Goal: Information Seeking & Learning: Learn about a topic

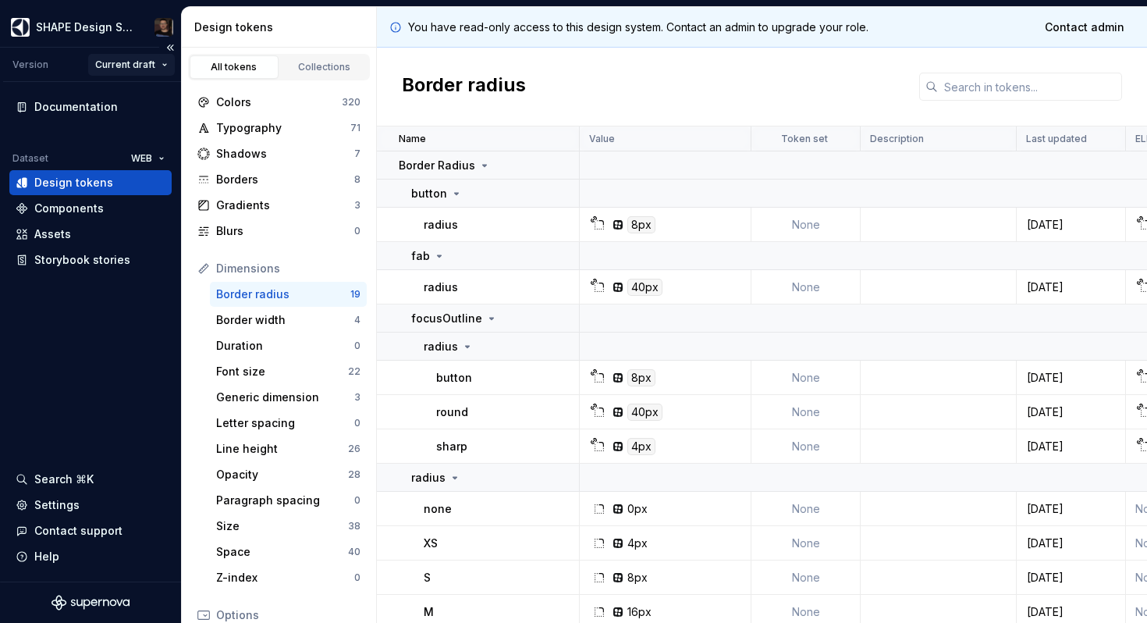
click at [130, 62] on html "SHAPE Design System Version Current draft Documentation Dataset WEB Design toke…" at bounding box center [573, 311] width 1147 height 623
click at [159, 115] on div "v 3 - Release [DATE]" at bounding box center [174, 120] width 111 height 16
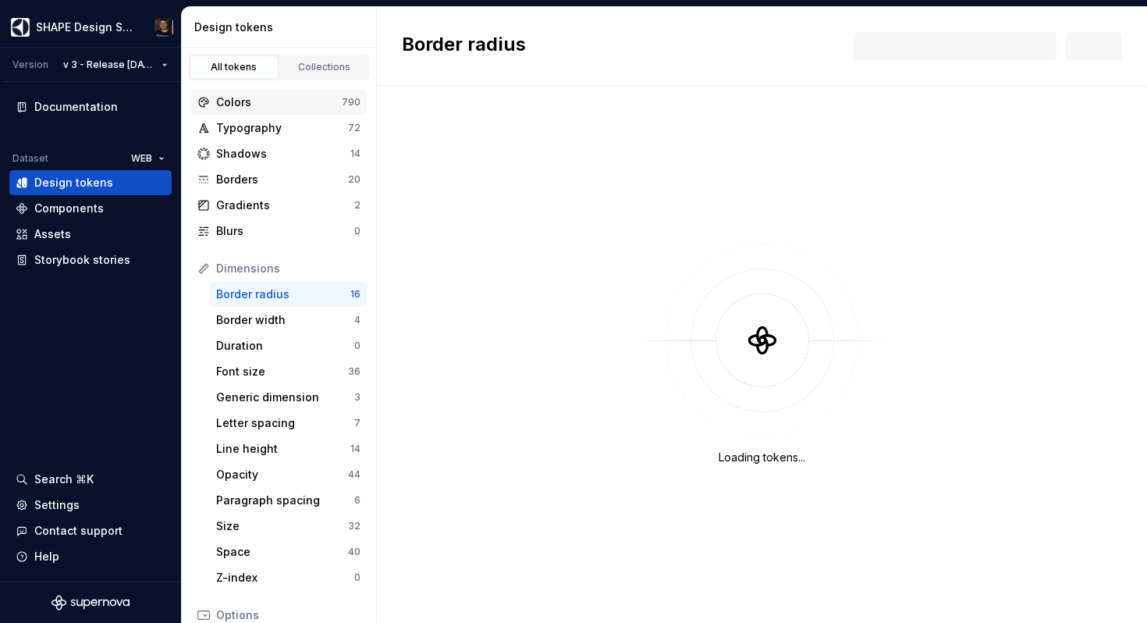
click at [250, 98] on div "Colors" at bounding box center [279, 102] width 126 height 16
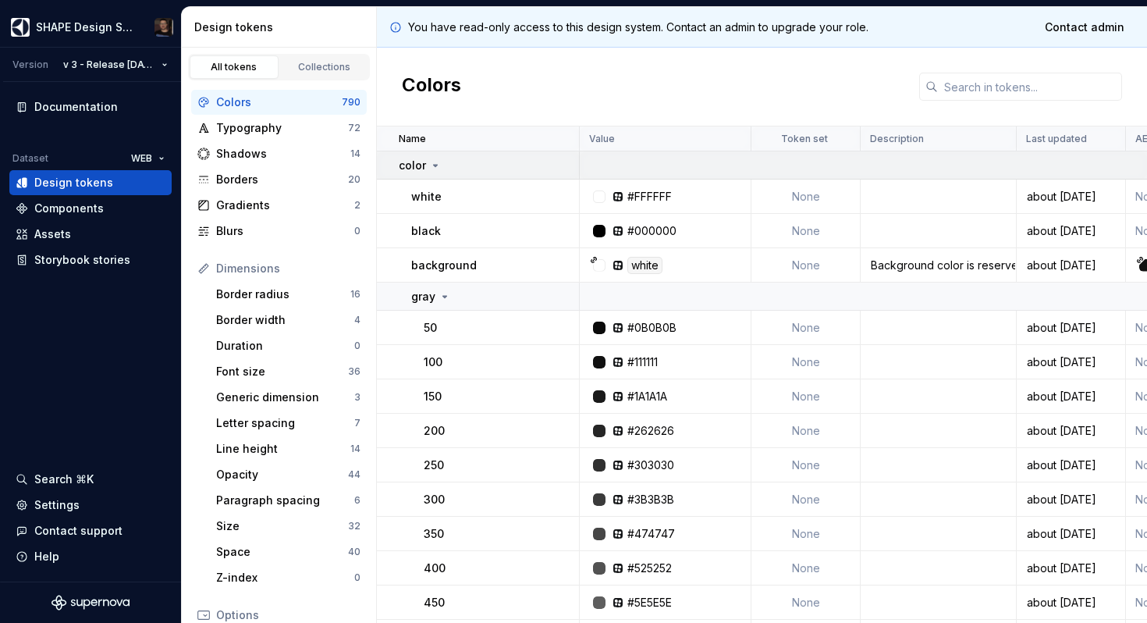
click at [427, 158] on div "color" at bounding box center [420, 166] width 43 height 16
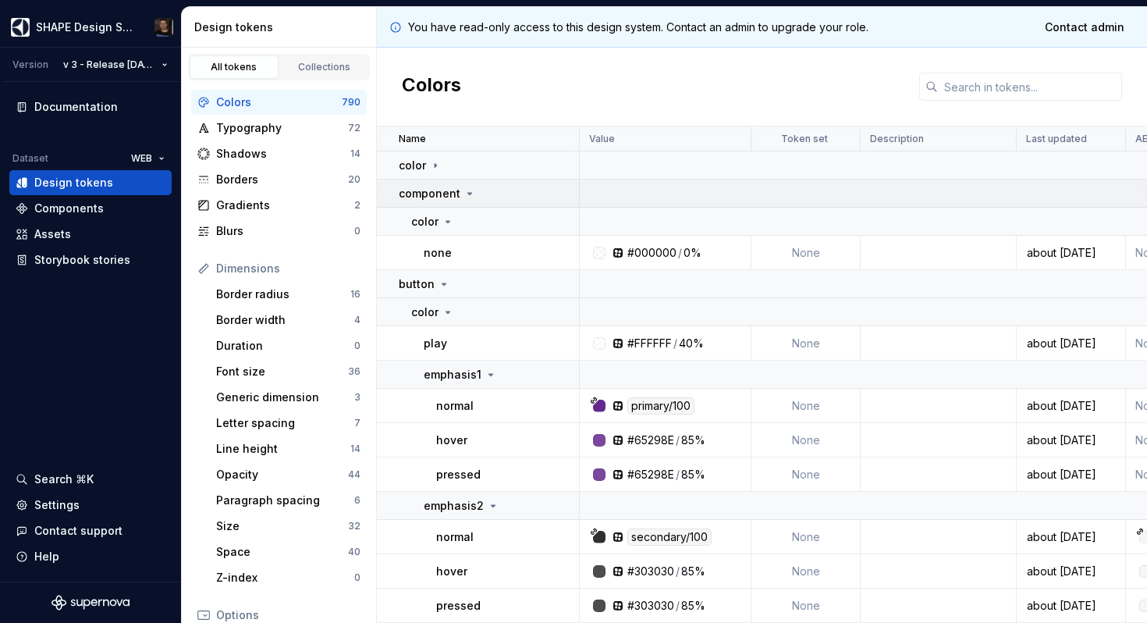
click at [459, 195] on div "component" at bounding box center [437, 194] width 77 height 16
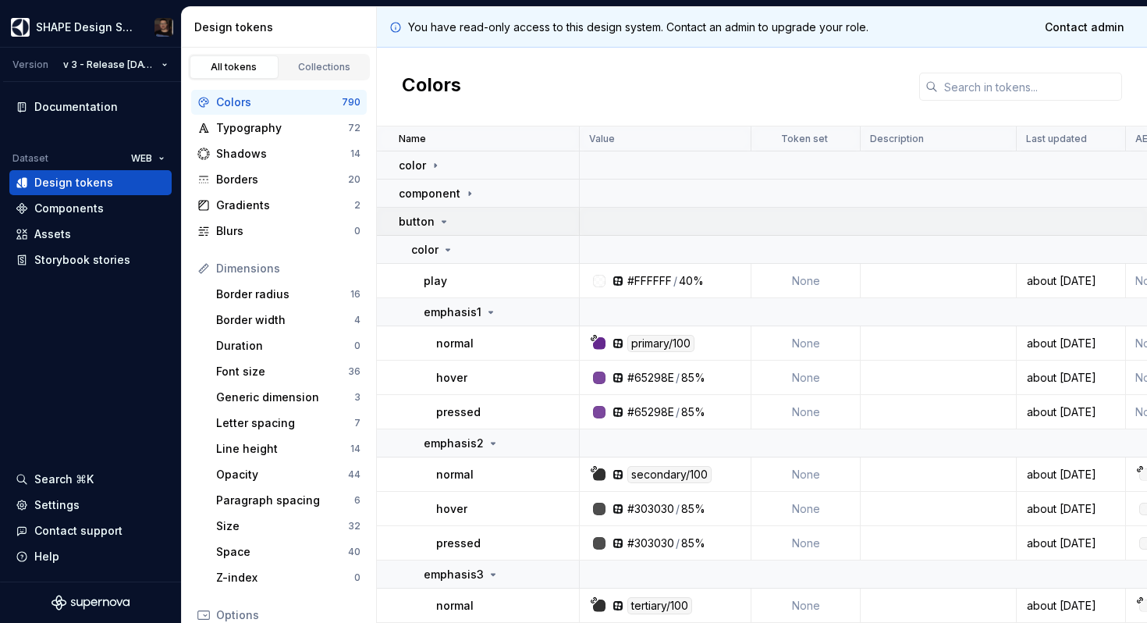
click at [442, 215] on icon at bounding box center [444, 221] width 12 height 12
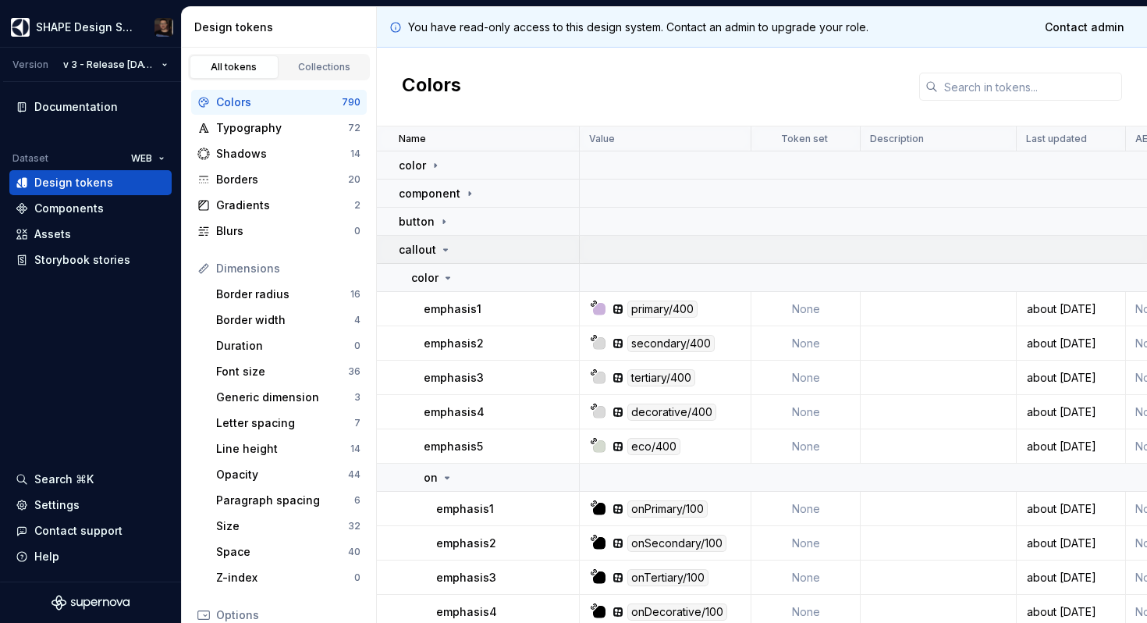
click at [439, 260] on td "callout" at bounding box center [478, 250] width 203 height 28
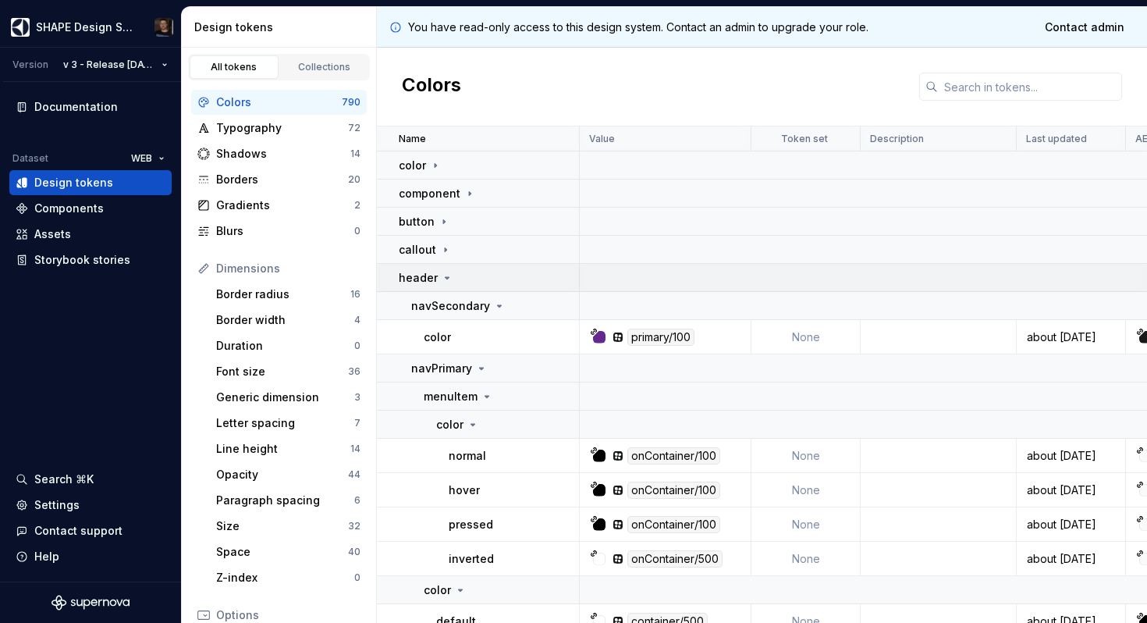
click at [439, 268] on td "header" at bounding box center [478, 278] width 203 height 28
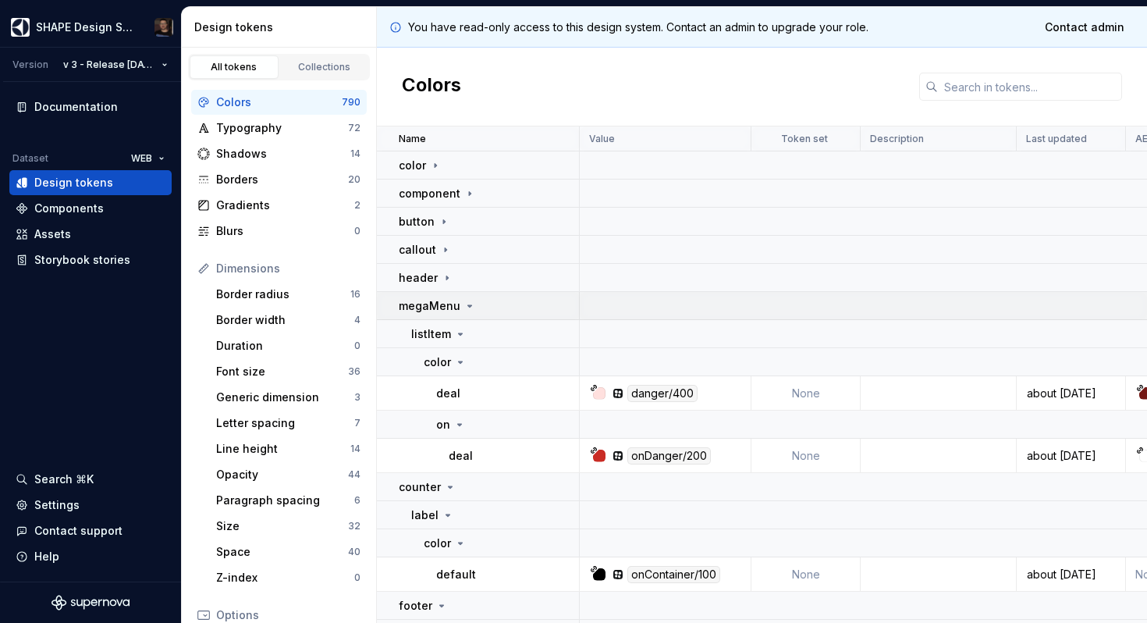
click at [432, 308] on p "megaMenu" at bounding box center [430, 306] width 62 height 16
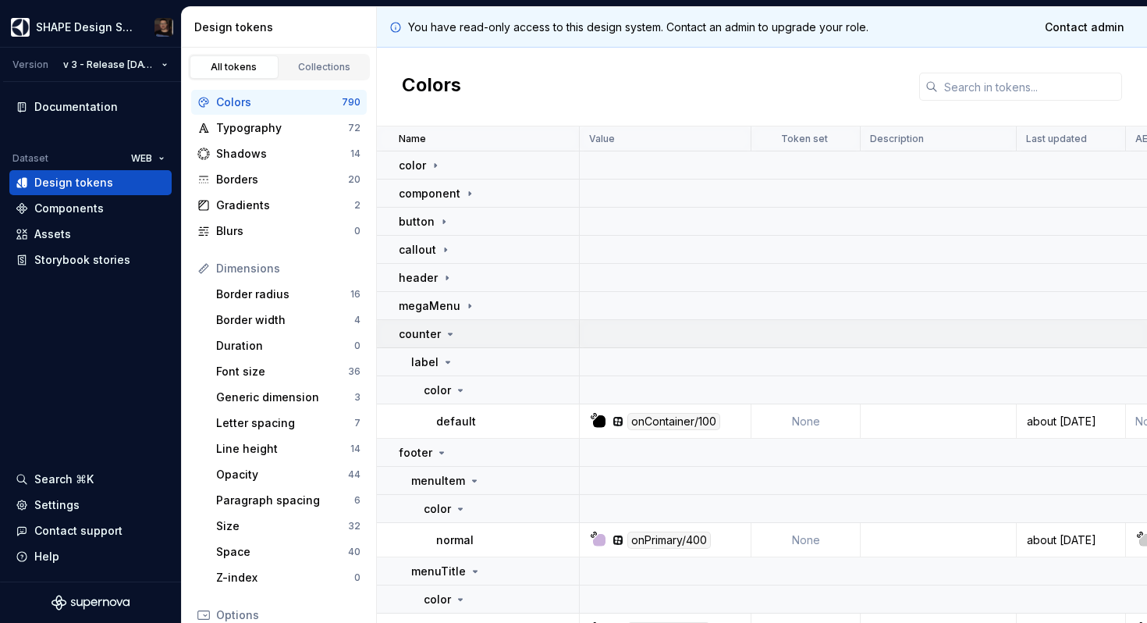
click at [432, 329] on p "counter" at bounding box center [420, 334] width 42 height 16
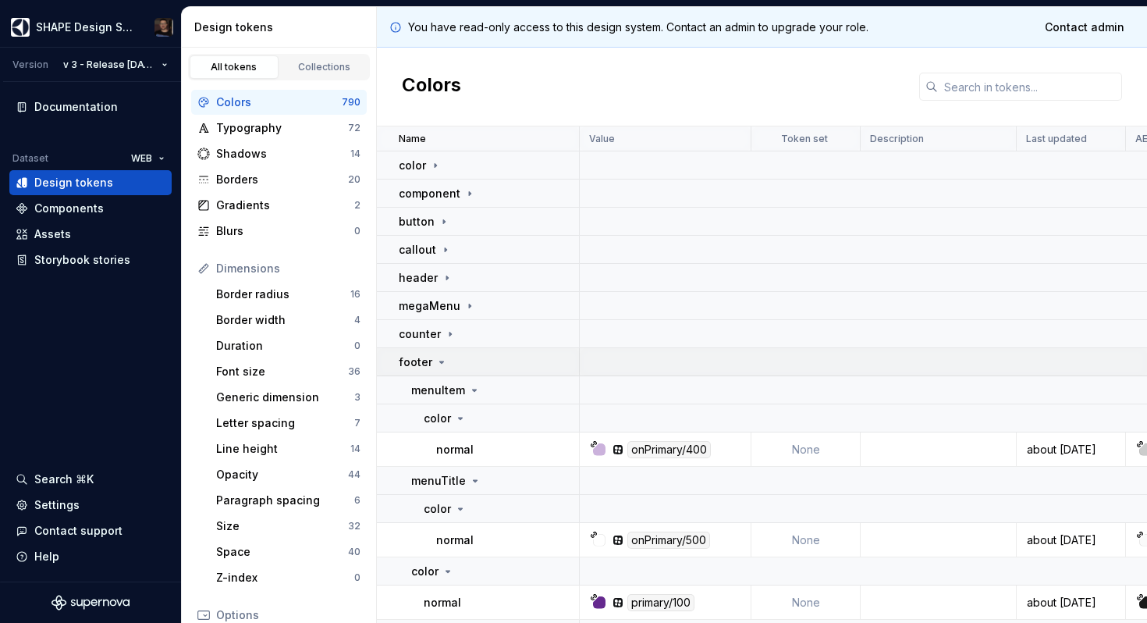
click at [430, 355] on div "footer" at bounding box center [423, 362] width 49 height 16
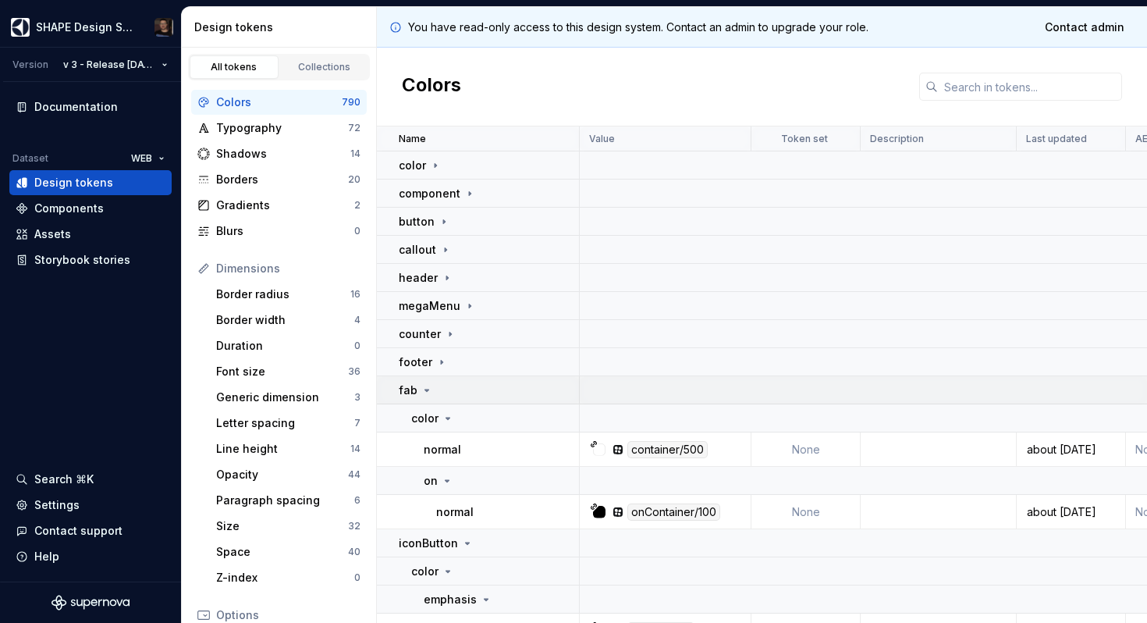
click at [434, 390] on div "fab" at bounding box center [488, 390] width 179 height 16
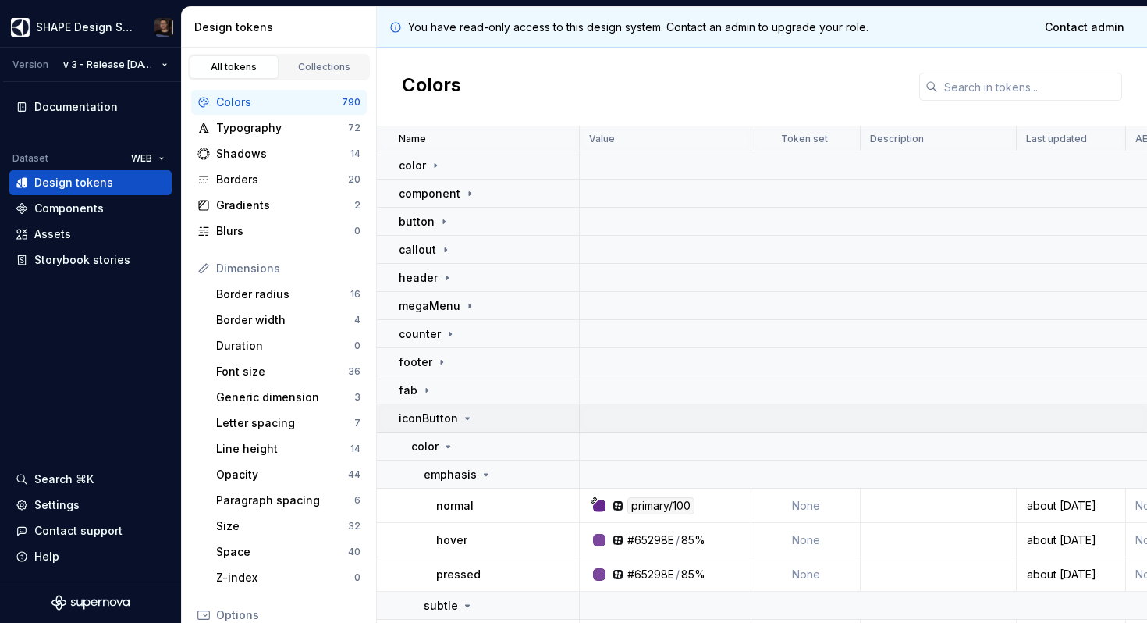
click at [436, 417] on p "iconButton" at bounding box center [428, 418] width 59 height 16
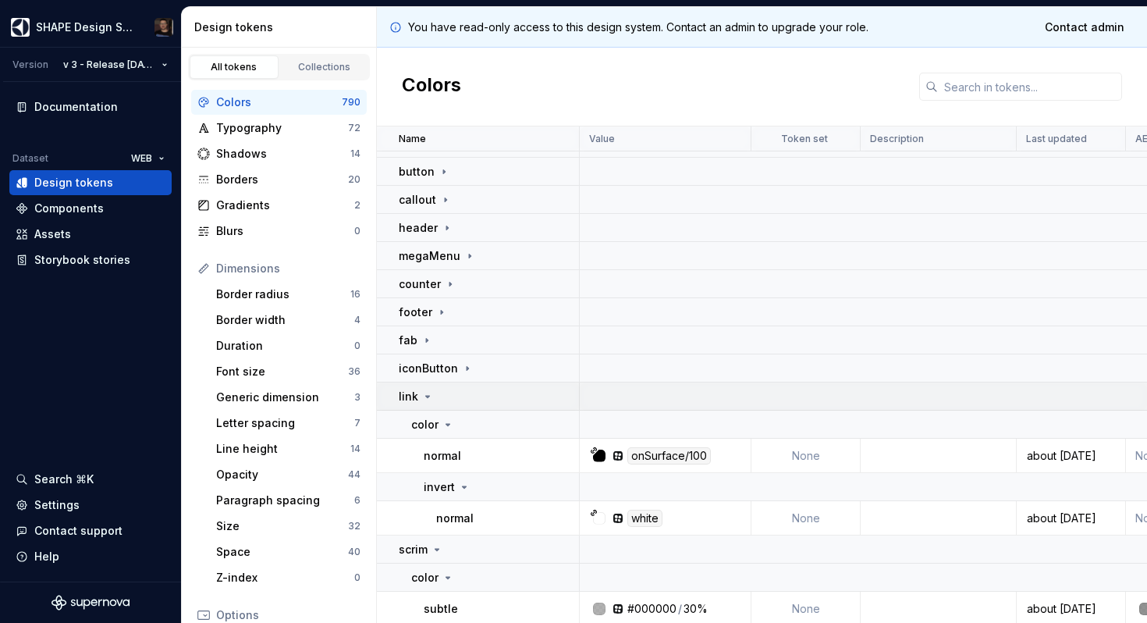
scroll to position [61, 0]
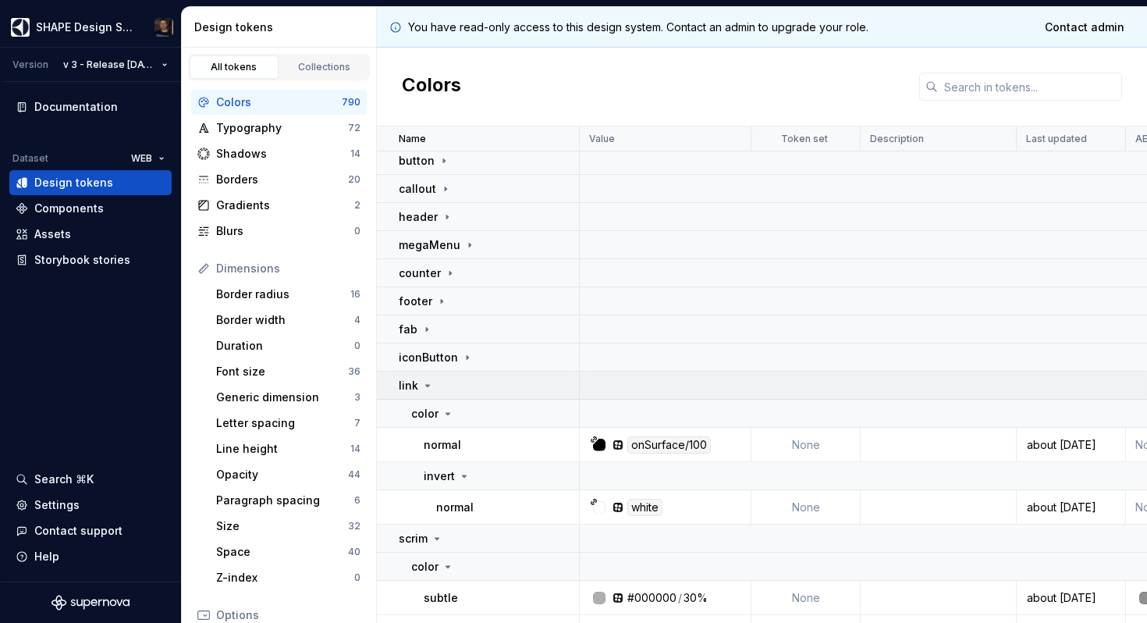
click at [422, 383] on icon at bounding box center [427, 385] width 12 height 12
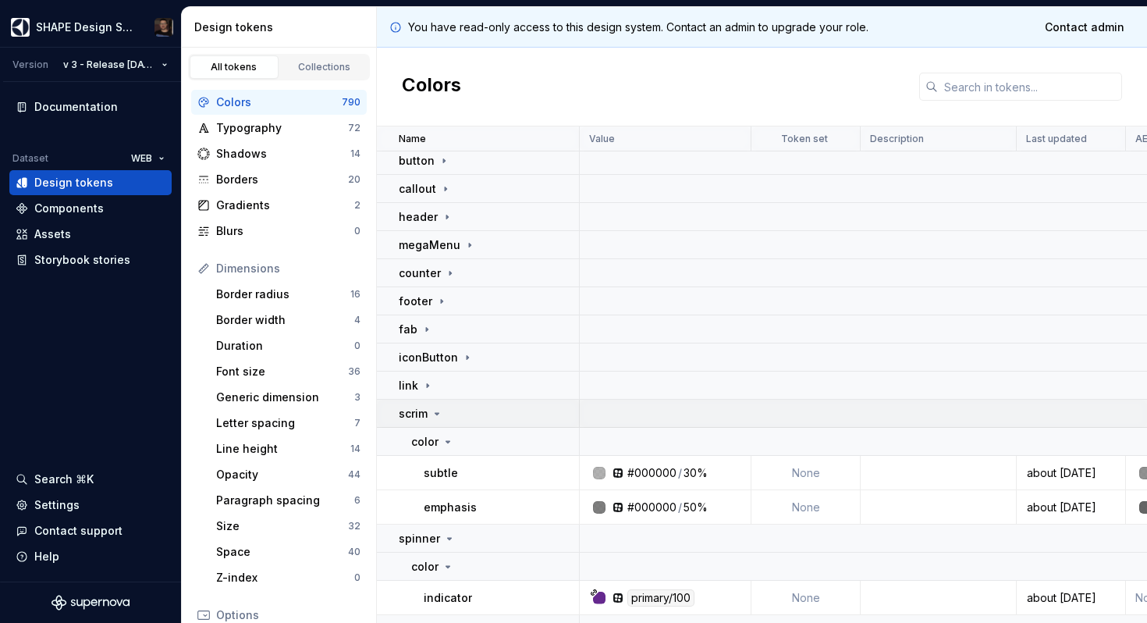
click at [425, 413] on p "scrim" at bounding box center [413, 414] width 29 height 16
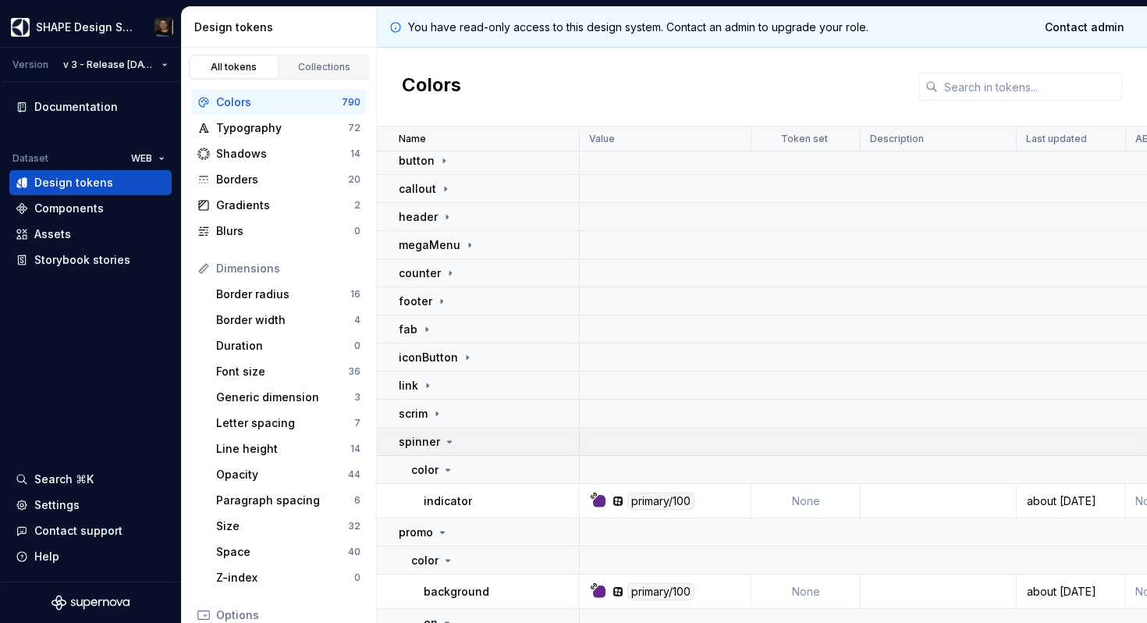
click at [429, 443] on p "spinner" at bounding box center [419, 442] width 41 height 16
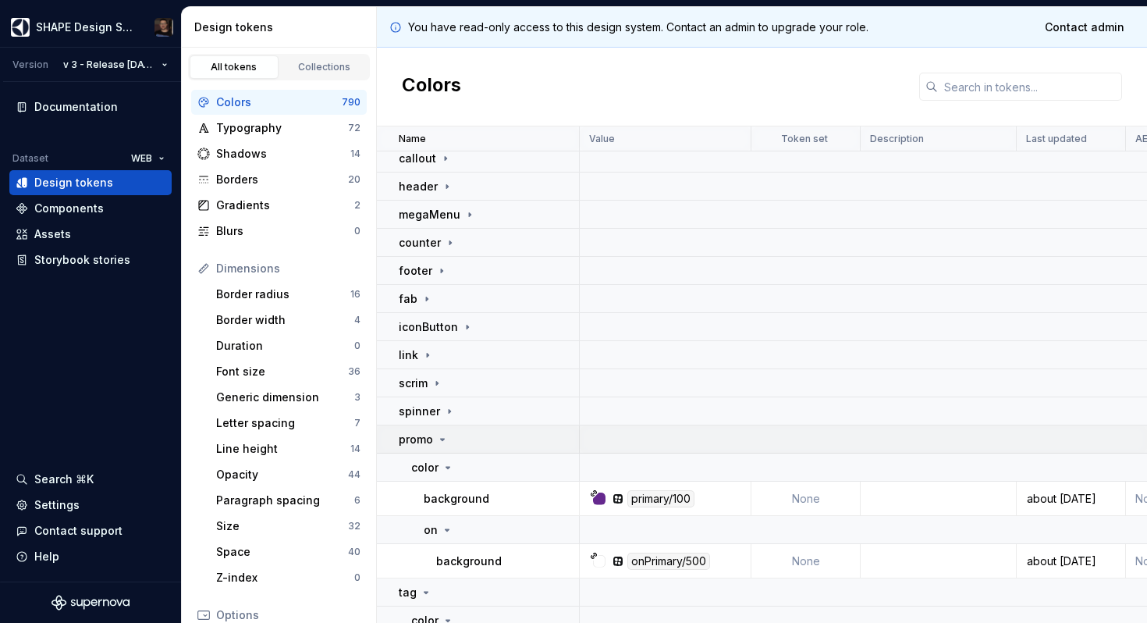
scroll to position [101, 0]
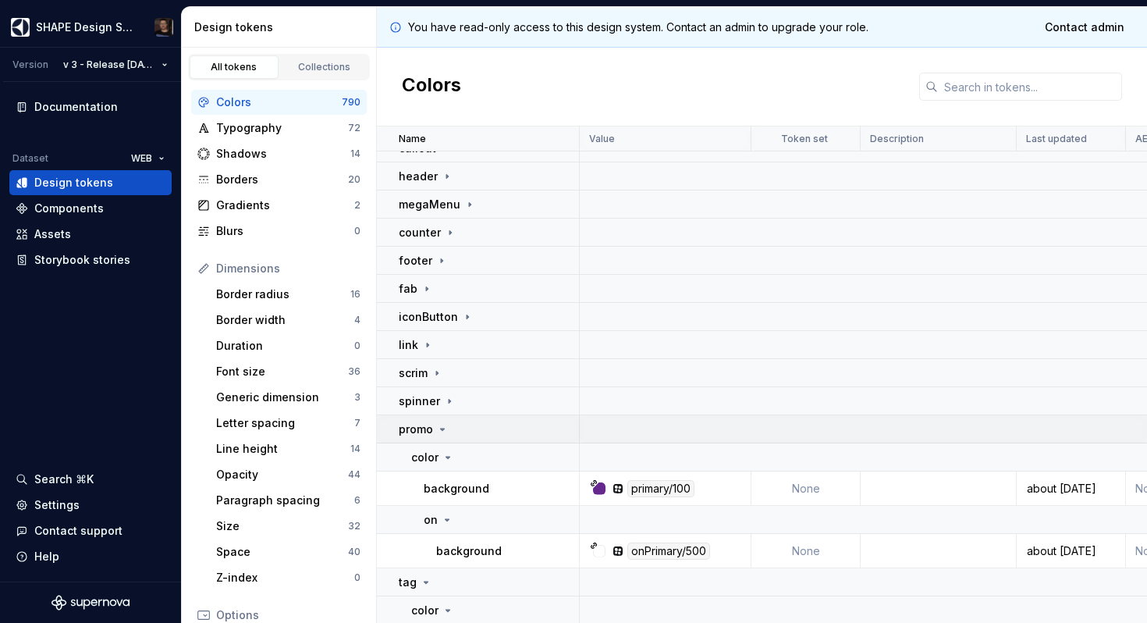
click at [428, 430] on p "promo" at bounding box center [416, 429] width 34 height 16
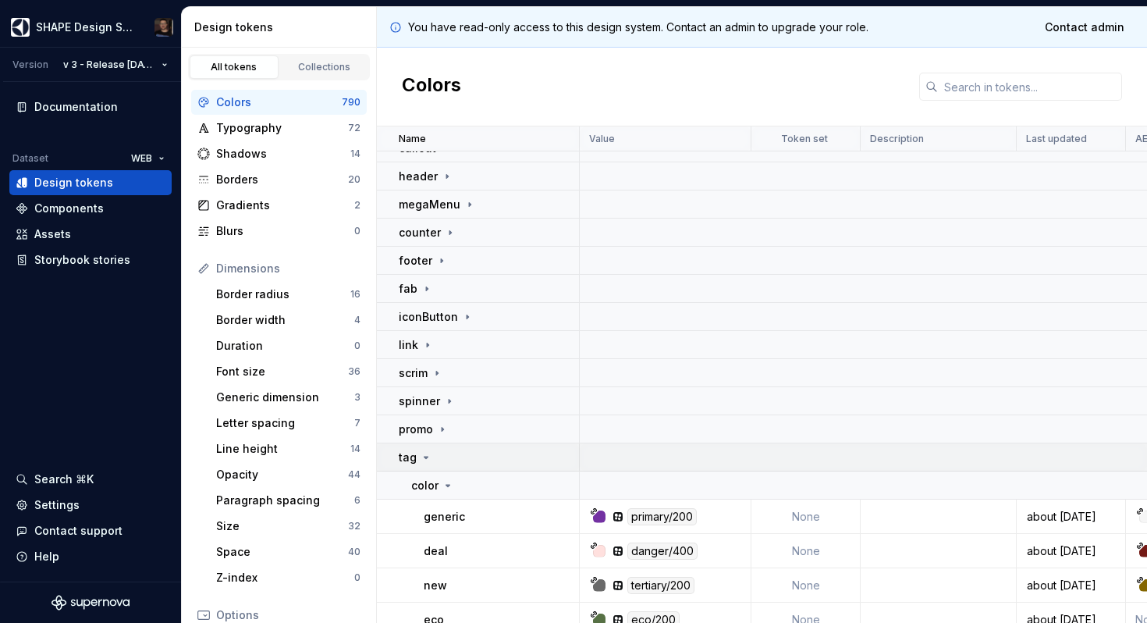
click at [433, 449] on div "tag" at bounding box center [488, 457] width 179 height 16
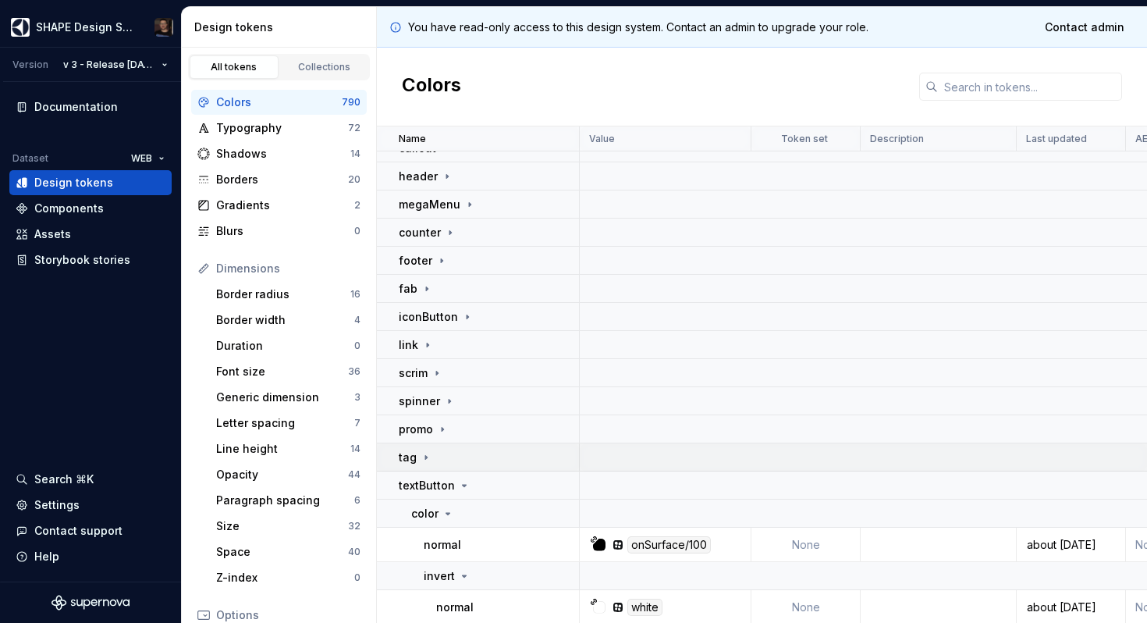
scroll to position [180, 0]
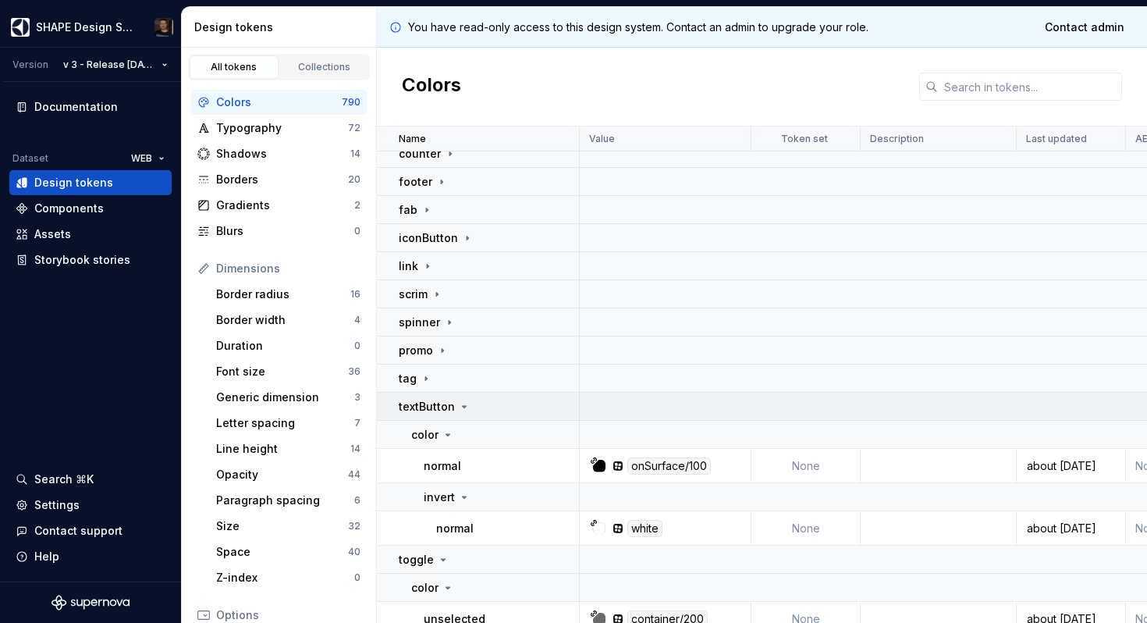
click at [446, 412] on p "textButton" at bounding box center [427, 407] width 56 height 16
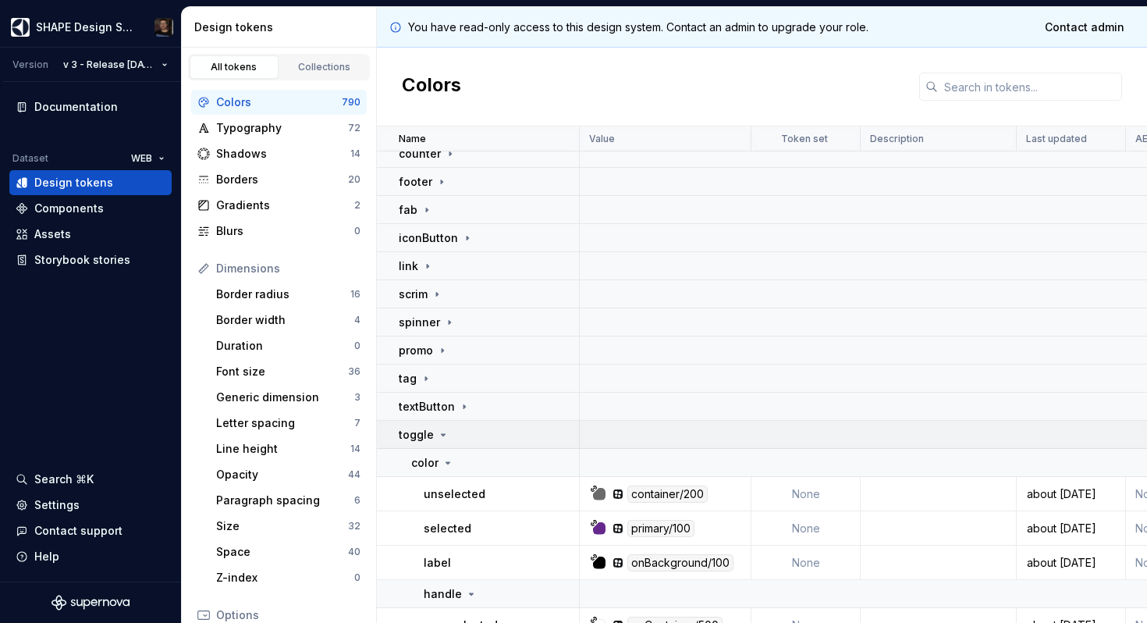
click at [439, 432] on icon at bounding box center [443, 434] width 12 height 12
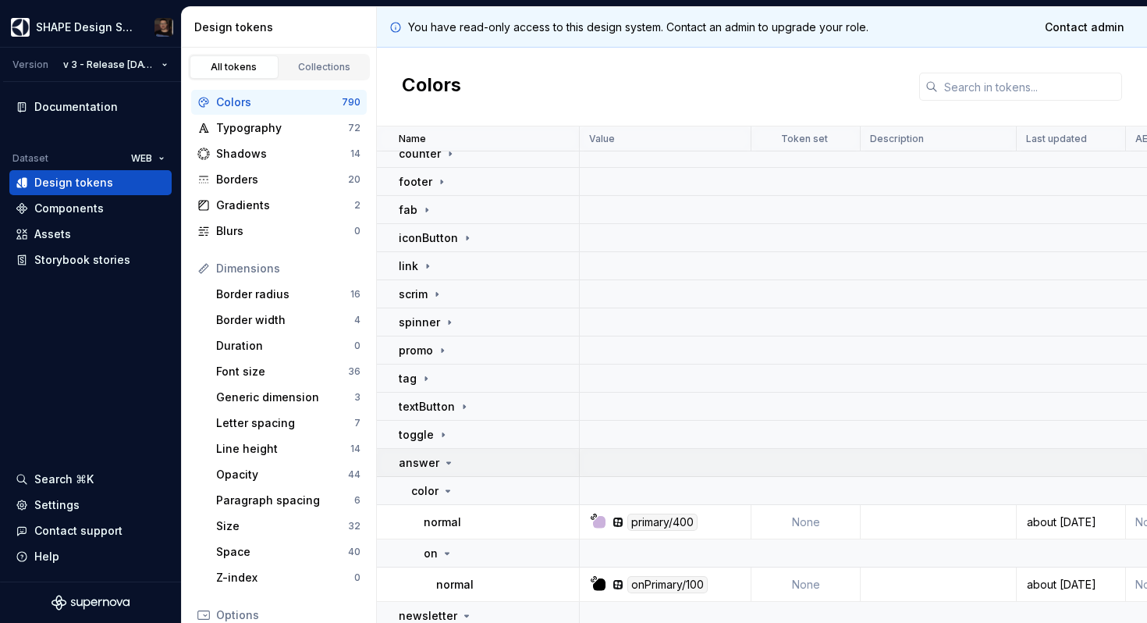
click at [442, 461] on icon at bounding box center [448, 462] width 12 height 12
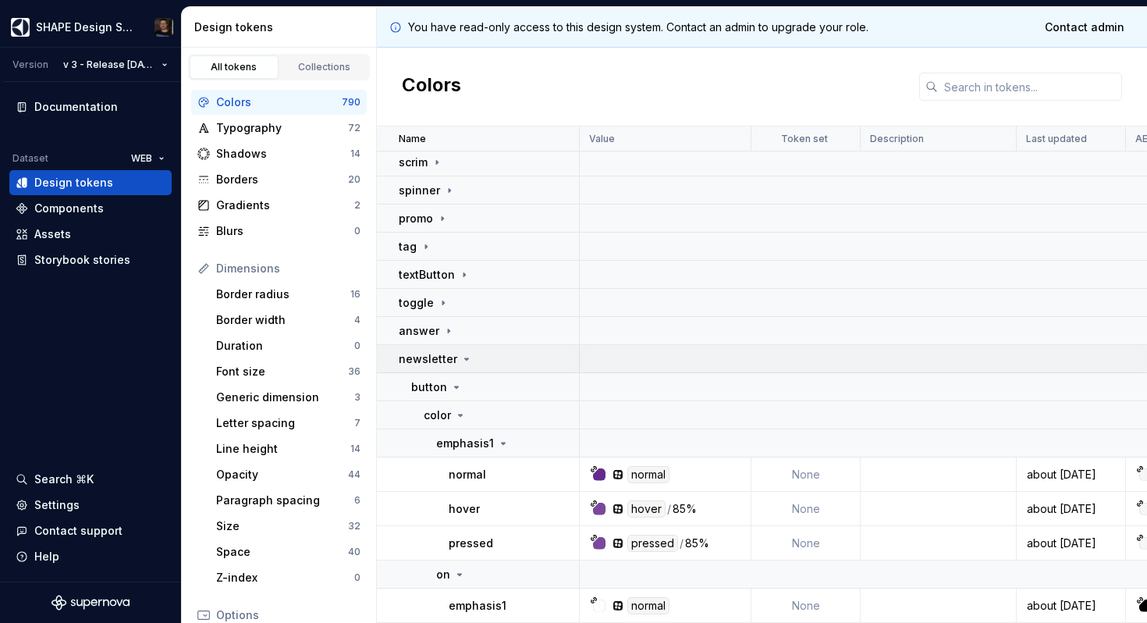
click at [460, 353] on icon at bounding box center [466, 359] width 12 height 12
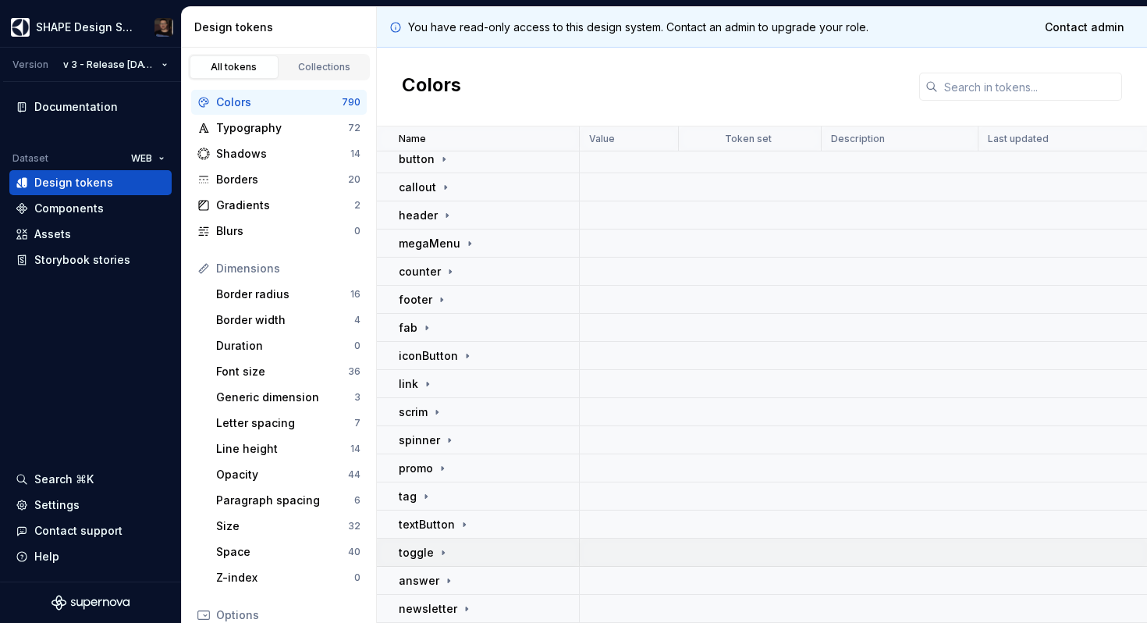
scroll to position [0, 0]
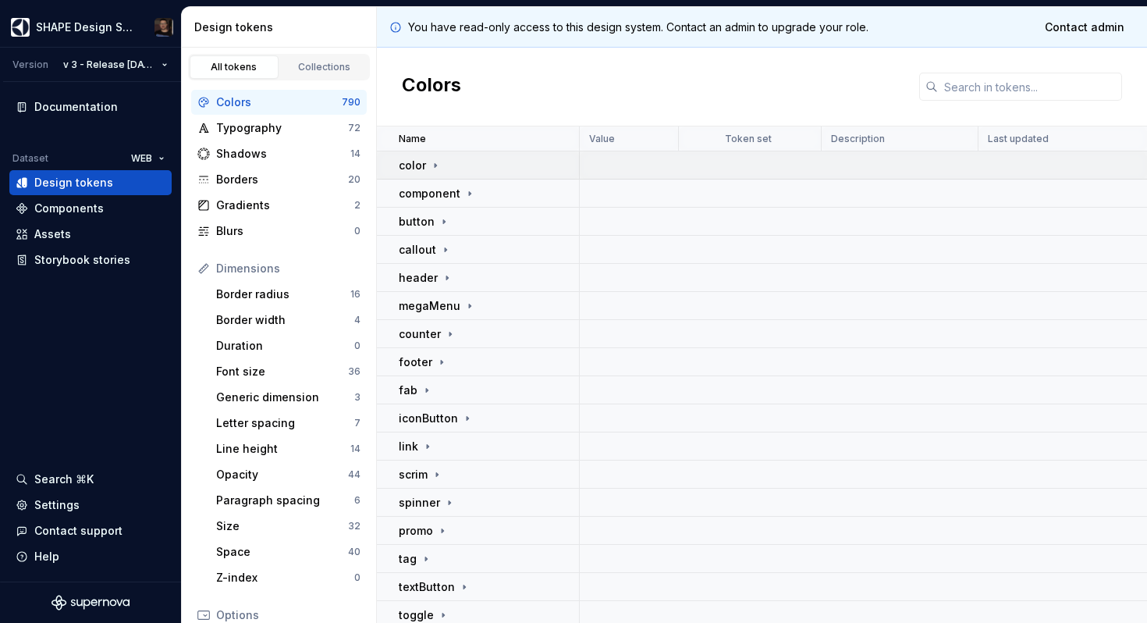
click at [434, 169] on icon at bounding box center [435, 165] width 12 height 12
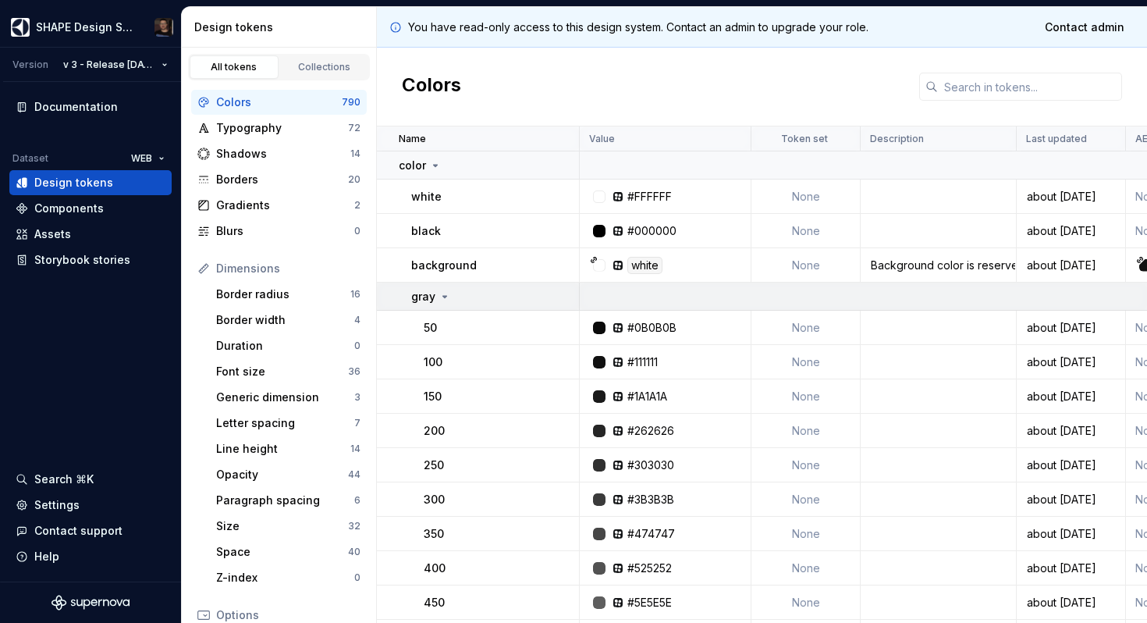
click at [444, 302] on div "gray" at bounding box center [431, 297] width 40 height 16
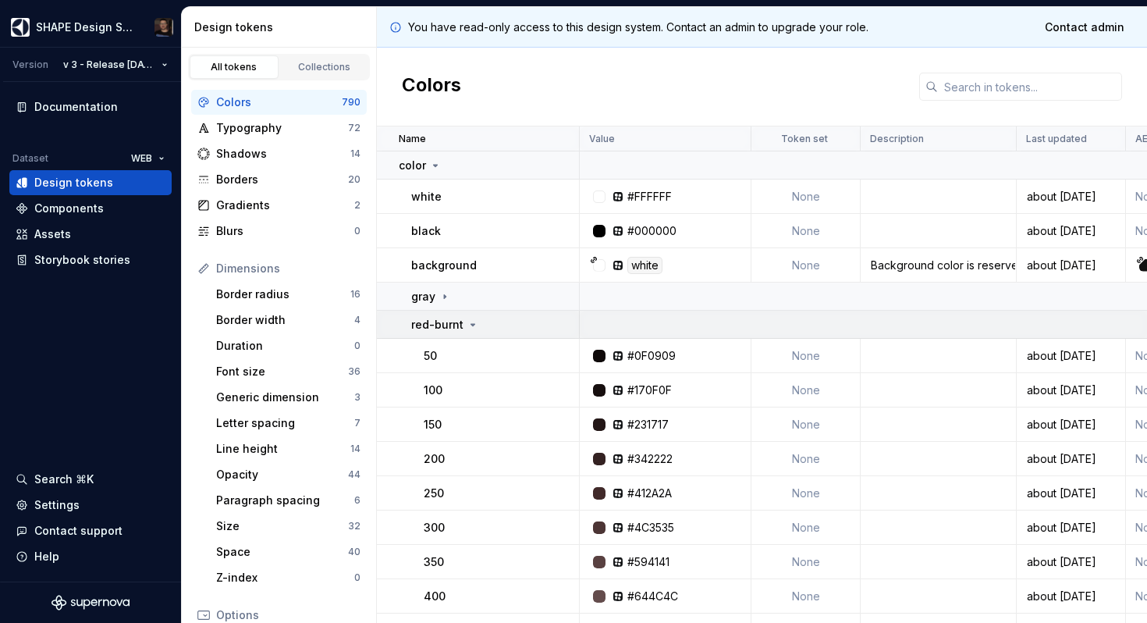
click at [449, 324] on p "red-burnt" at bounding box center [437, 325] width 52 height 16
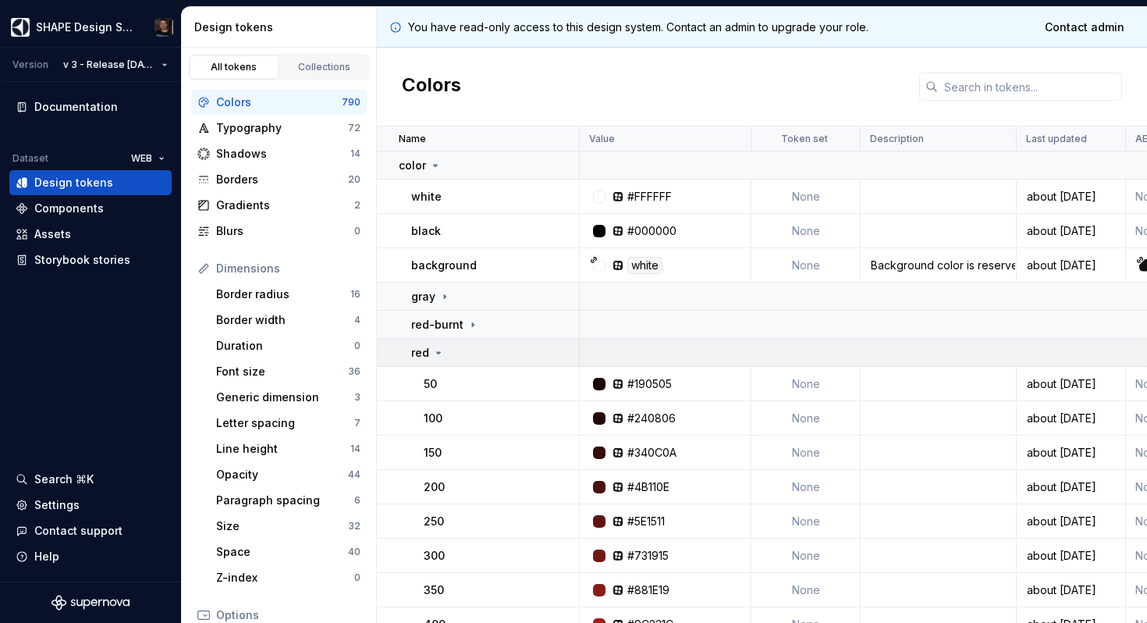
click at [440, 356] on icon at bounding box center [438, 352] width 12 height 12
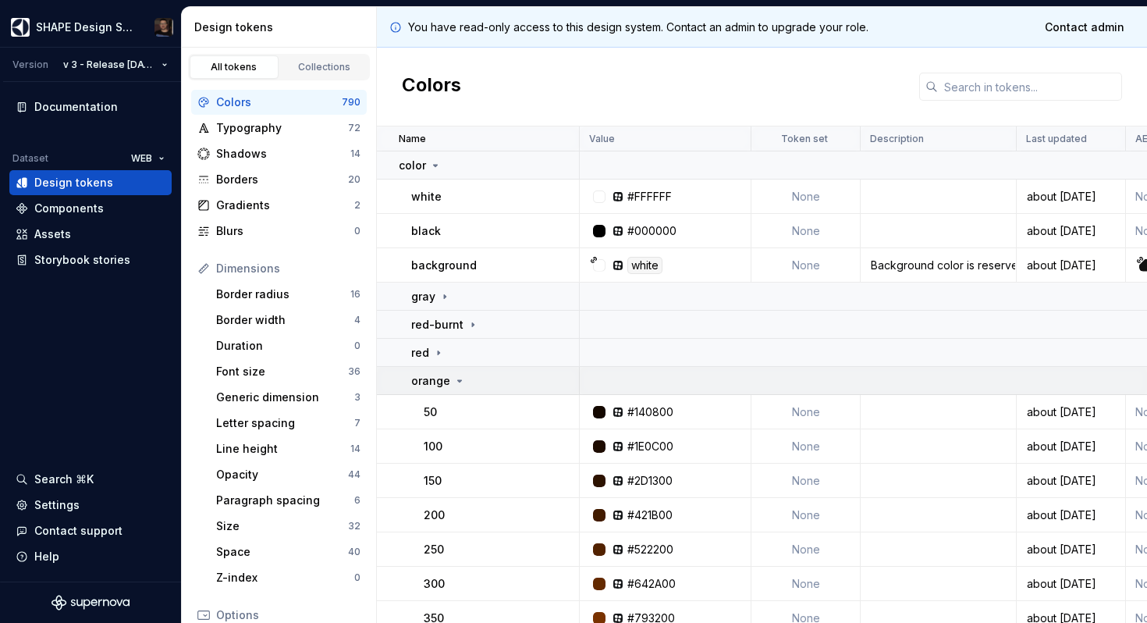
click at [442, 373] on p "orange" at bounding box center [430, 381] width 39 height 16
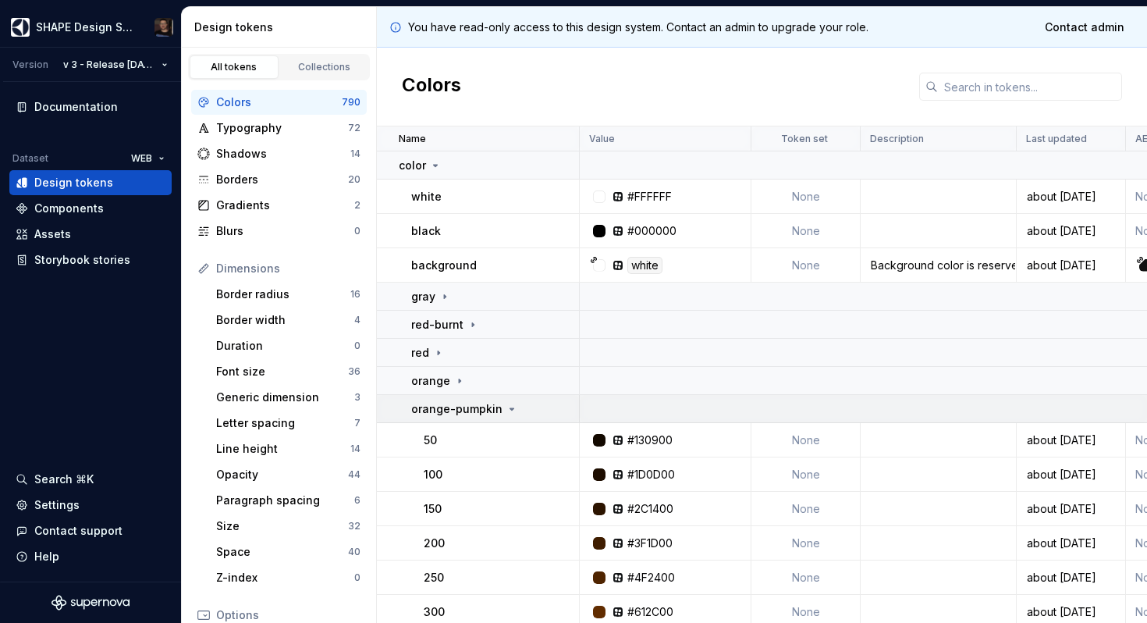
click at [443, 414] on p "orange-pumpkin" at bounding box center [456, 409] width 91 height 16
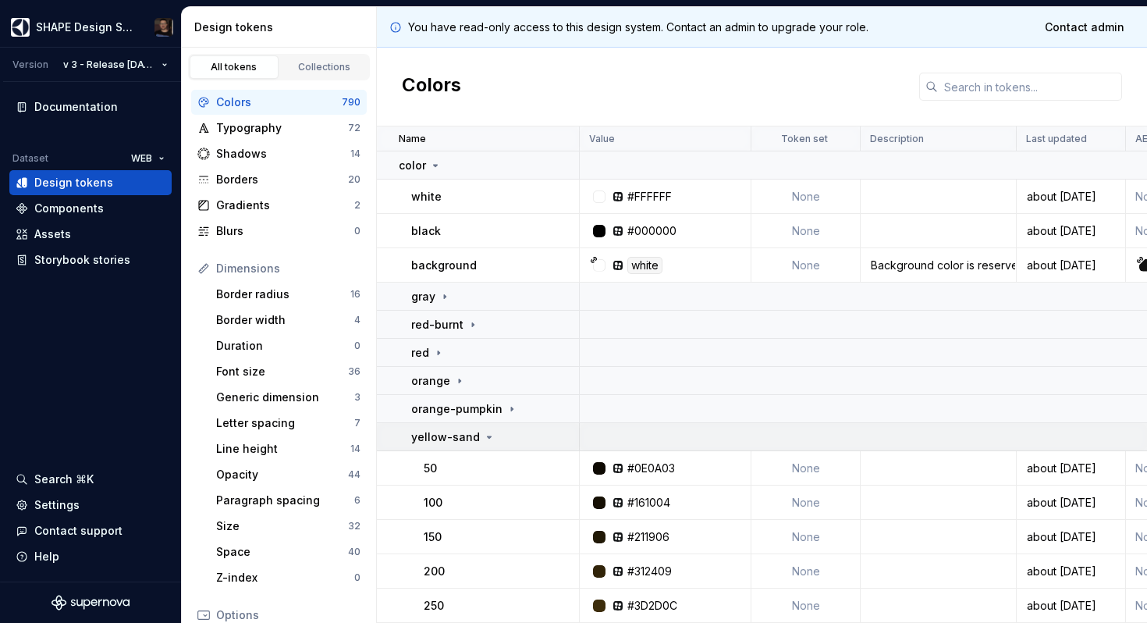
click at [442, 449] on td "yellow-sand" at bounding box center [478, 437] width 203 height 28
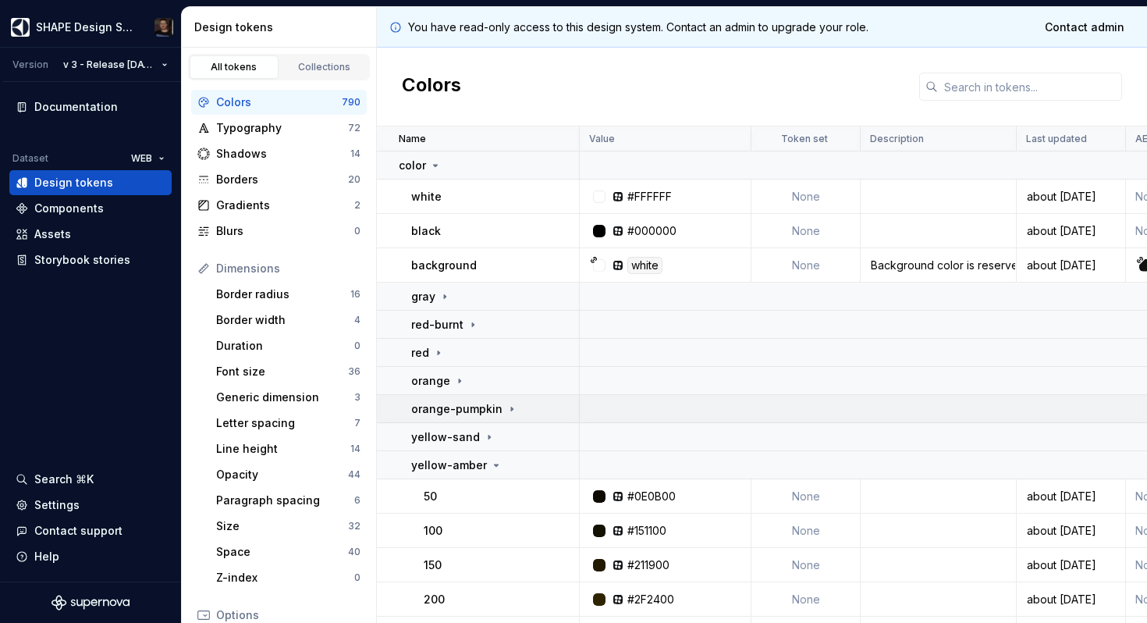
scroll to position [9, 0]
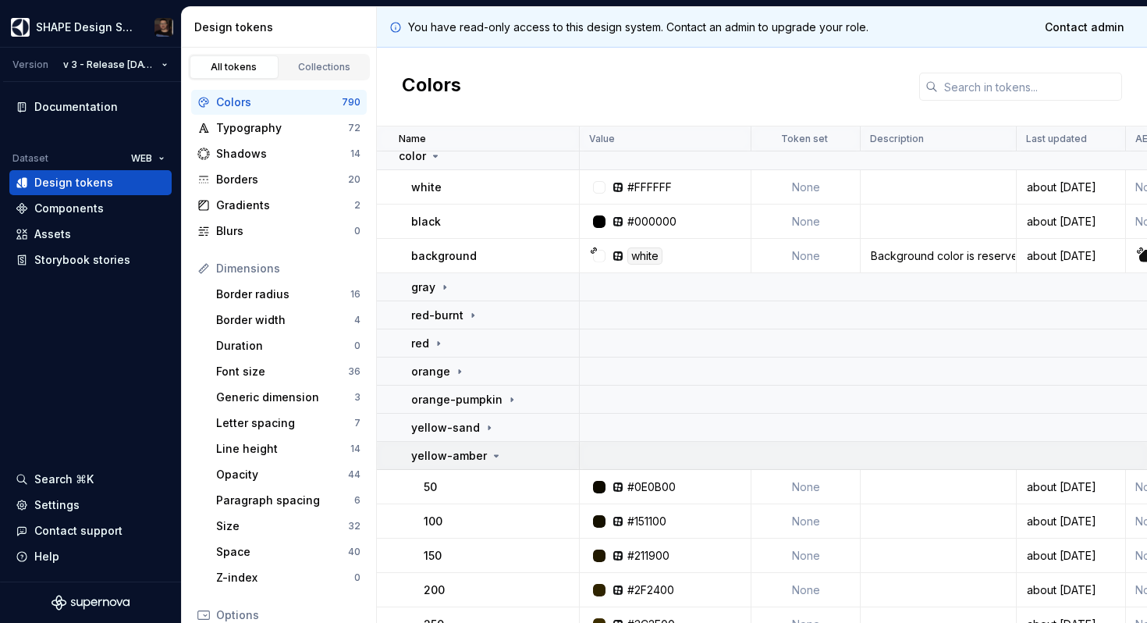
click at [458, 459] on p "yellow-amber" at bounding box center [449, 456] width 76 height 16
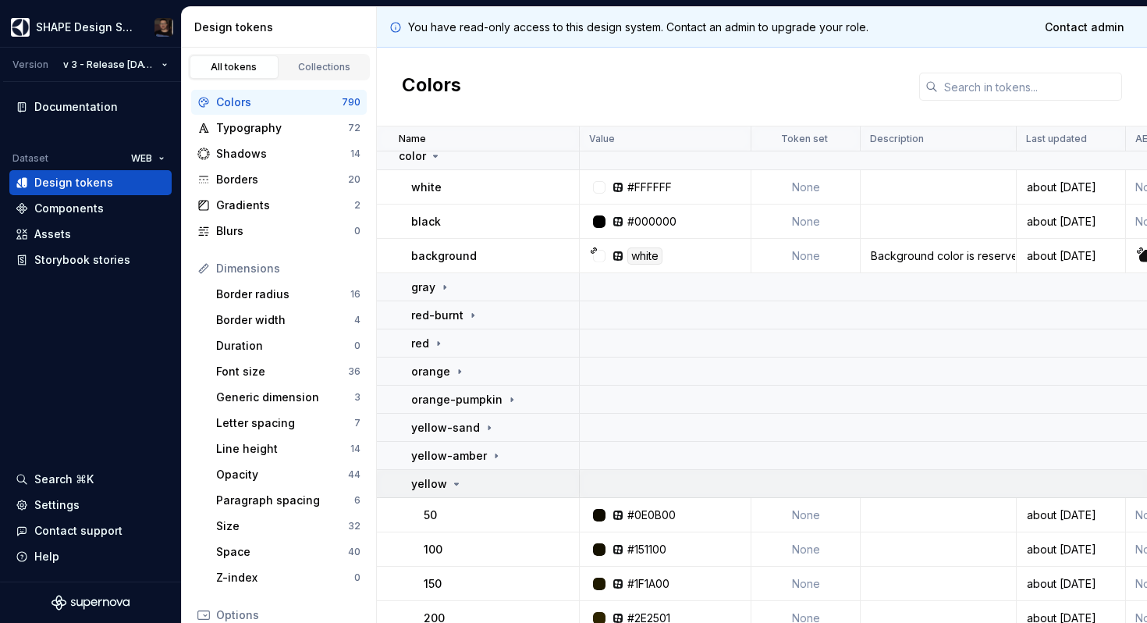
click at [470, 487] on div "yellow" at bounding box center [494, 484] width 167 height 16
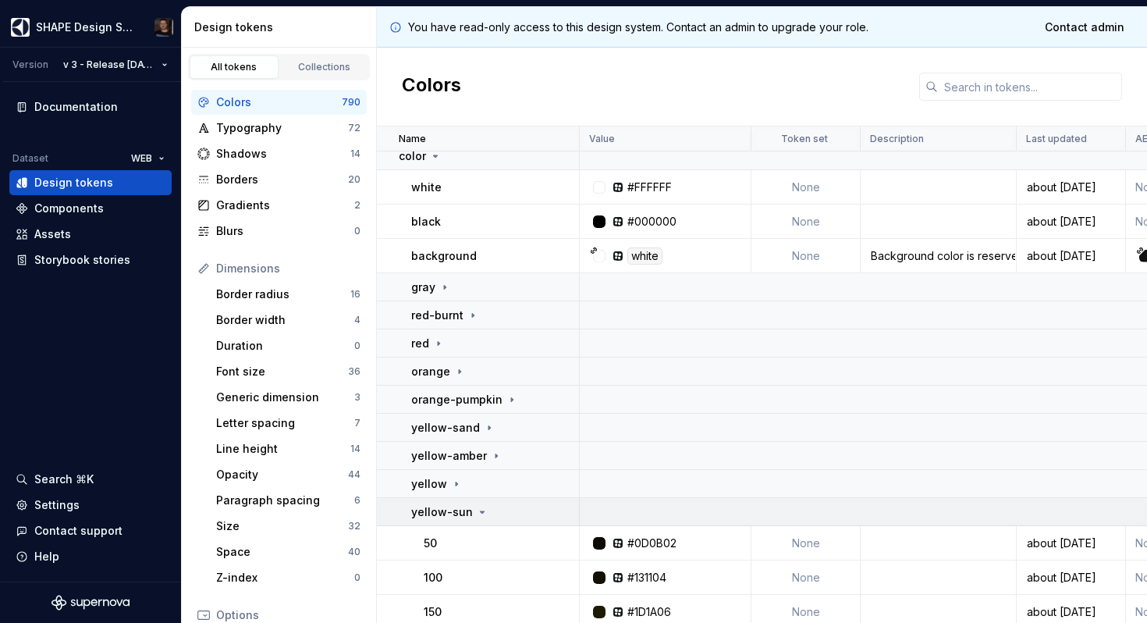
click at [461, 499] on td "yellow-sun" at bounding box center [478, 512] width 203 height 28
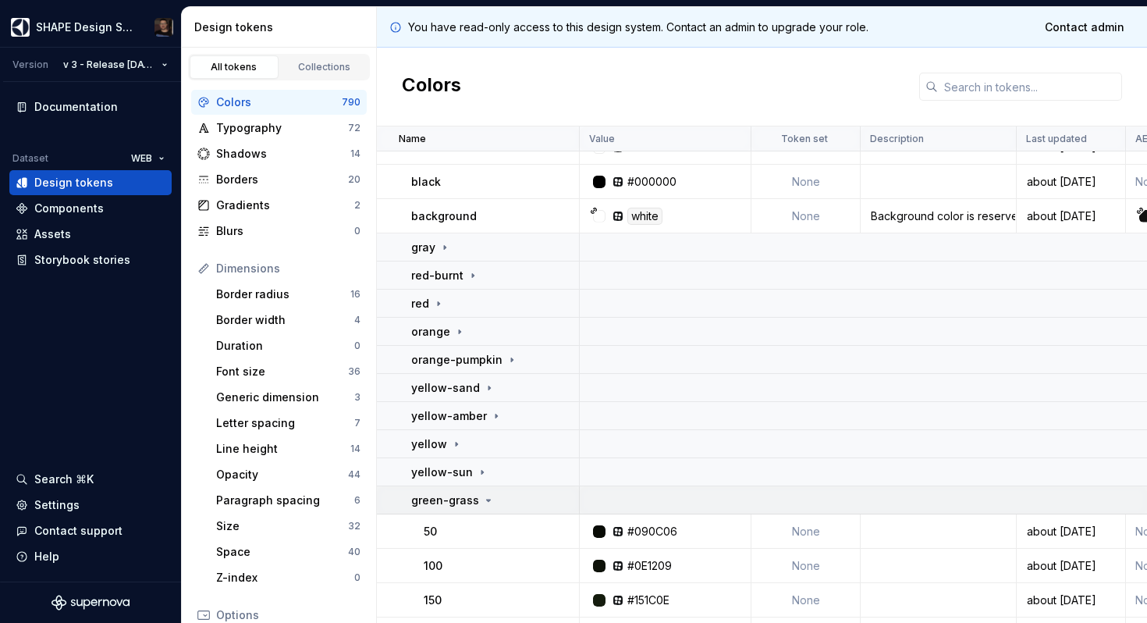
scroll to position [59, 0]
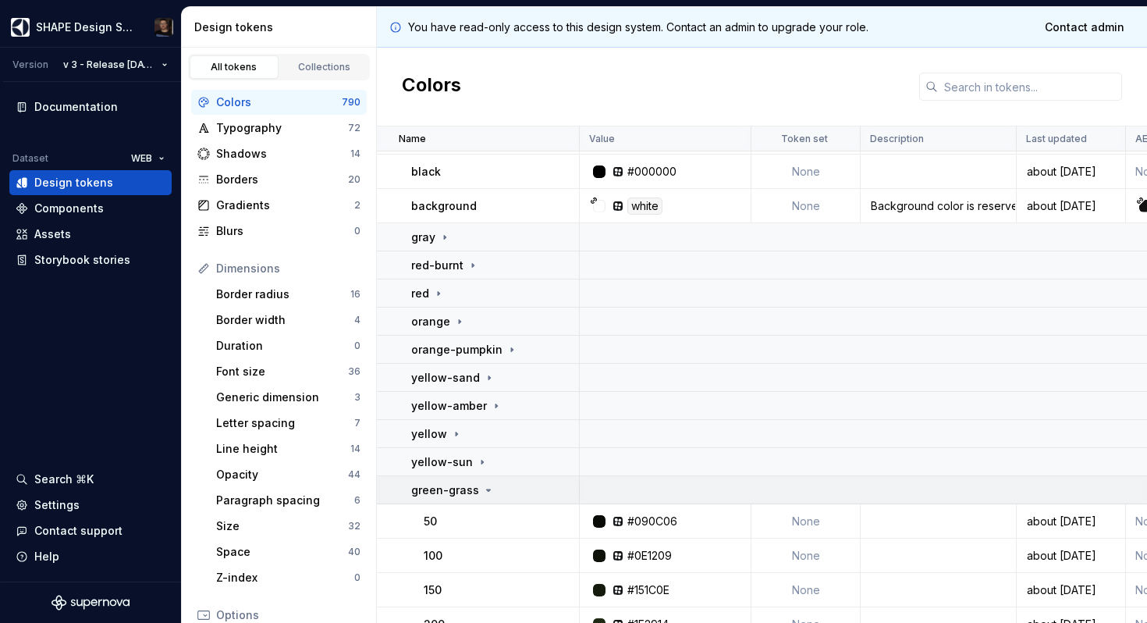
click at [468, 487] on p "green-grass" at bounding box center [445, 490] width 68 height 16
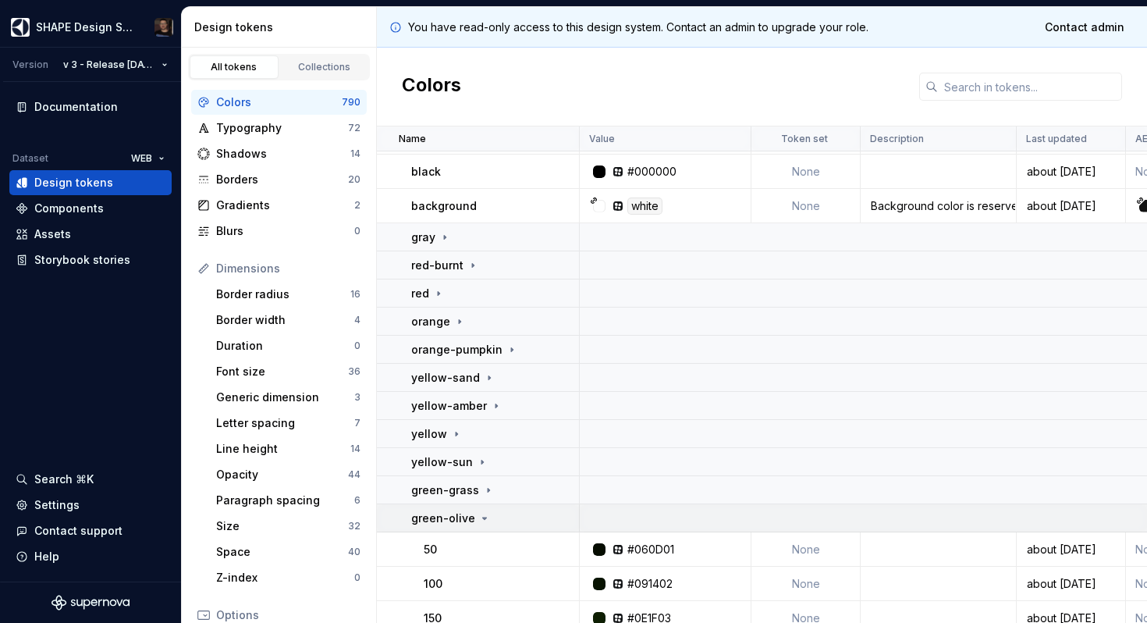
click at [466, 507] on td "green-olive" at bounding box center [478, 518] width 203 height 28
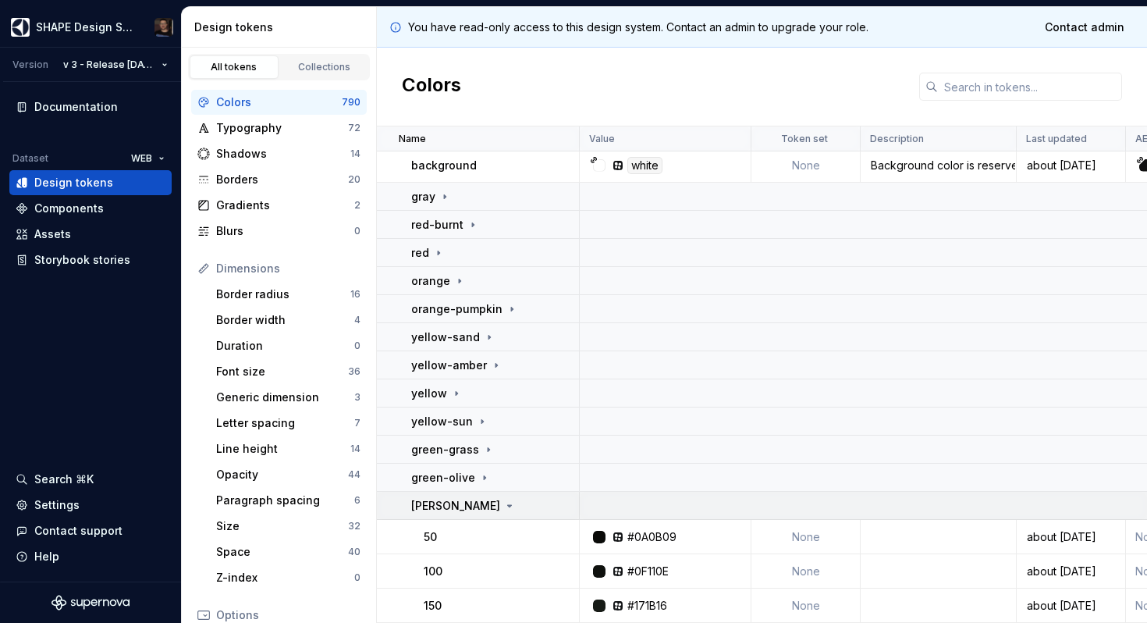
click at [467, 503] on p "[PERSON_NAME]" at bounding box center [455, 506] width 89 height 16
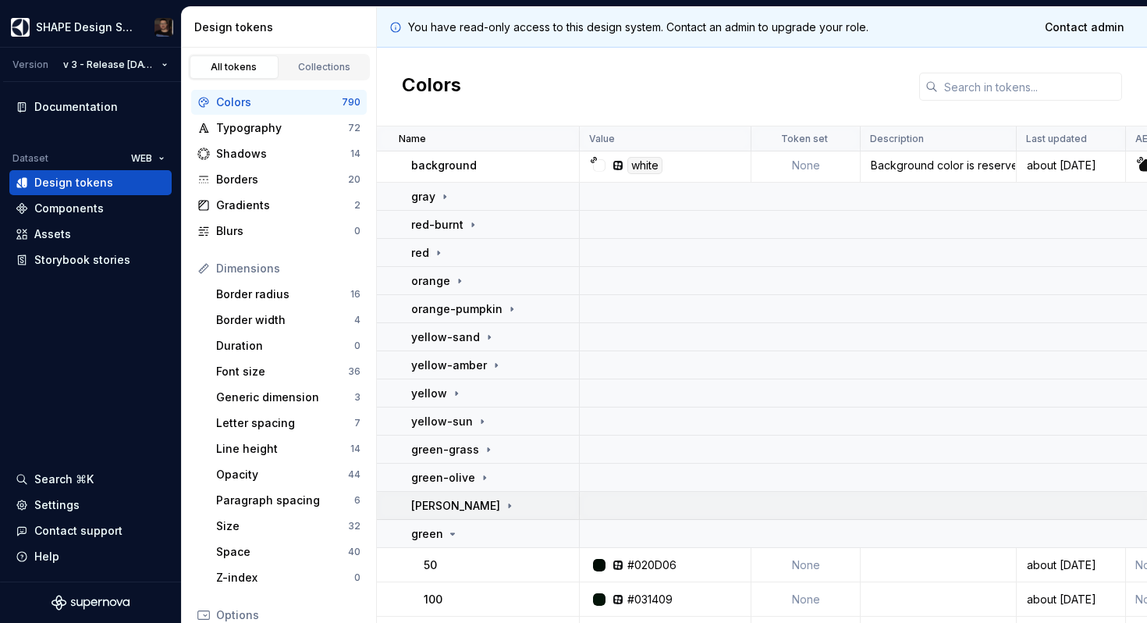
scroll to position [149, 0]
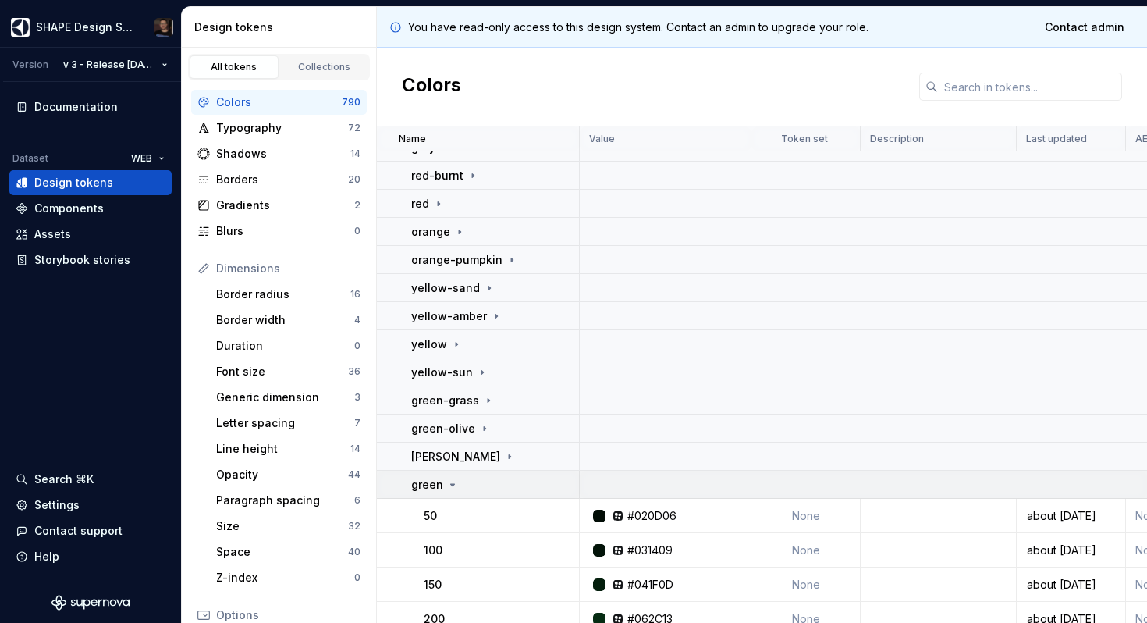
click at [438, 482] on p "green" at bounding box center [427, 485] width 32 height 16
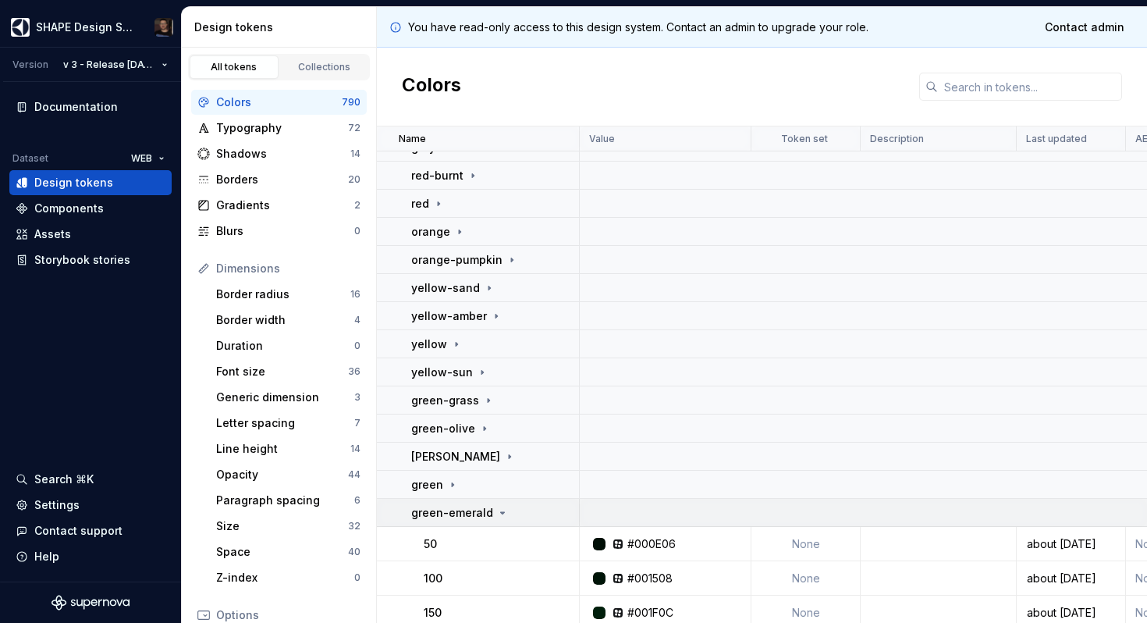
click at [446, 517] on p "green-emerald" at bounding box center [452, 513] width 82 height 16
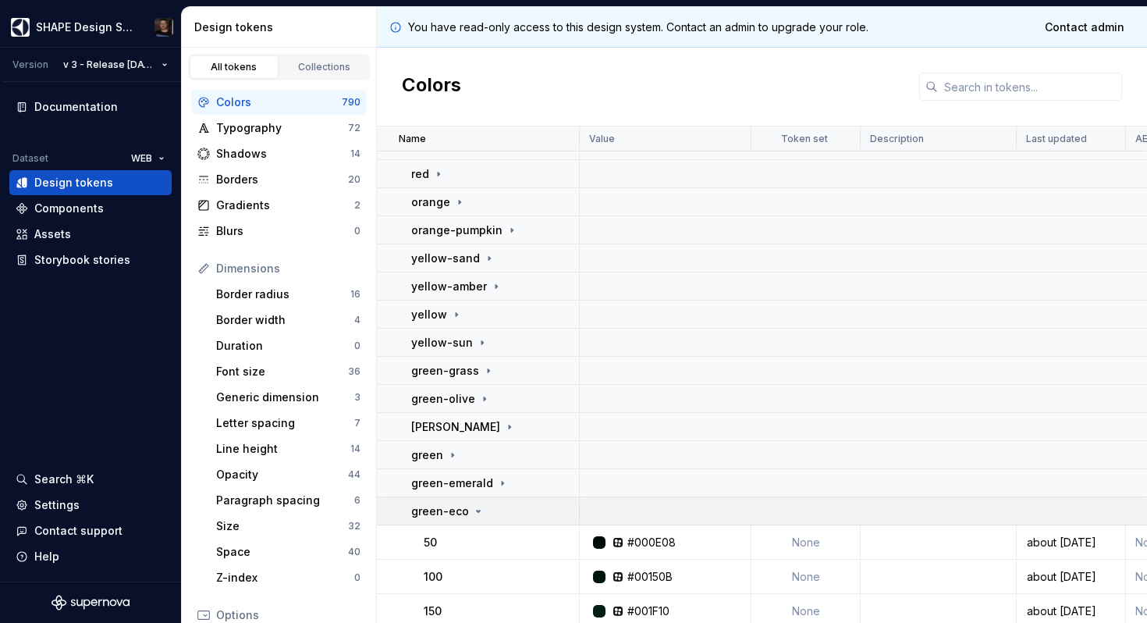
click at [448, 513] on p "green-eco" at bounding box center [440, 511] width 58 height 16
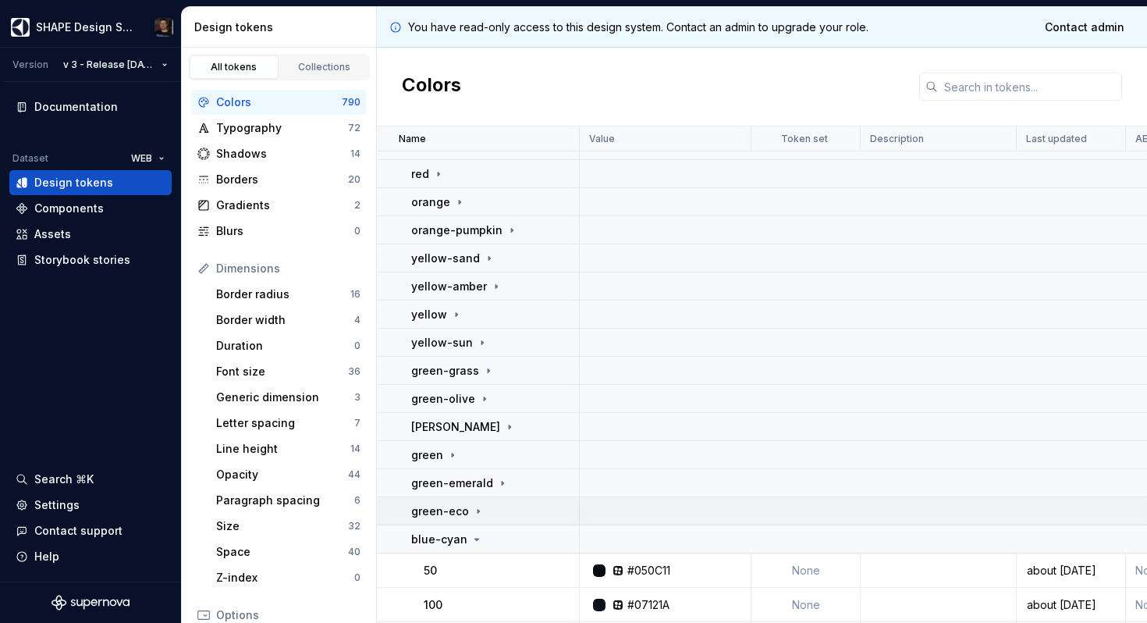
scroll to position [209, 0]
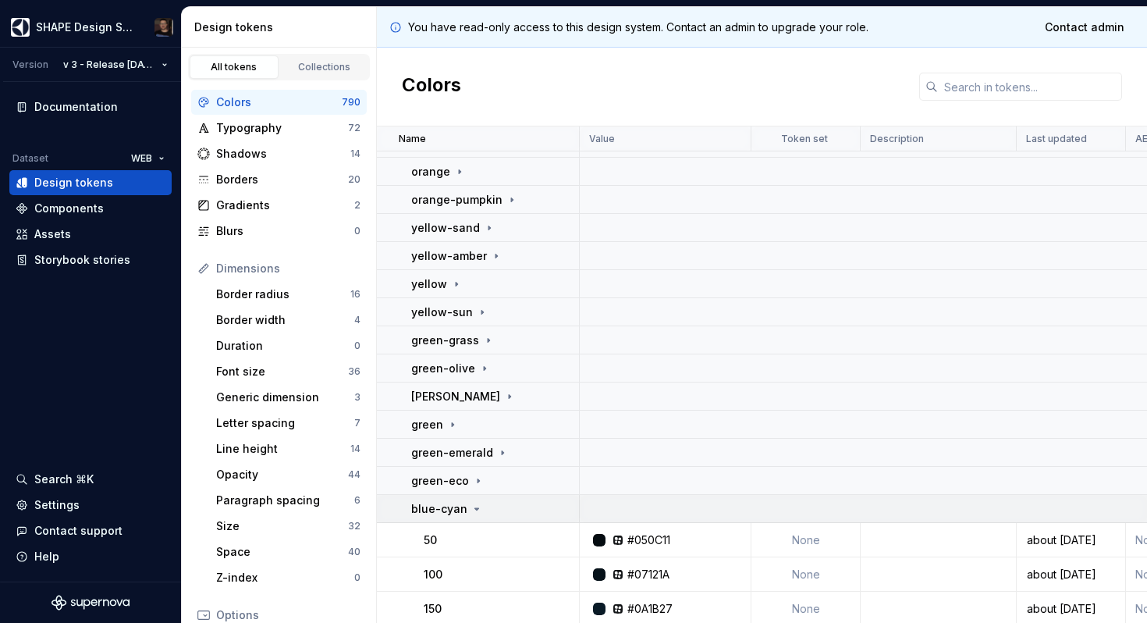
click at [448, 511] on p "blue-cyan" at bounding box center [439, 509] width 56 height 16
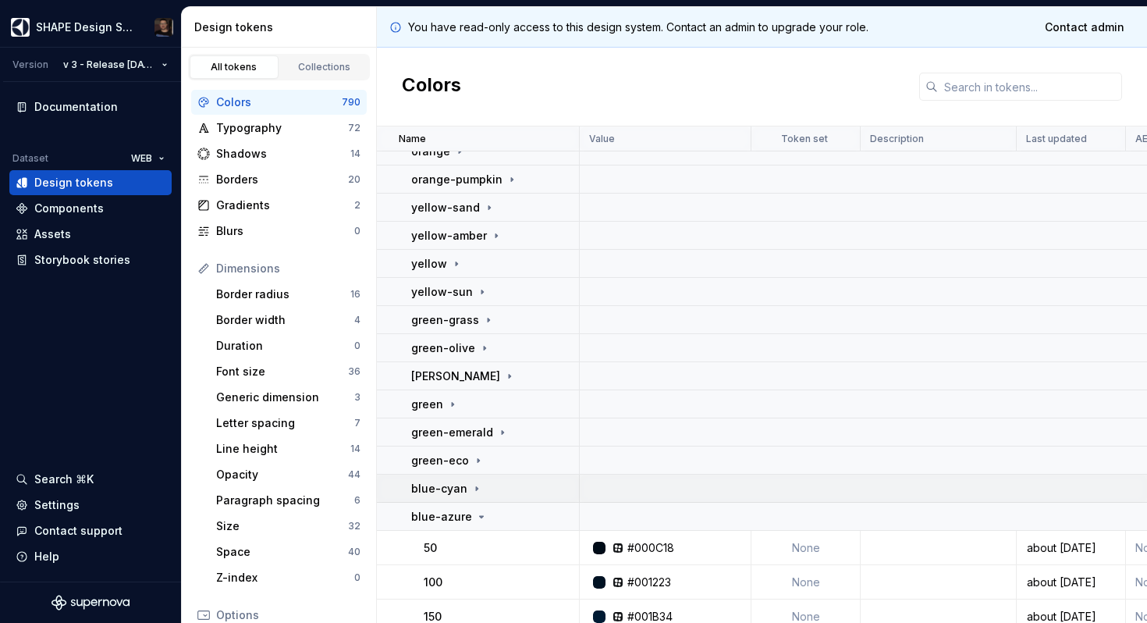
click at [448, 511] on p "blue-azure" at bounding box center [441, 517] width 61 height 16
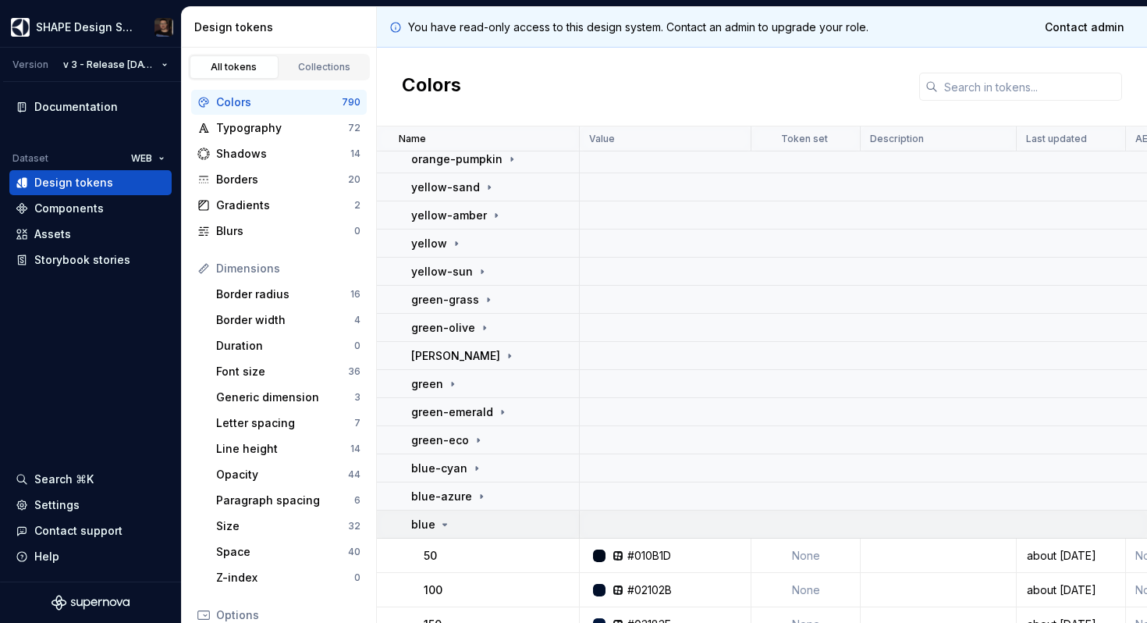
click at [450, 520] on div "blue" at bounding box center [494, 525] width 167 height 16
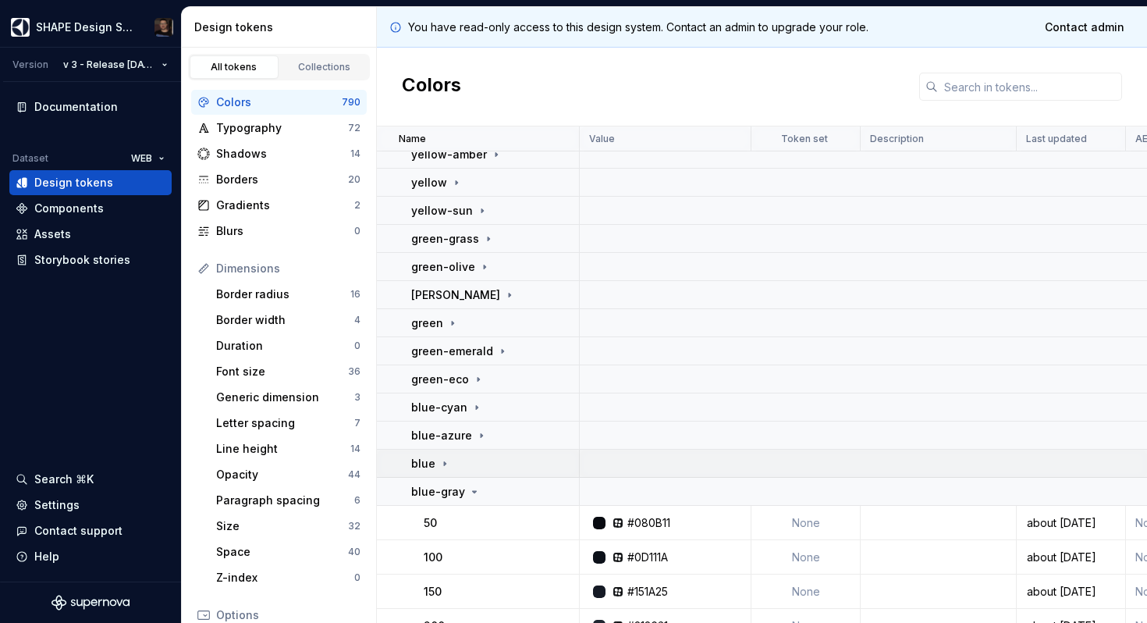
scroll to position [373, 0]
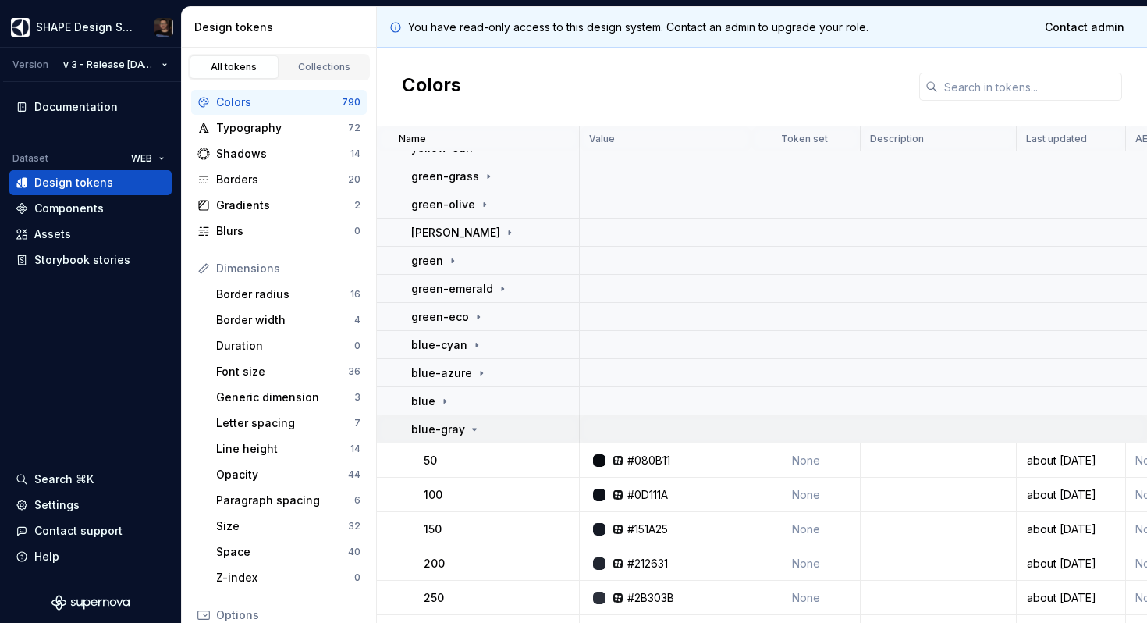
click at [470, 427] on icon at bounding box center [474, 429] width 12 height 12
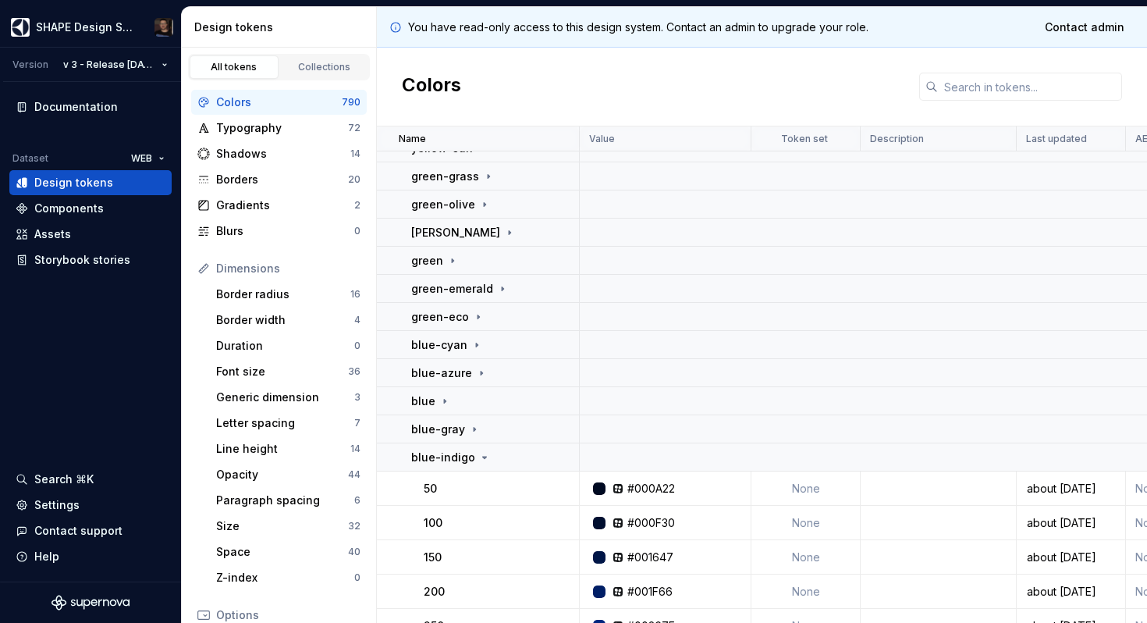
click at [465, 472] on td "50" at bounding box center [478, 488] width 203 height 34
click at [464, 464] on p "blue-indigo" at bounding box center [443, 457] width 64 height 16
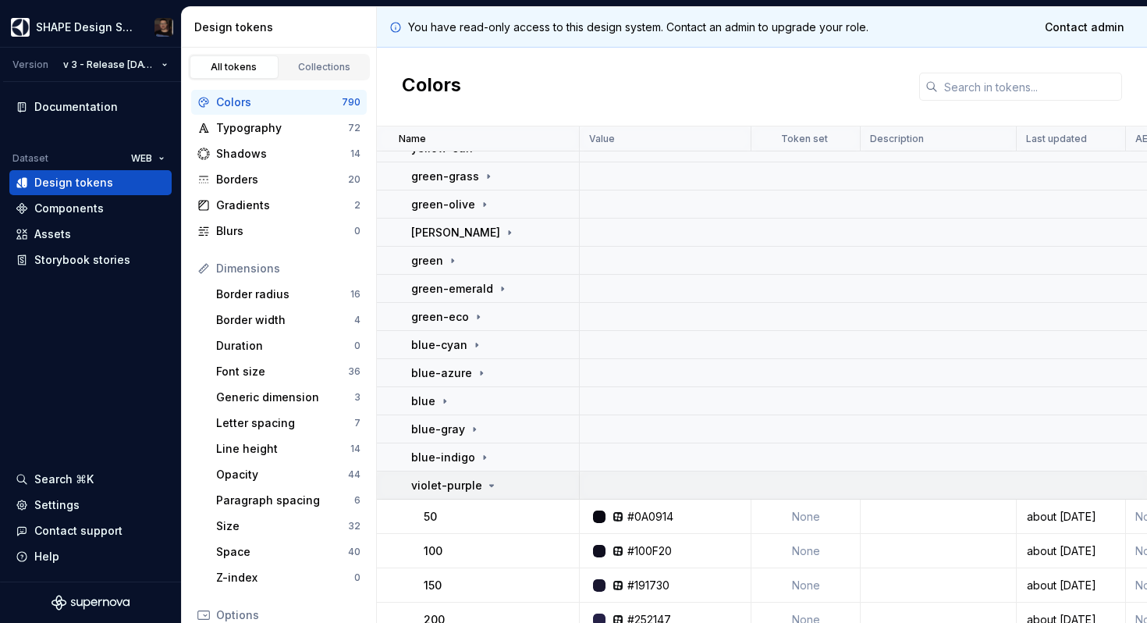
click at [465, 483] on p "violet-purple" at bounding box center [446, 486] width 71 height 16
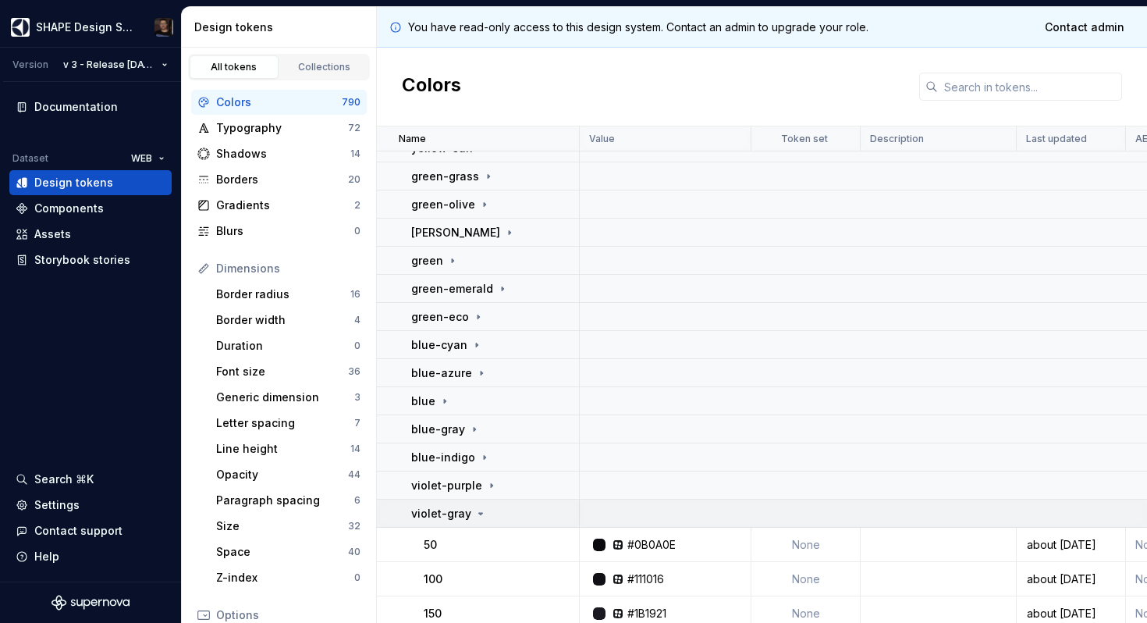
click at [464, 512] on p "violet-gray" at bounding box center [441, 514] width 60 height 16
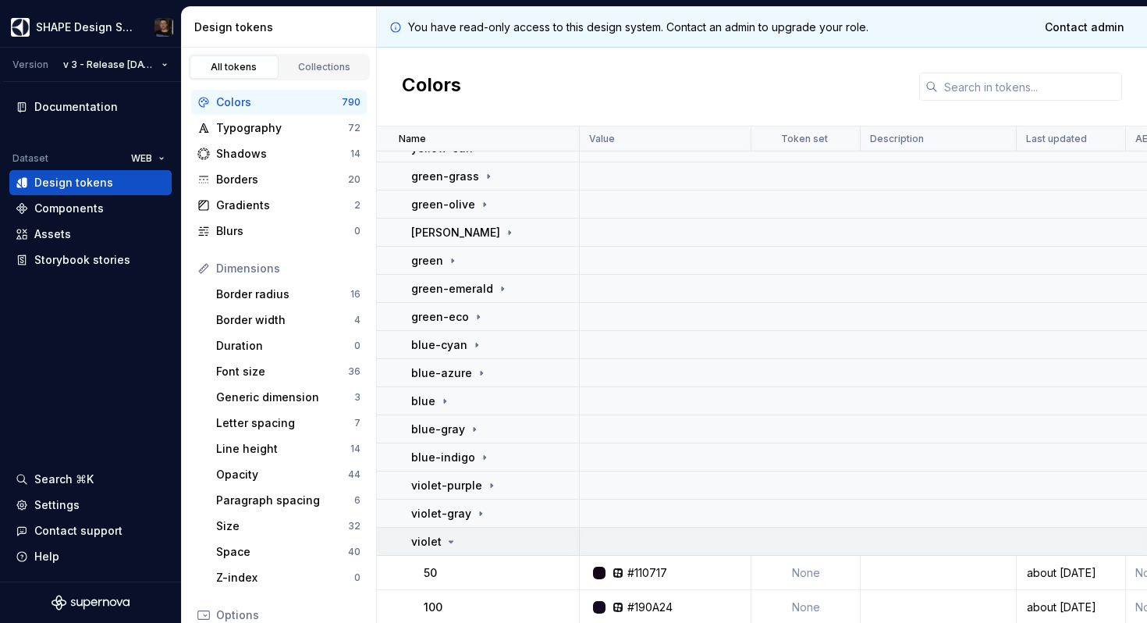
click at [463, 551] on td "violet" at bounding box center [478, 542] width 203 height 28
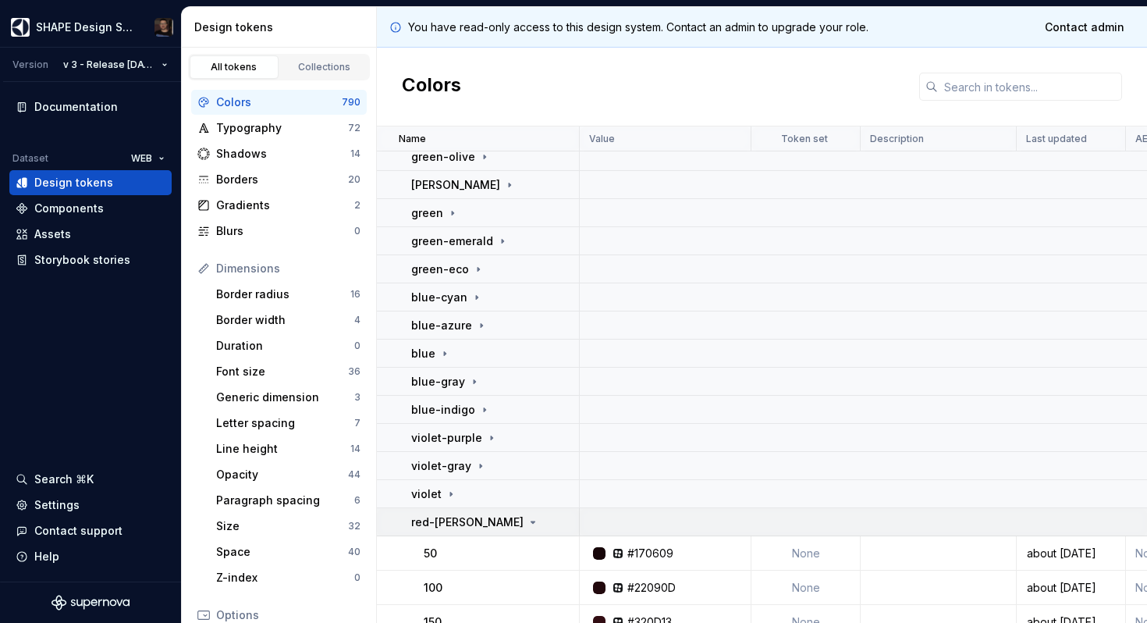
scroll to position [474, 0]
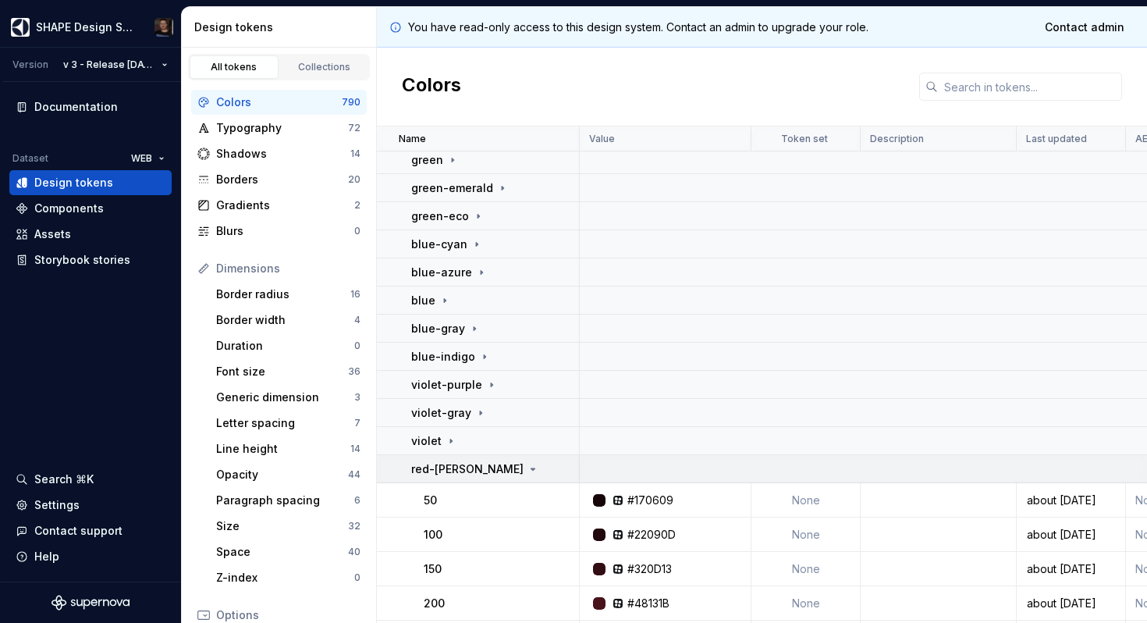
click at [451, 467] on p "red-[PERSON_NAME]" at bounding box center [467, 469] width 112 height 16
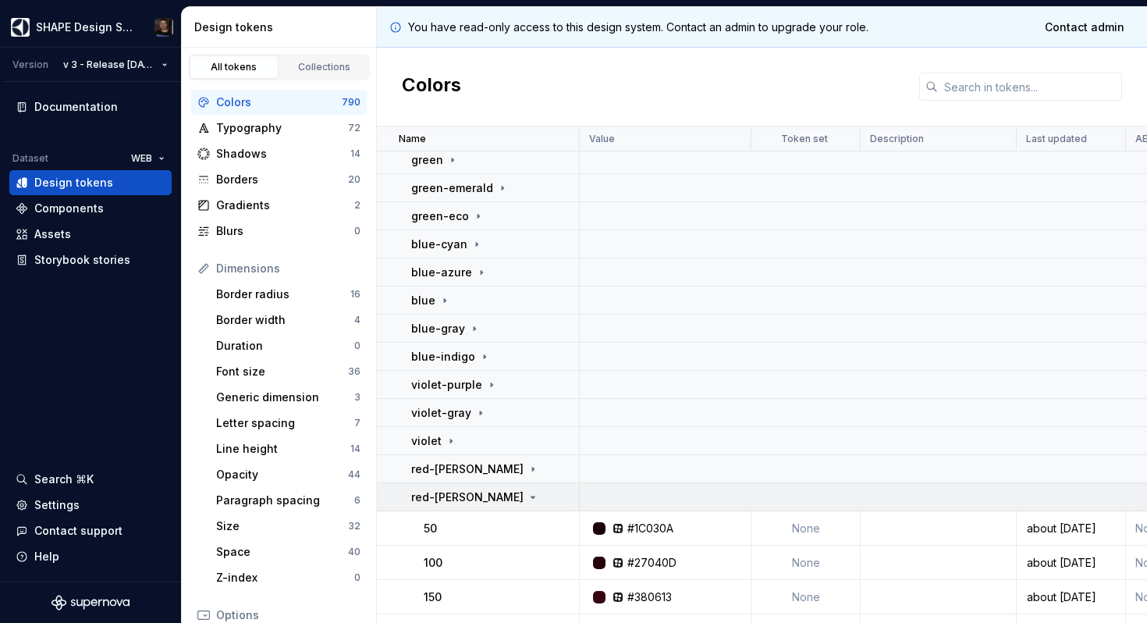
click at [448, 492] on p "red-[PERSON_NAME]" at bounding box center [467, 497] width 112 height 16
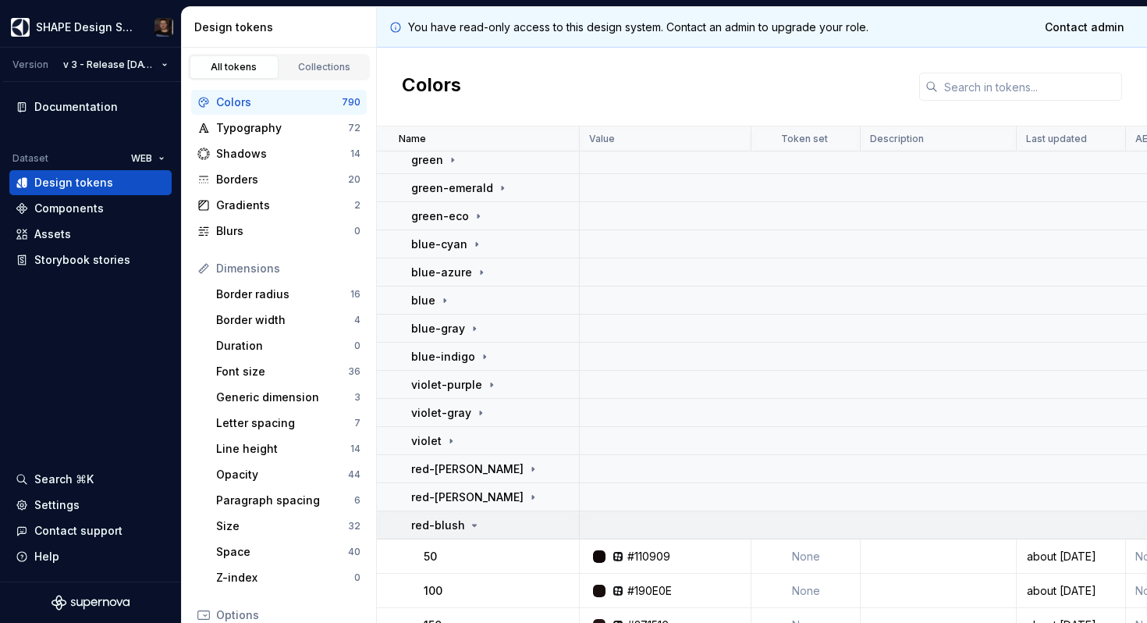
click at [447, 516] on td "red-blush" at bounding box center [478, 525] width 203 height 28
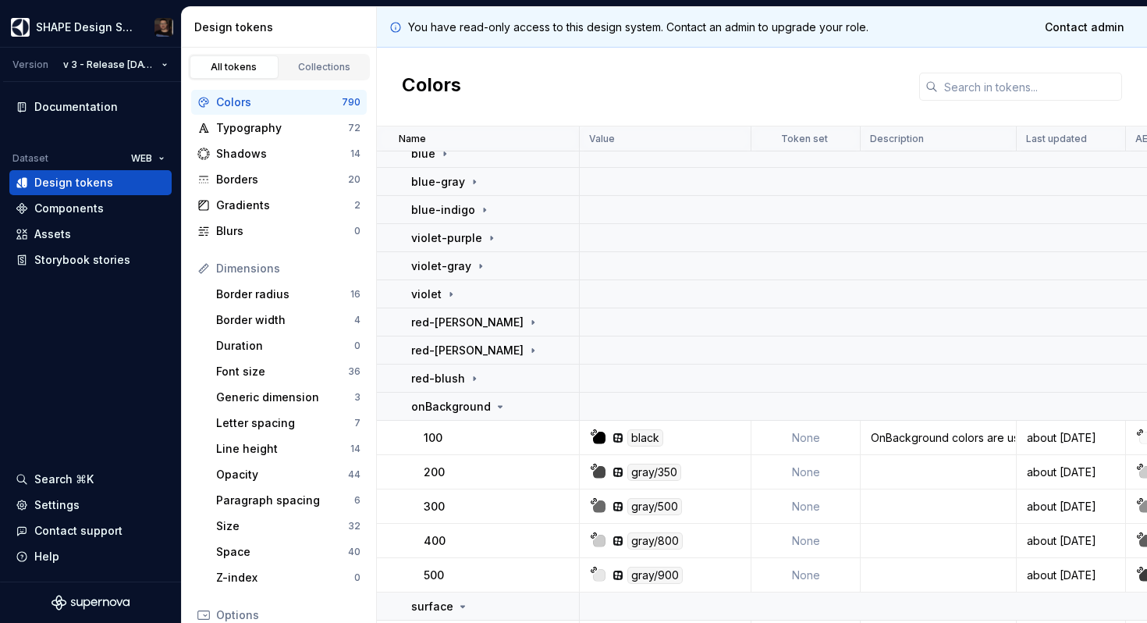
scroll to position [631, 0]
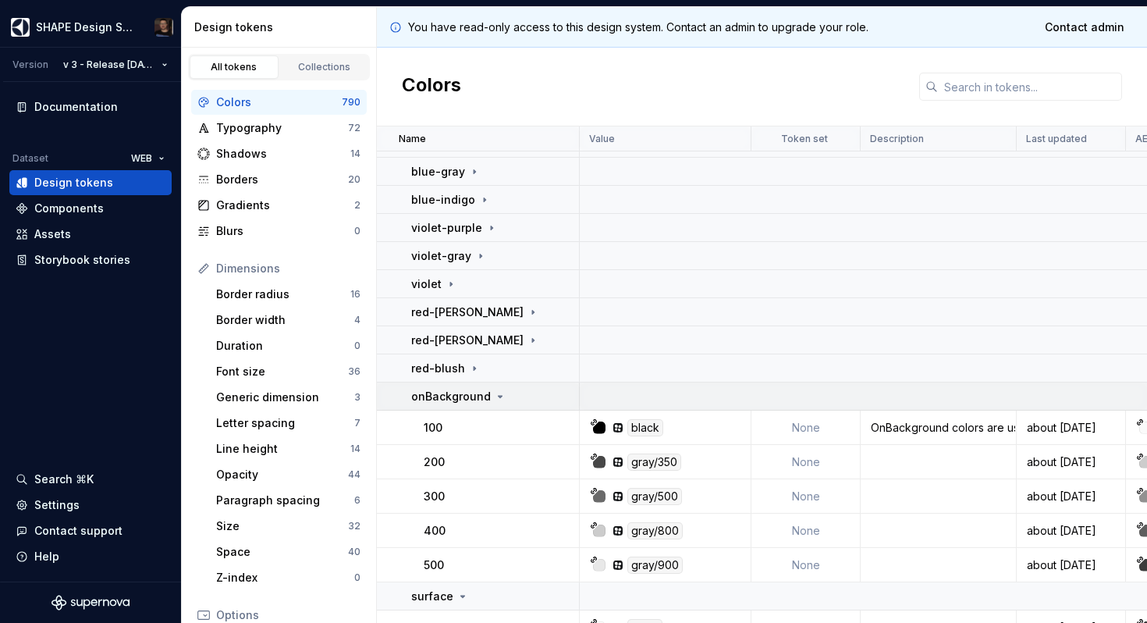
click at [453, 406] on td "onBackground" at bounding box center [478, 396] width 203 height 28
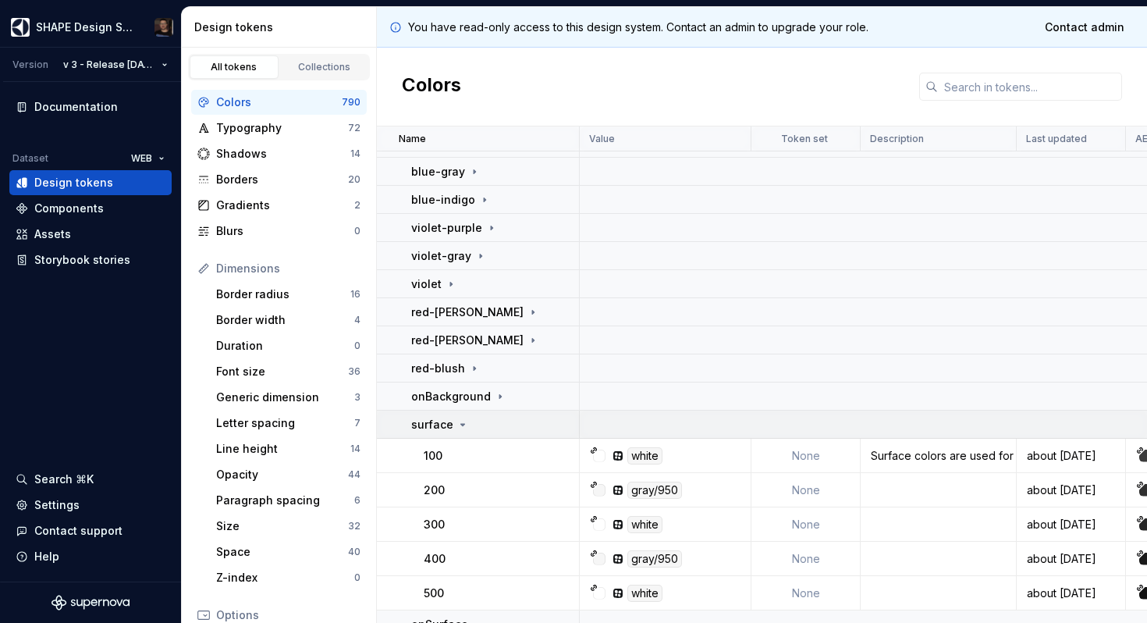
click at [452, 419] on div "surface" at bounding box center [440, 425] width 58 height 16
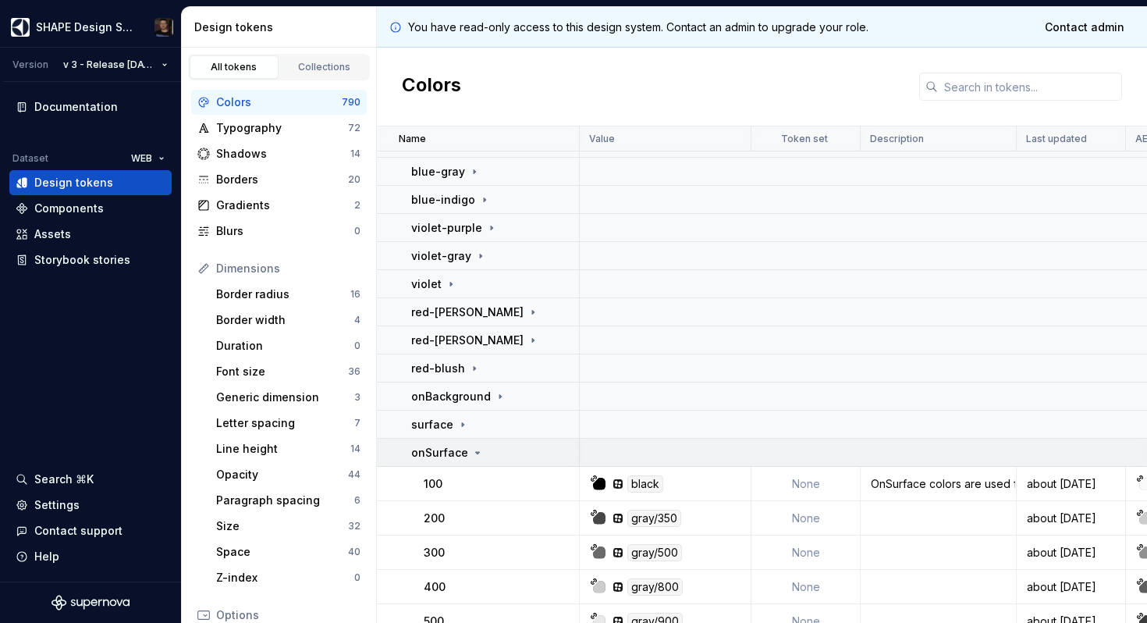
click at [471, 446] on icon at bounding box center [477, 452] width 12 height 12
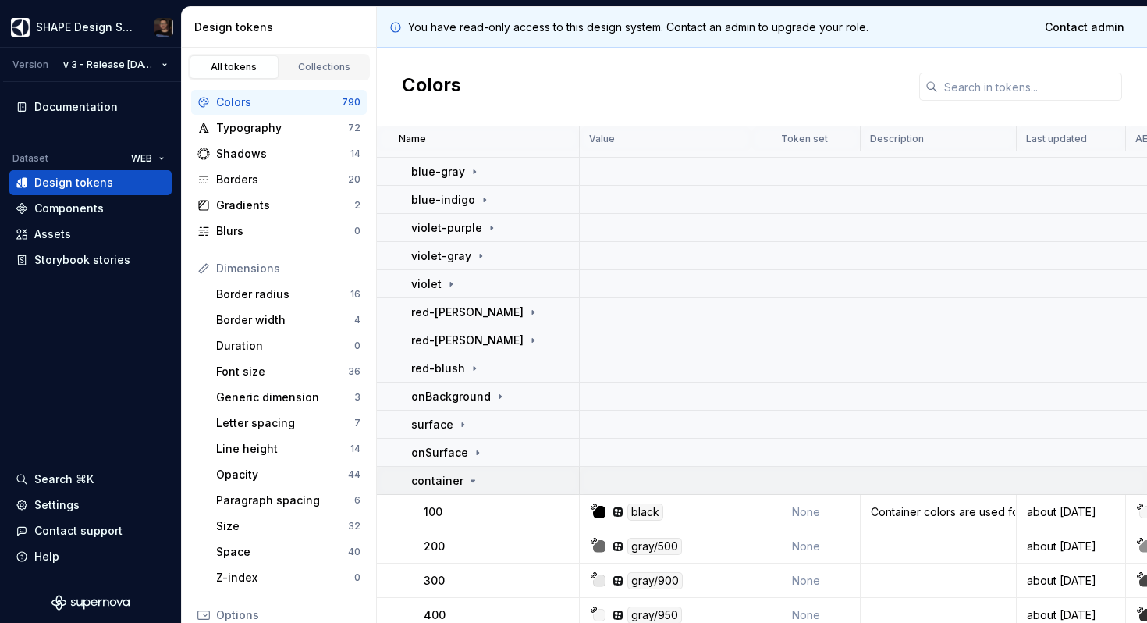
click at [467, 479] on icon at bounding box center [473, 480] width 12 height 12
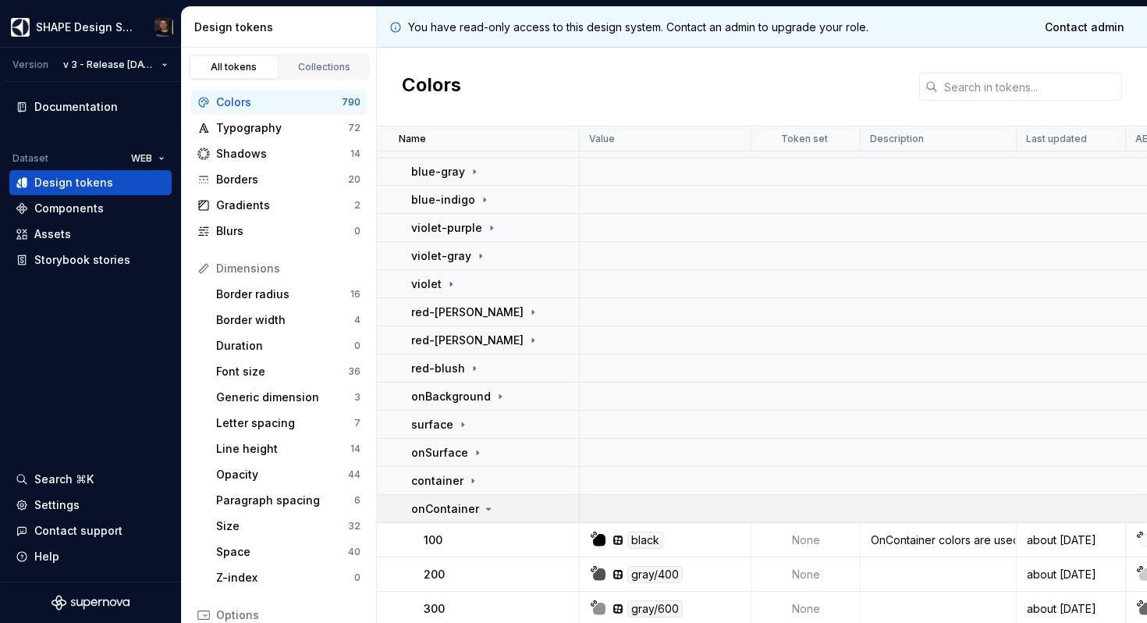
click at [467, 509] on p "onContainer" at bounding box center [445, 509] width 68 height 16
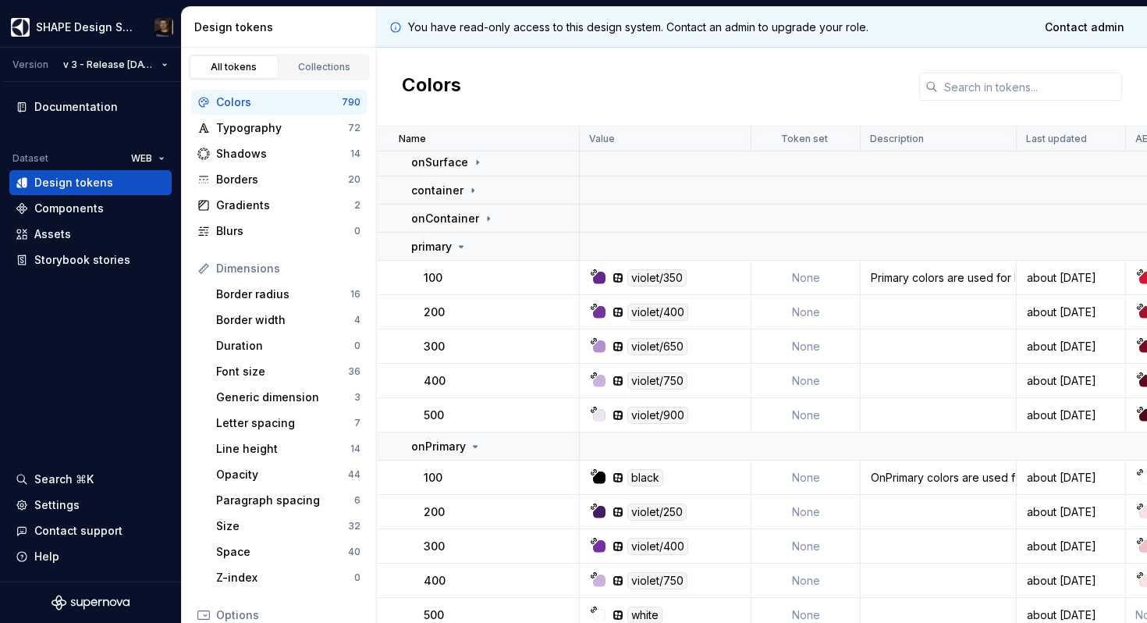
scroll to position [901, 0]
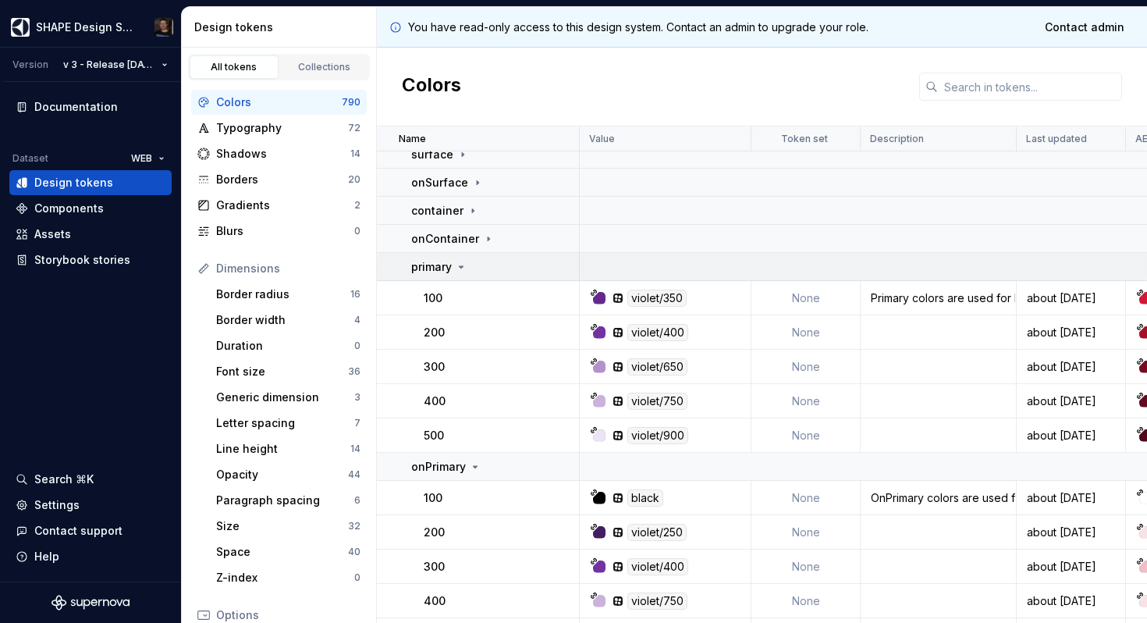
click at [464, 264] on icon at bounding box center [461, 267] width 12 height 12
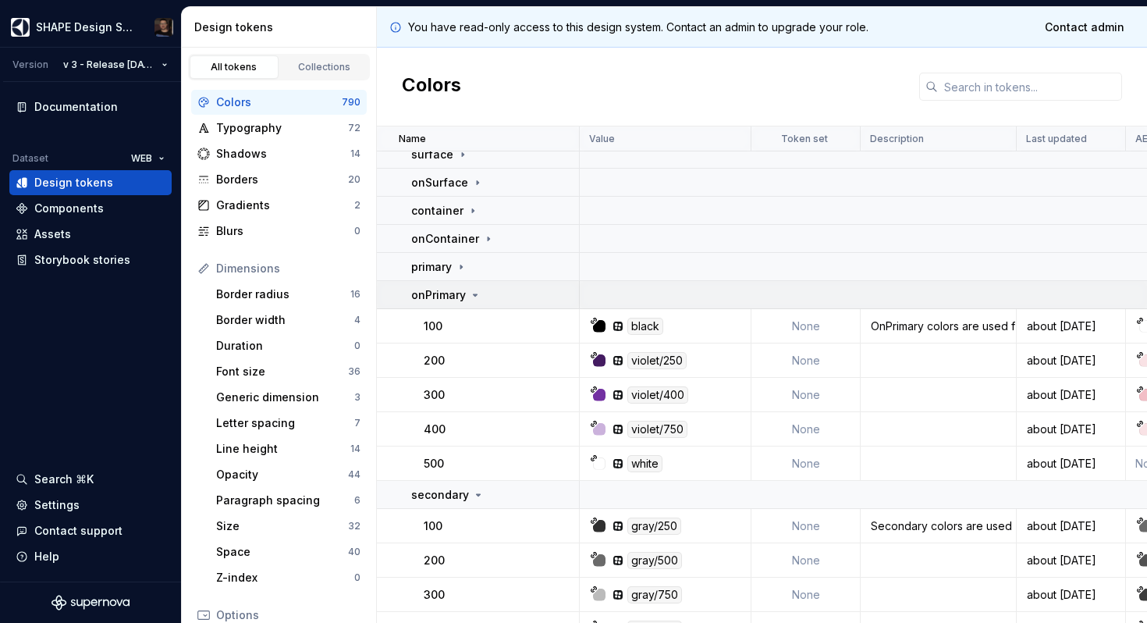
click at [469, 291] on icon at bounding box center [475, 295] width 12 height 12
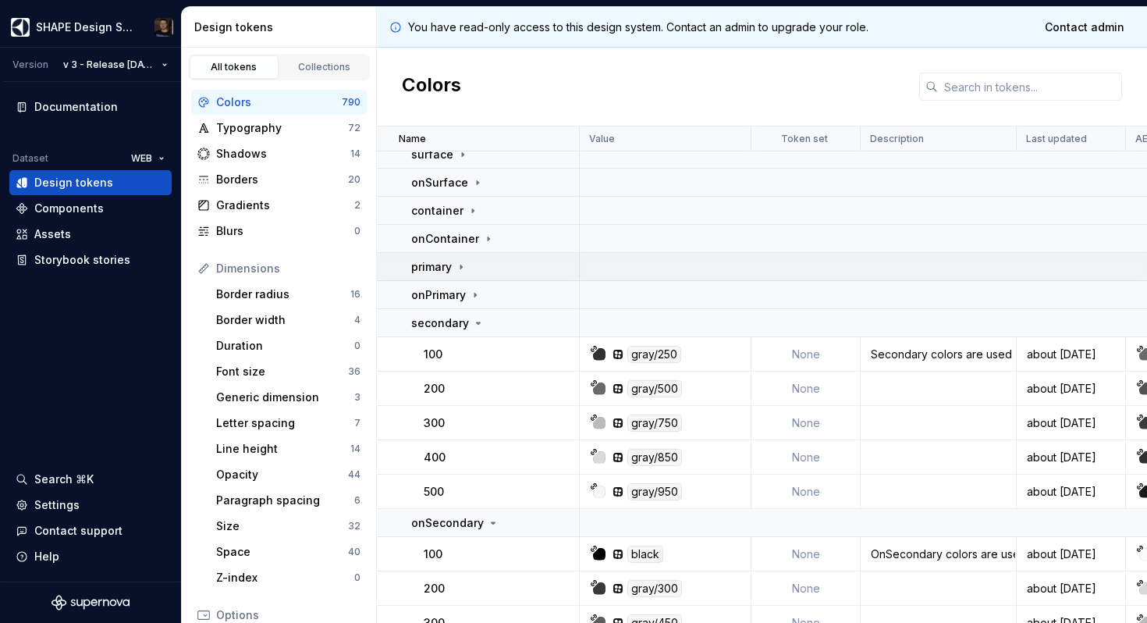
click at [461, 270] on icon at bounding box center [461, 267] width 12 height 12
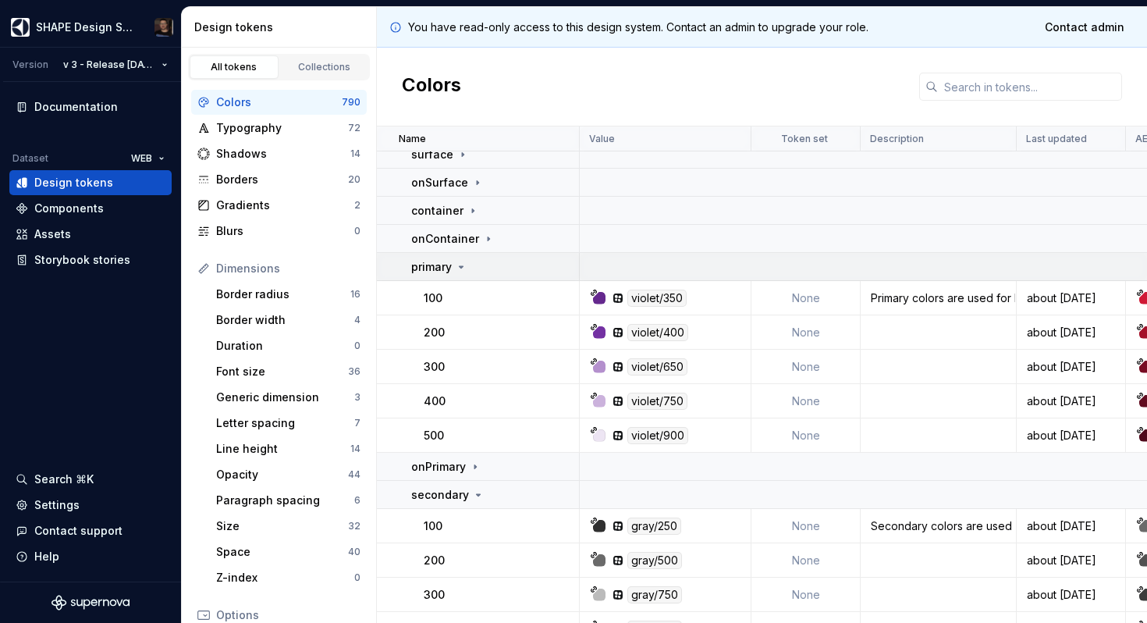
click at [461, 266] on icon at bounding box center [462, 267] width 4 height 2
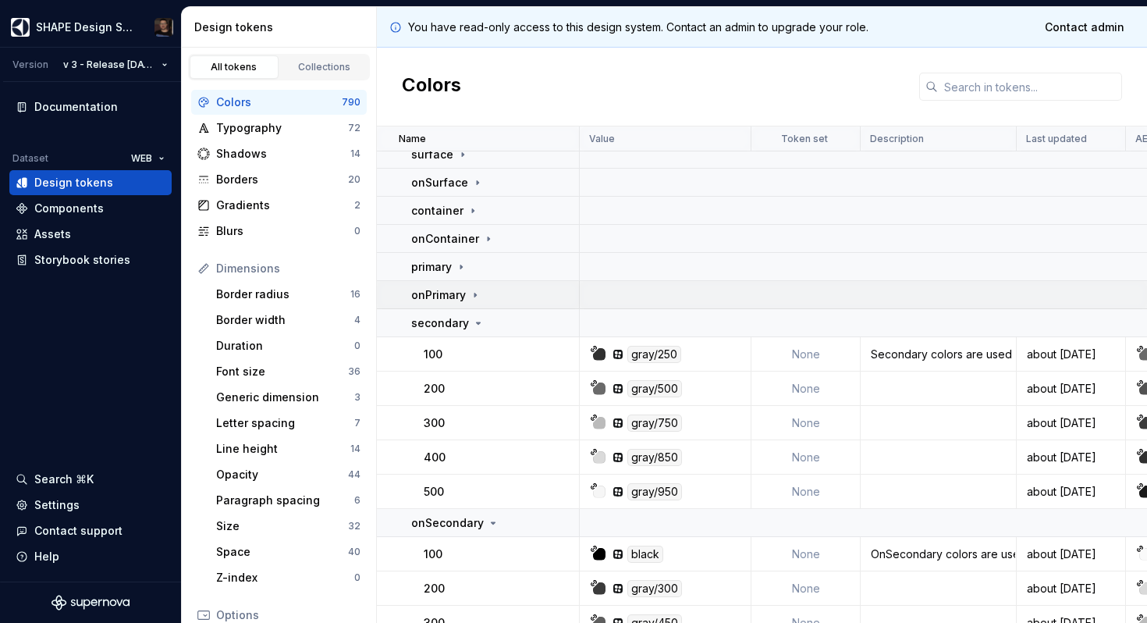
click at [460, 298] on p "onPrimary" at bounding box center [438, 295] width 55 height 16
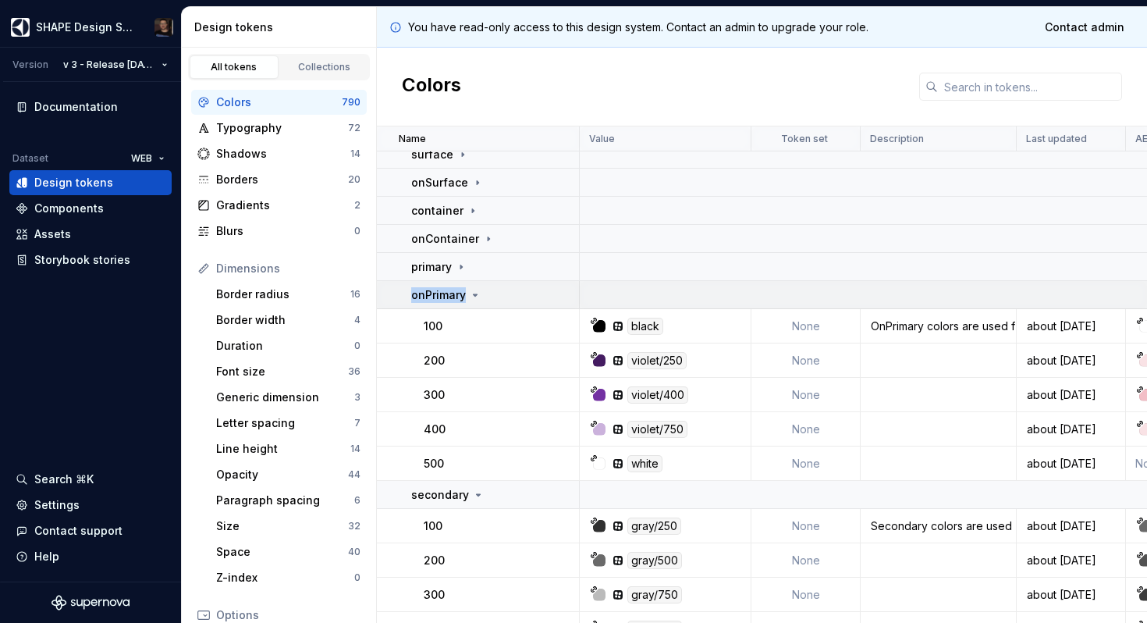
click at [460, 298] on p "onPrimary" at bounding box center [438, 295] width 55 height 16
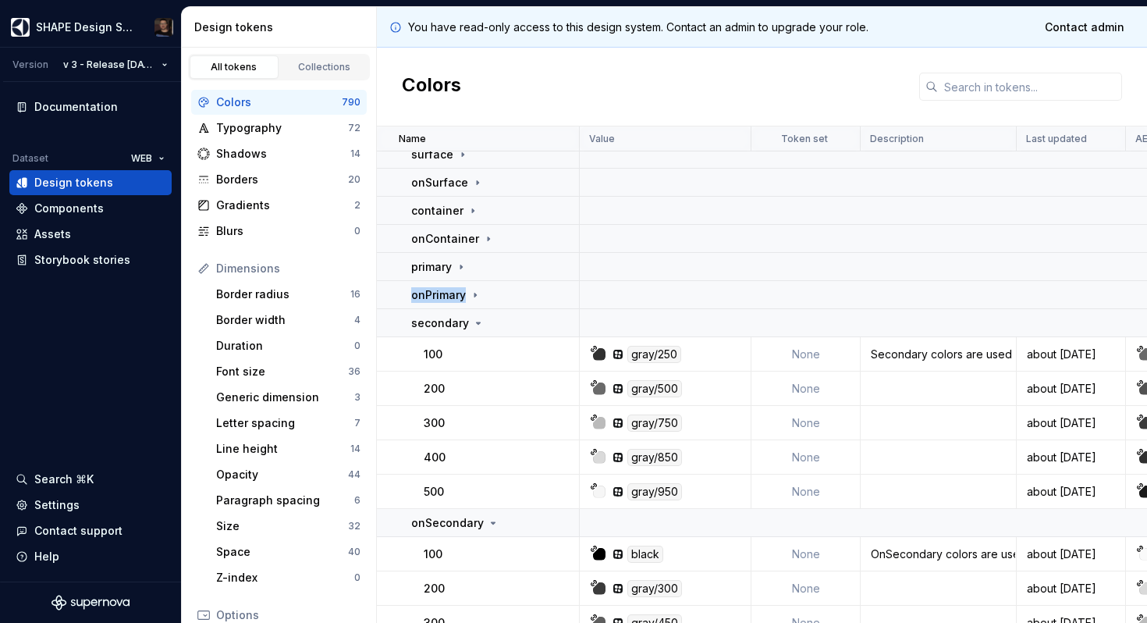
click at [449, 302] on div at bounding box center [449, 302] width 0 height 0
click at [312, 622] on div at bounding box center [156, 623] width 312 height 0
click at [534, 323] on div "secondary" at bounding box center [494, 323] width 167 height 16
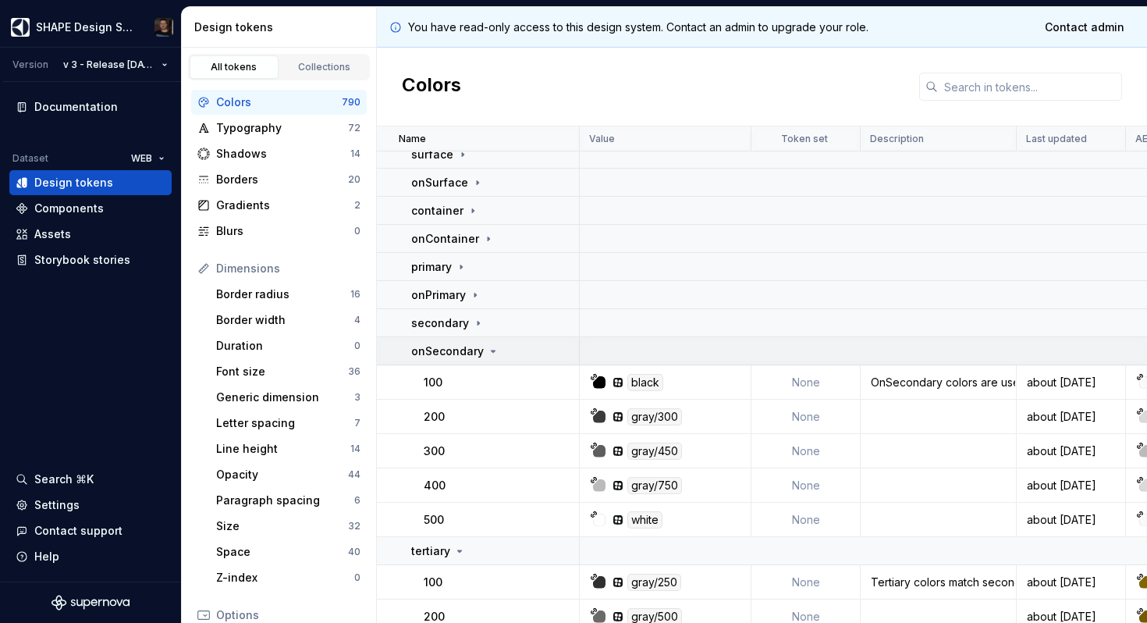
click at [531, 356] on div "onSecondary" at bounding box center [494, 351] width 167 height 16
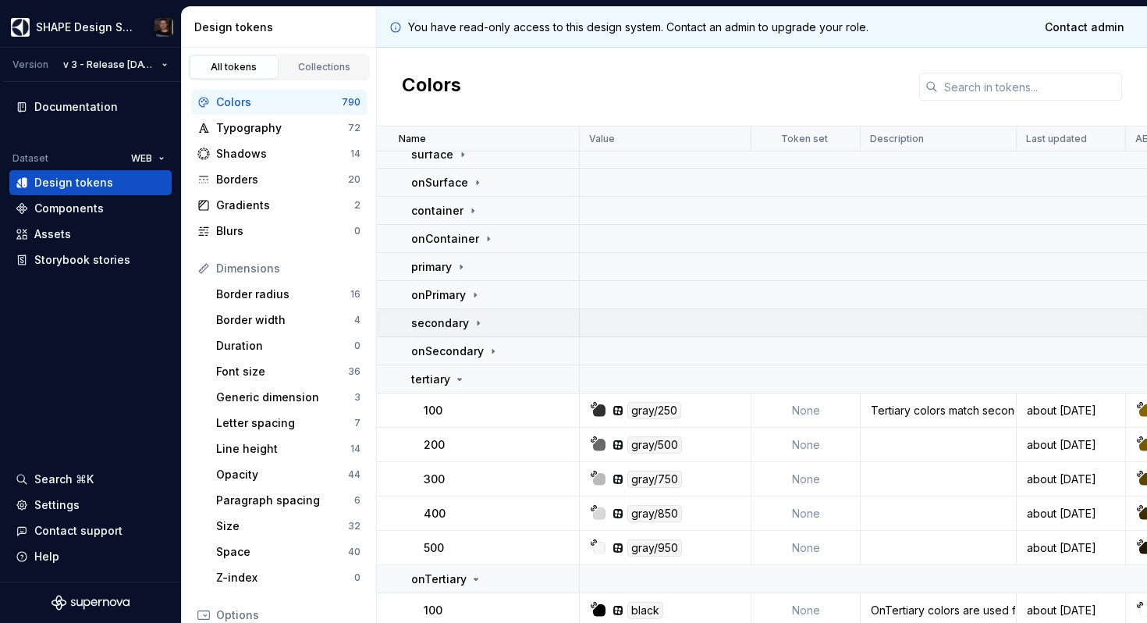
click at [481, 318] on icon at bounding box center [478, 323] width 12 height 12
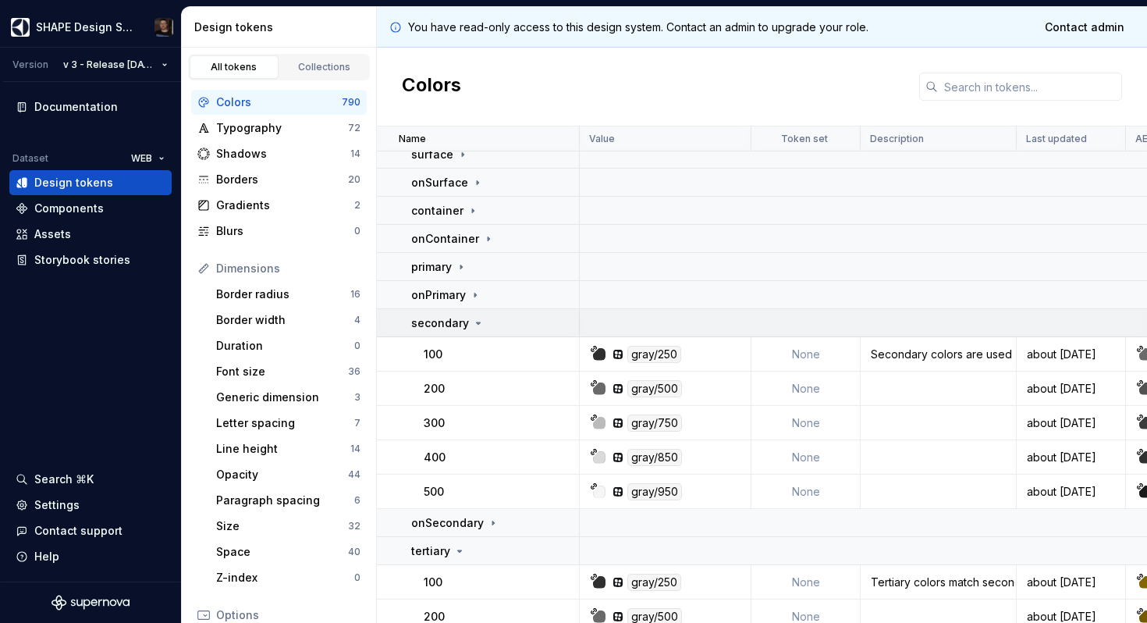
click at [477, 322] on icon at bounding box center [479, 323] width 4 height 2
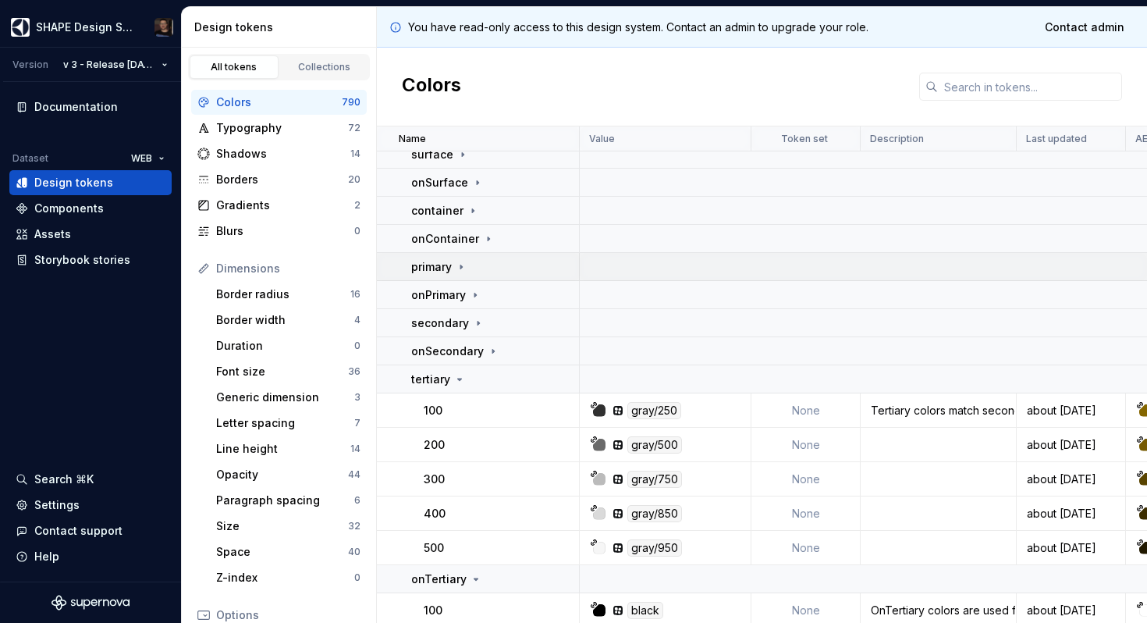
click at [459, 265] on icon at bounding box center [461, 267] width 12 height 12
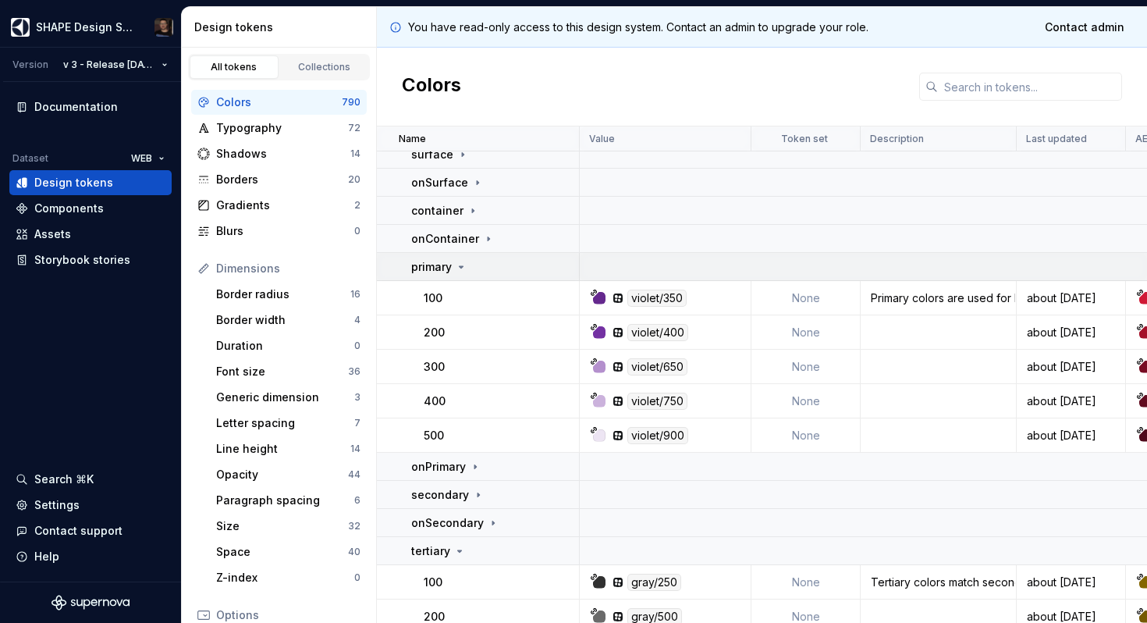
click at [433, 264] on p "primary" at bounding box center [431, 267] width 41 height 16
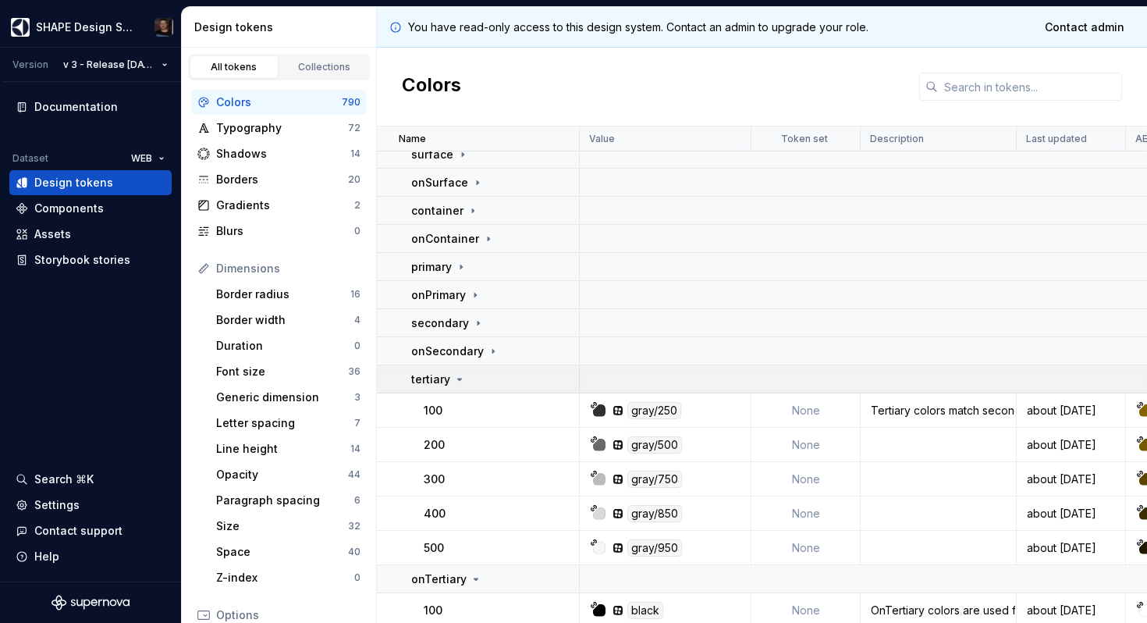
click at [456, 380] on icon at bounding box center [459, 379] width 12 height 12
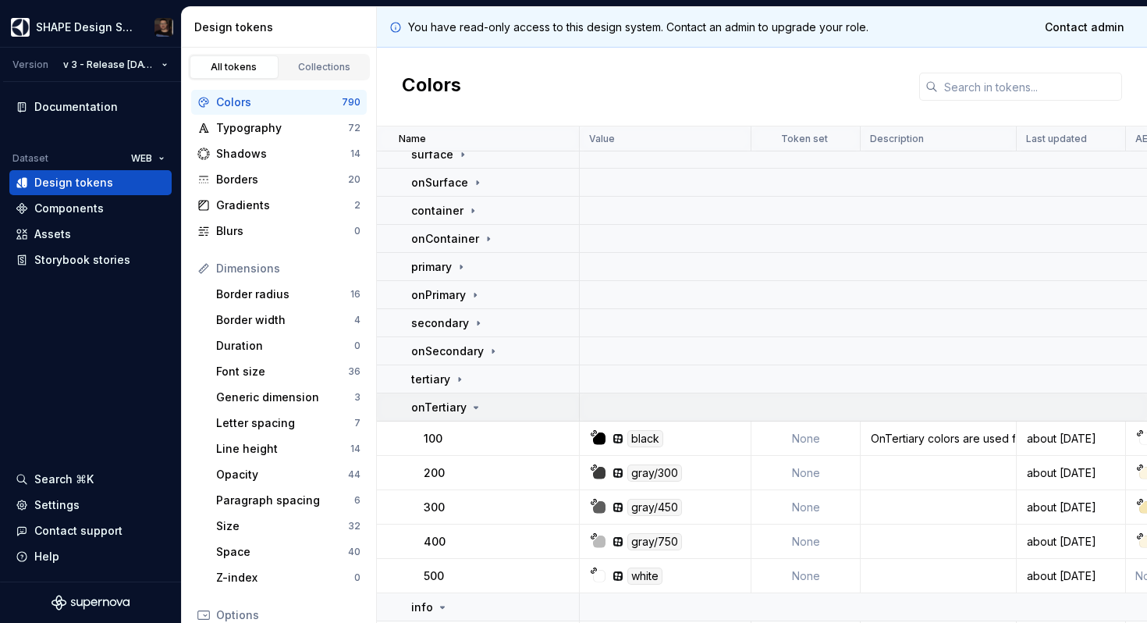
click at [454, 394] on td "onTertiary" at bounding box center [478, 407] width 203 height 28
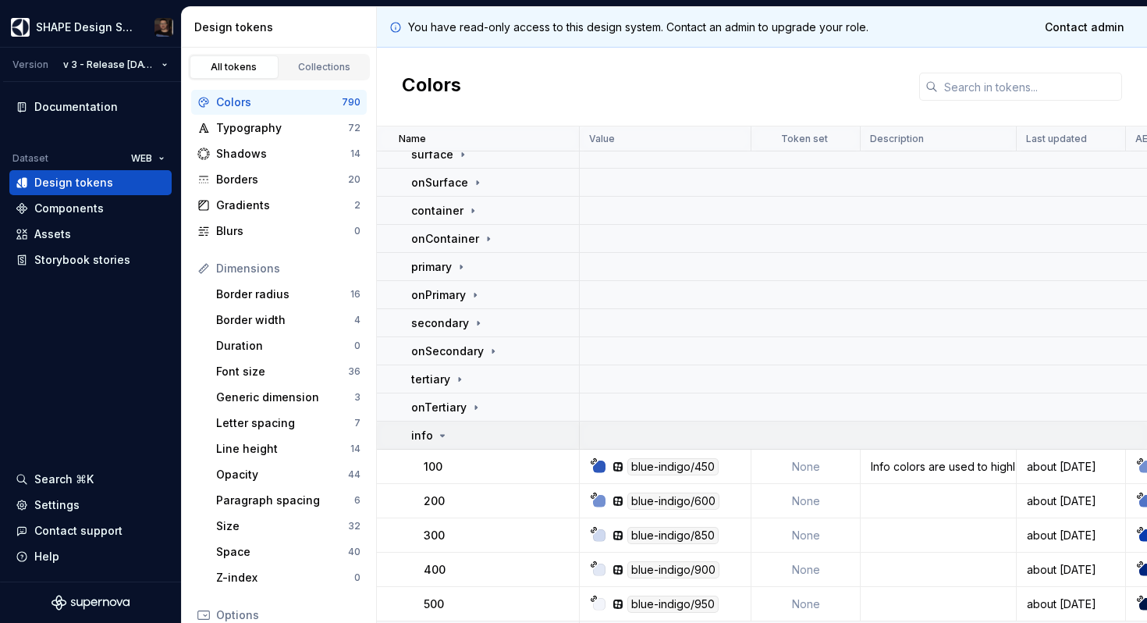
click at [455, 439] on div "info" at bounding box center [494, 436] width 167 height 16
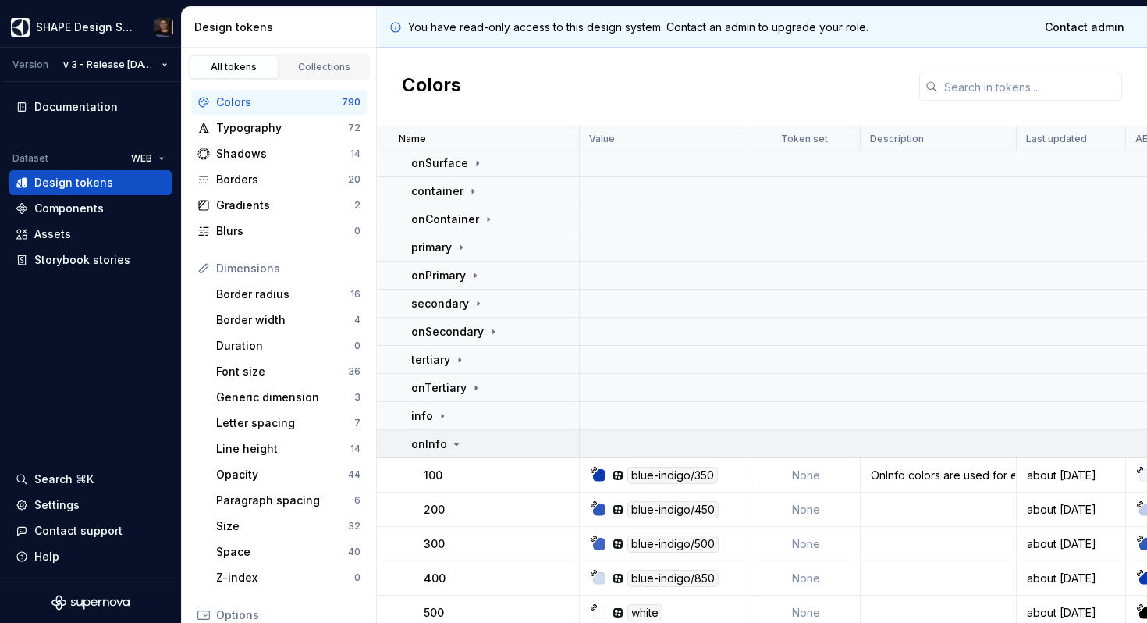
scroll to position [940, 0]
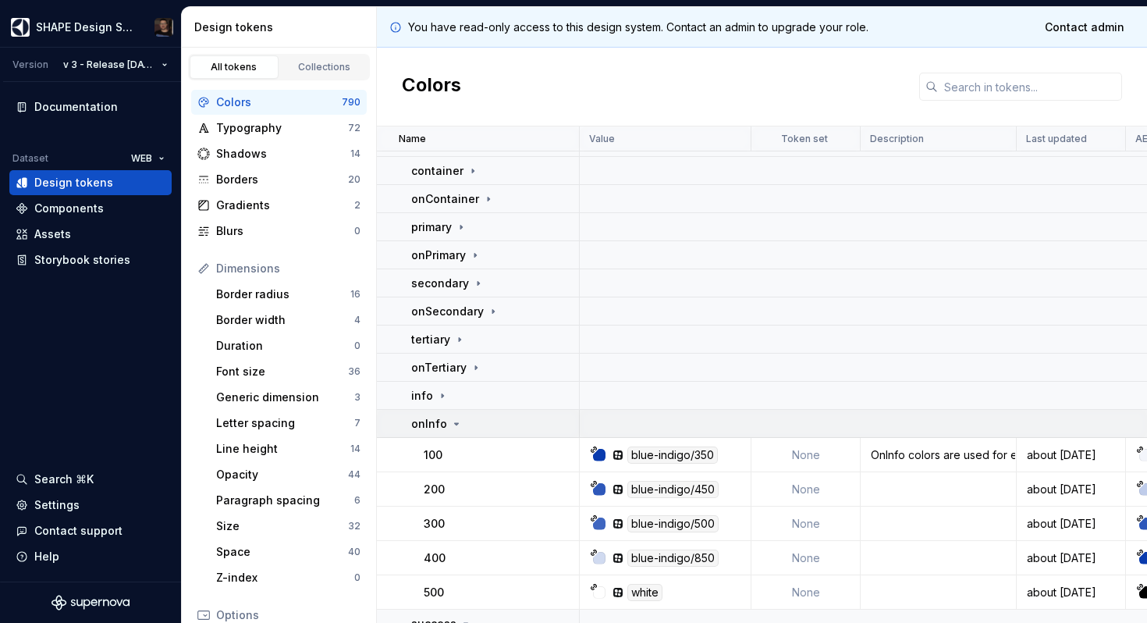
click at [455, 423] on icon at bounding box center [457, 424] width 4 height 2
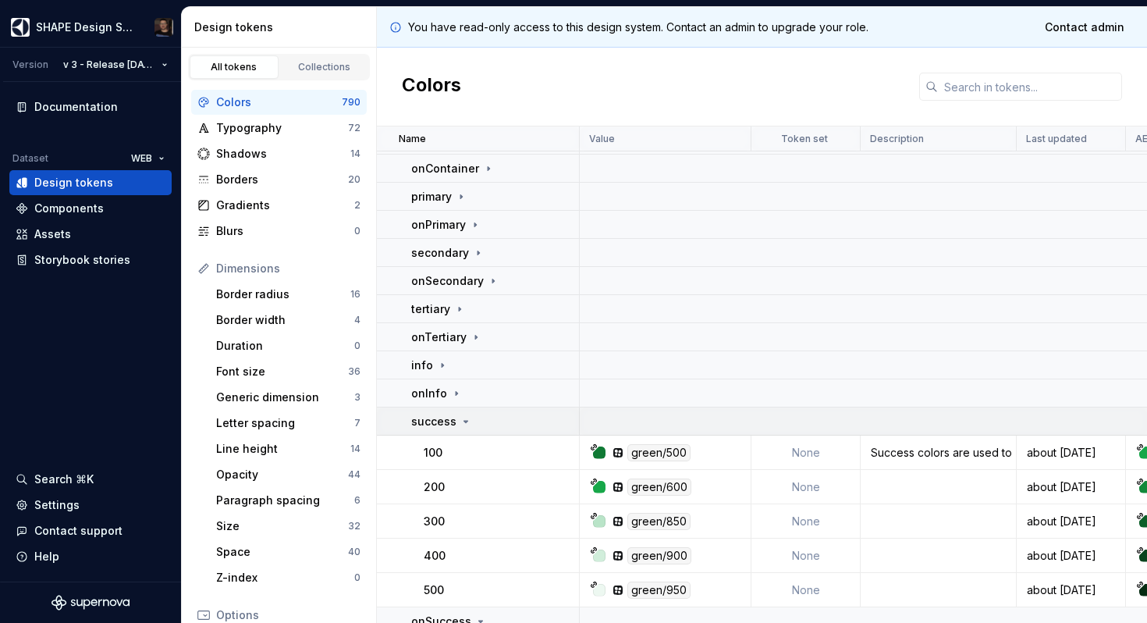
click at [456, 422] on div "success" at bounding box center [441, 422] width 61 height 16
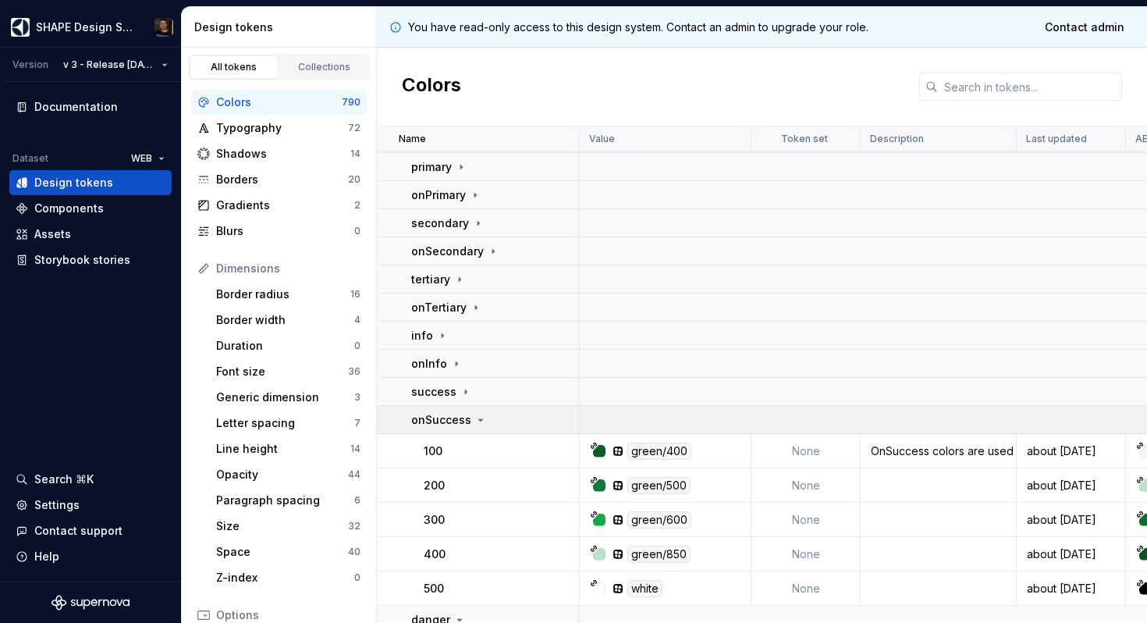
scroll to position [1011, 0]
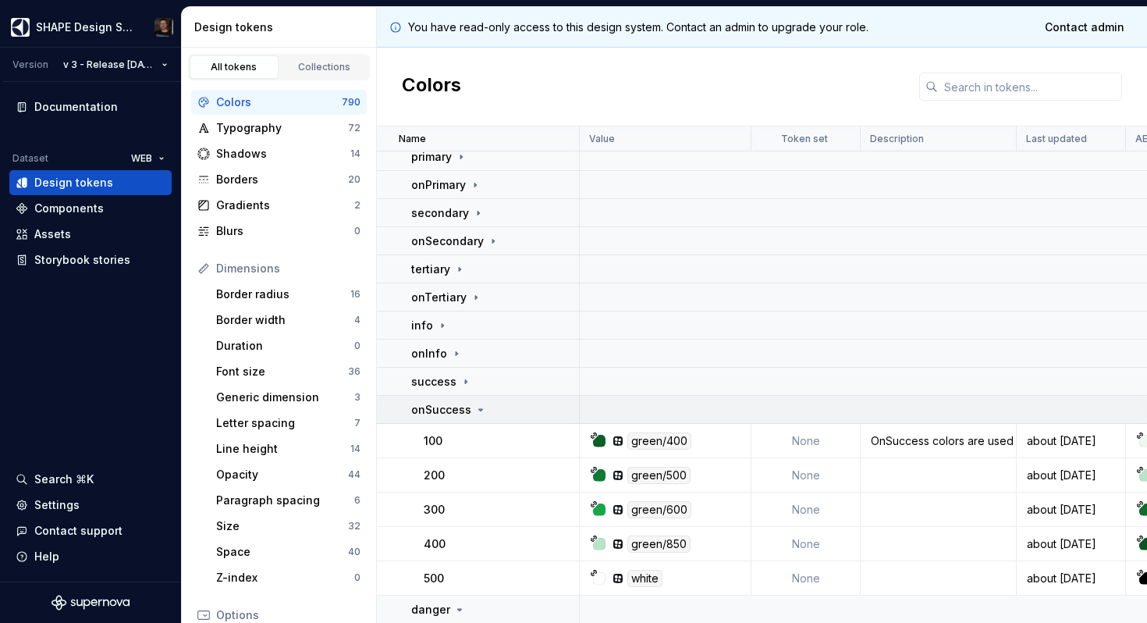
click at [463, 410] on p "onSuccess" at bounding box center [441, 410] width 60 height 16
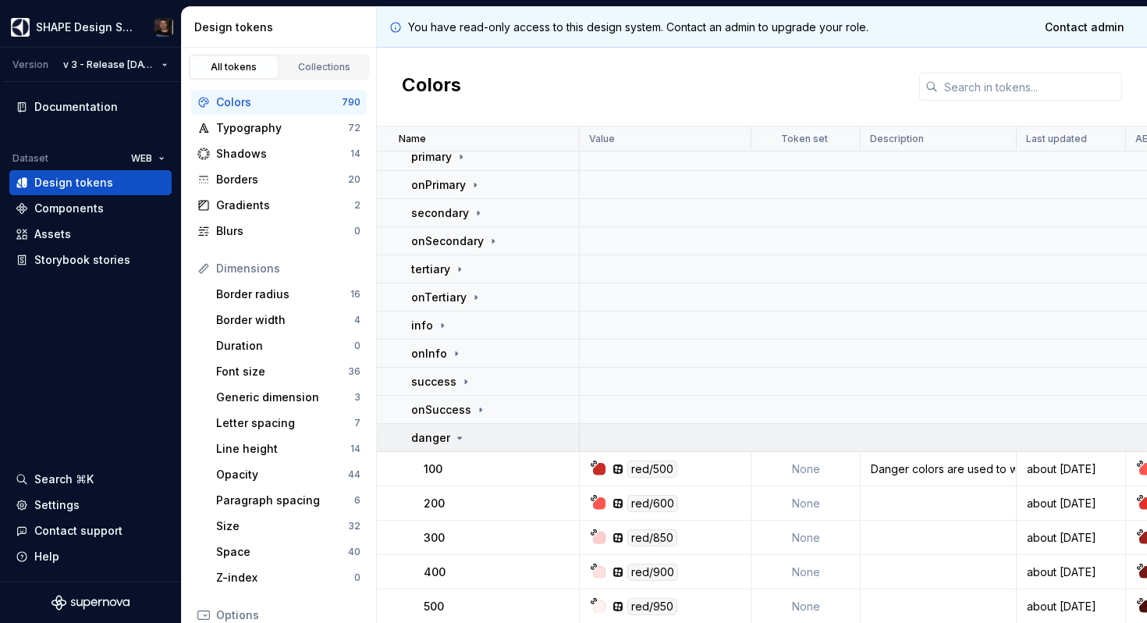
scroll to position [1031, 0]
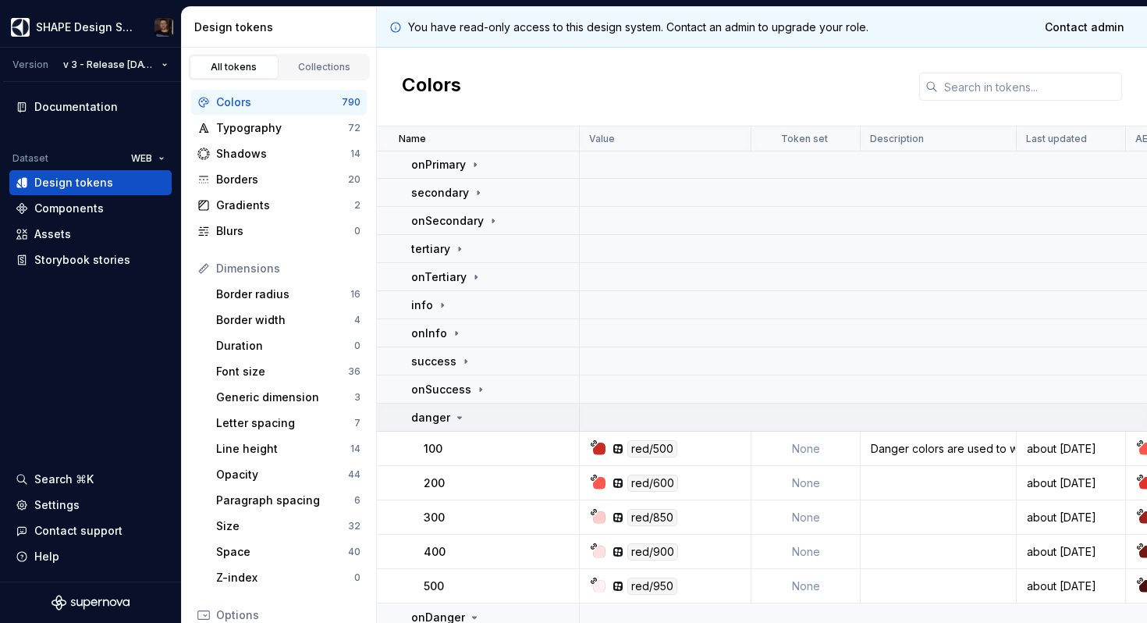
click at [450, 418] on div "danger" at bounding box center [438, 418] width 55 height 16
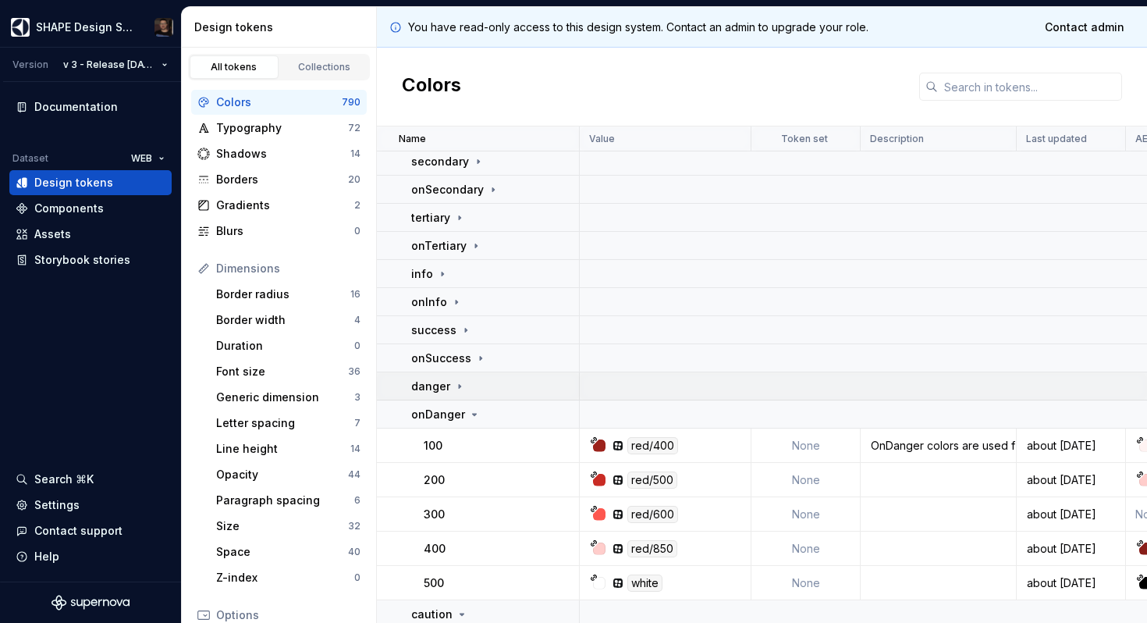
scroll to position [1103, 0]
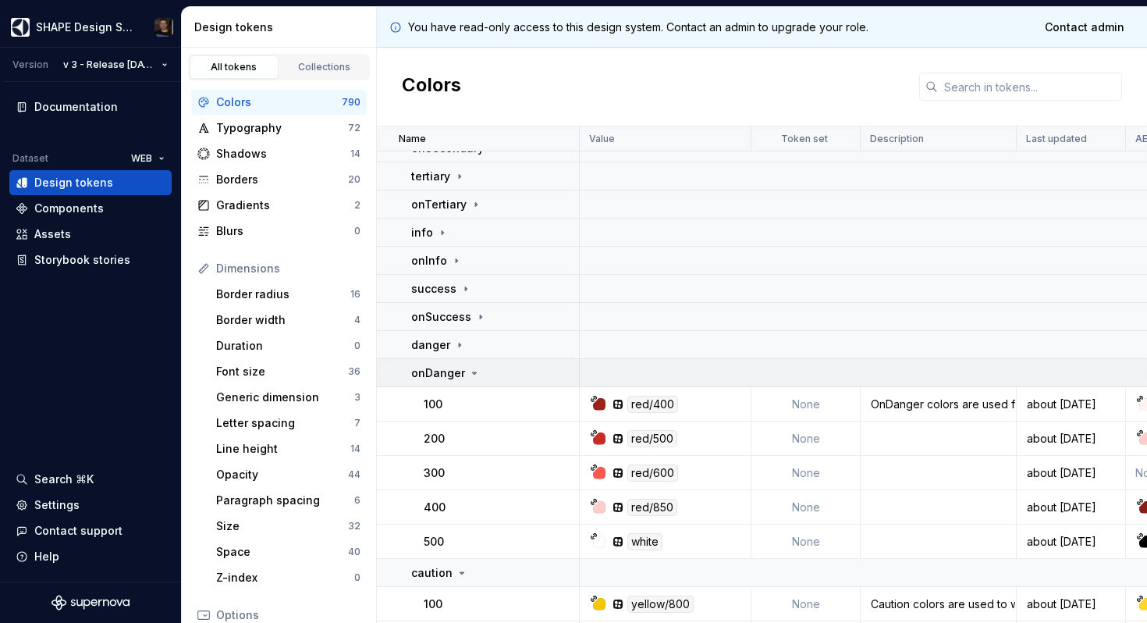
click at [441, 376] on p "onDanger" at bounding box center [438, 373] width 54 height 16
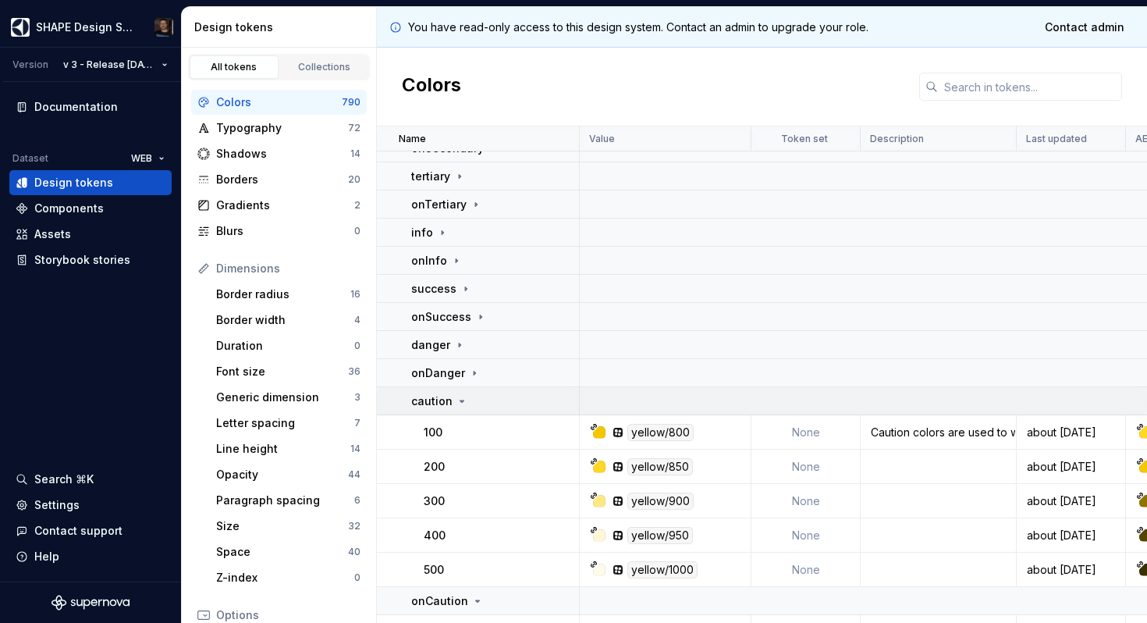
click at [464, 404] on icon at bounding box center [462, 401] width 12 height 12
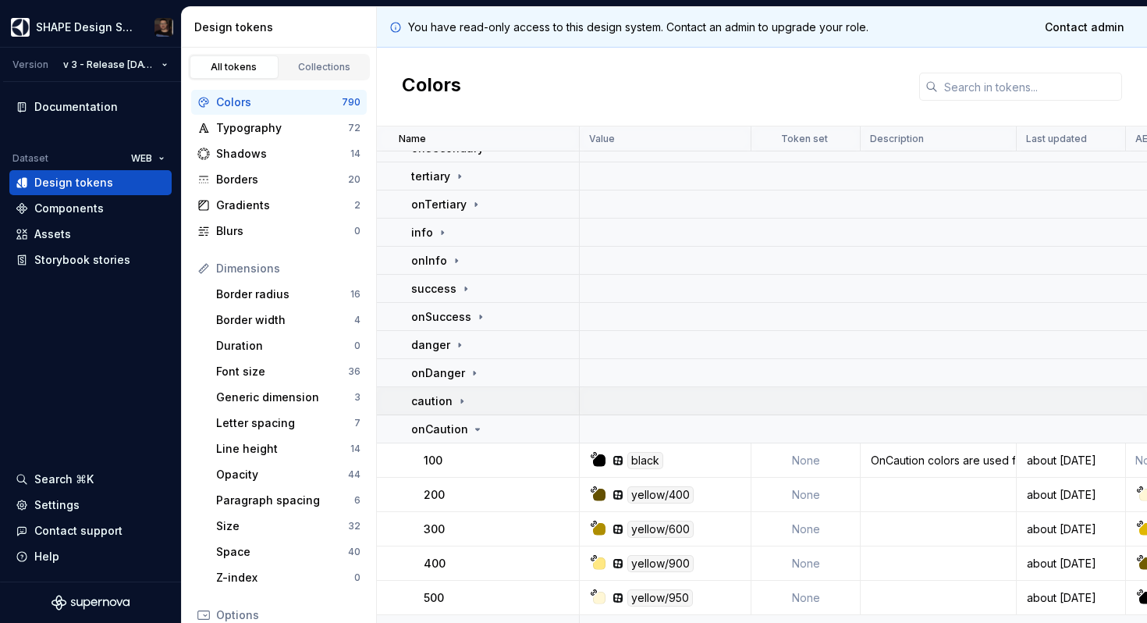
scroll to position [1177, 0]
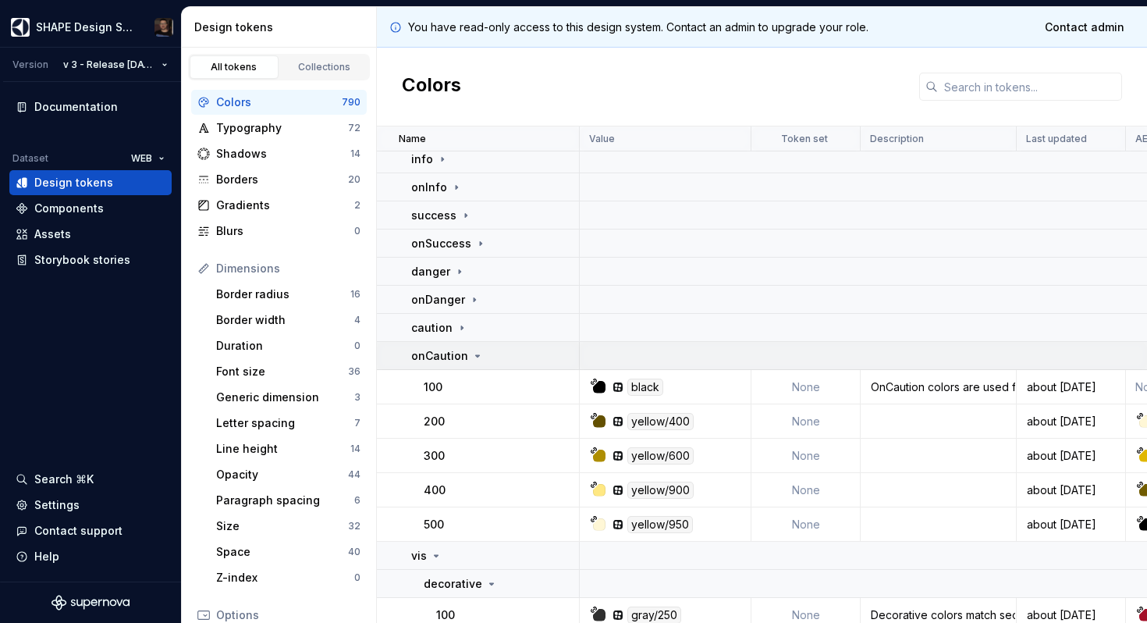
click at [463, 361] on p "onCaution" at bounding box center [439, 356] width 57 height 16
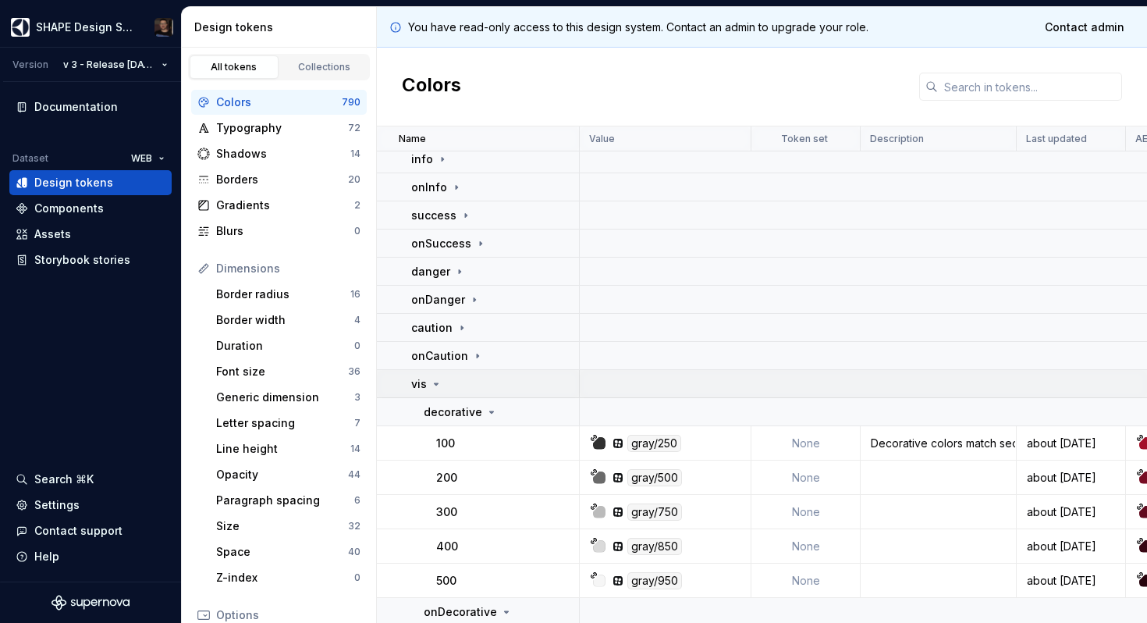
click at [421, 379] on p "vis" at bounding box center [419, 384] width 16 height 16
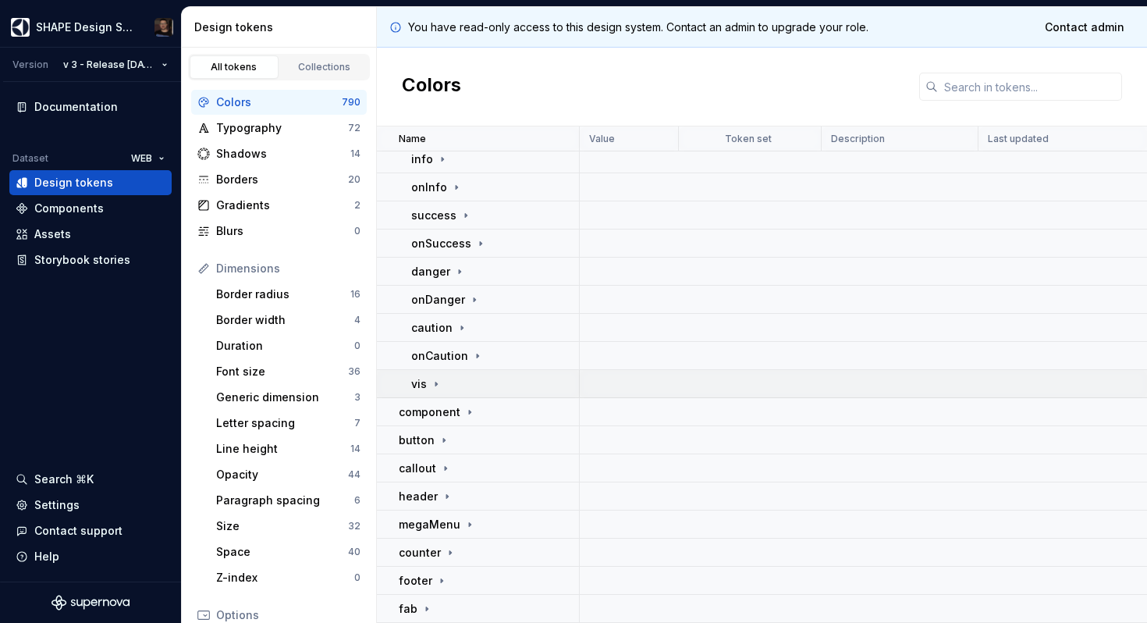
click at [427, 389] on div "vis" at bounding box center [426, 384] width 31 height 16
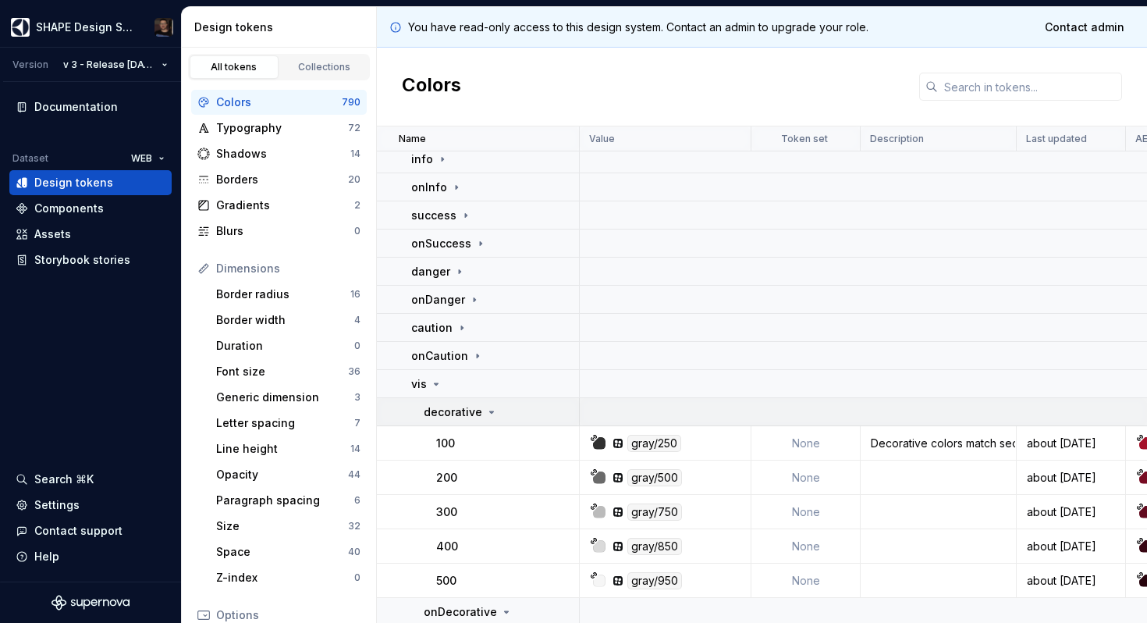
click at [478, 409] on p "decorative" at bounding box center [453, 412] width 59 height 16
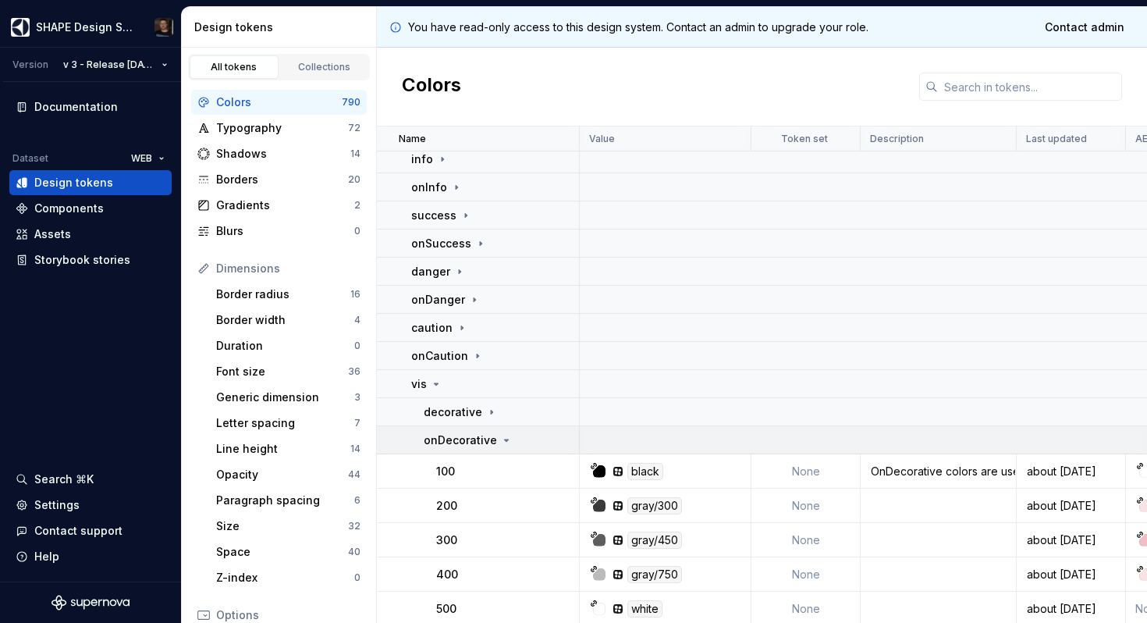
click at [458, 444] on p "onDecorative" at bounding box center [460, 440] width 73 height 16
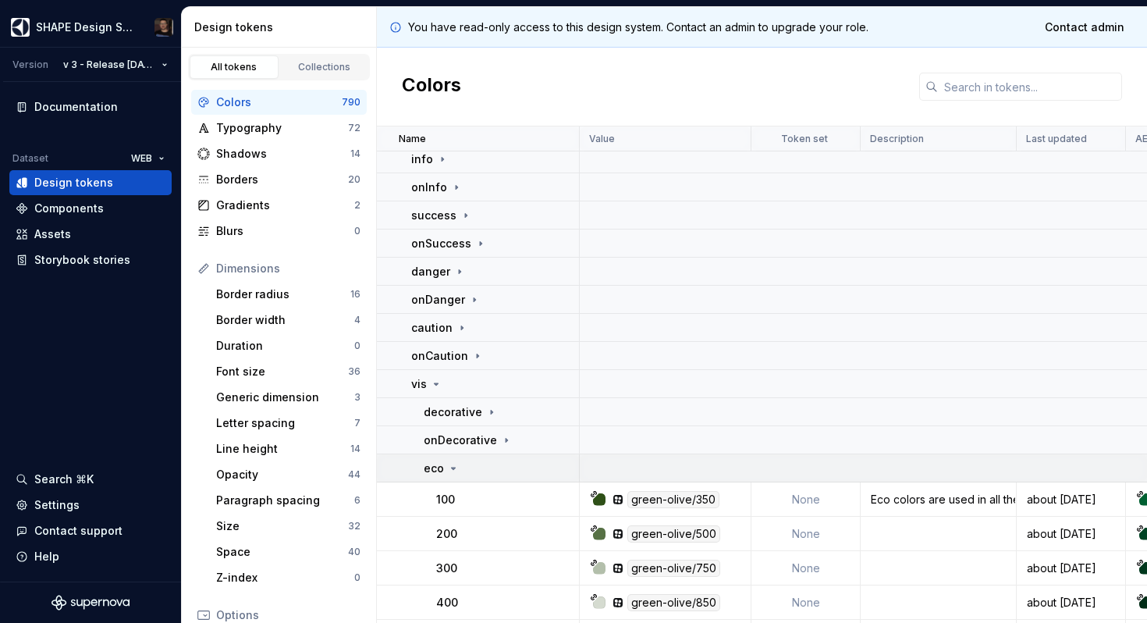
click at [463, 469] on div "eco" at bounding box center [501, 468] width 155 height 16
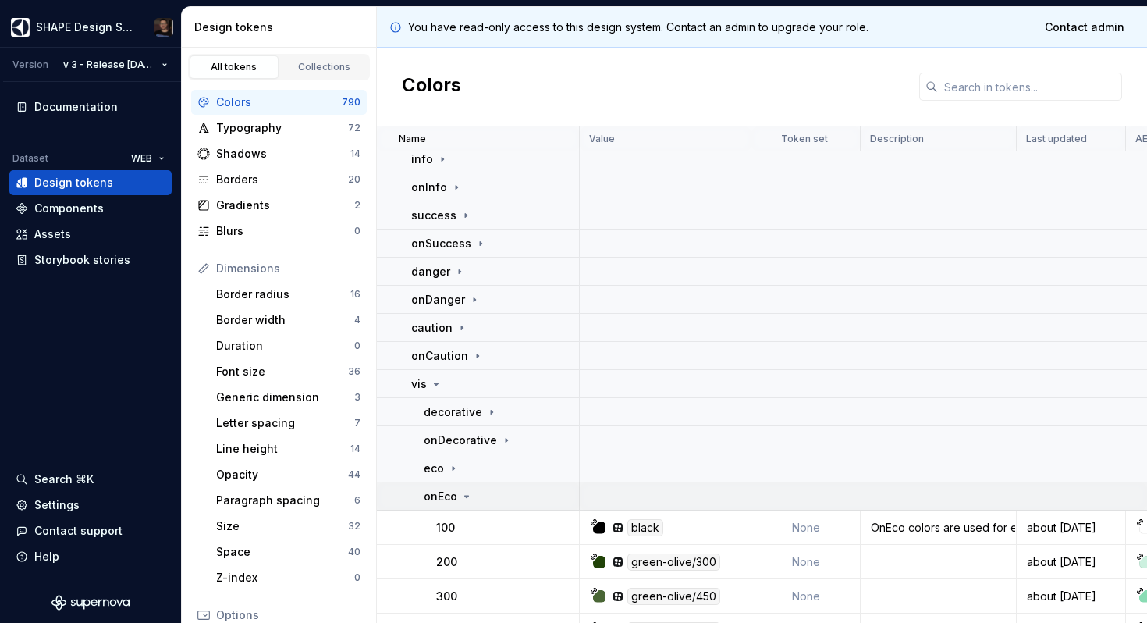
click at [478, 498] on div "onEco" at bounding box center [501, 496] width 155 height 16
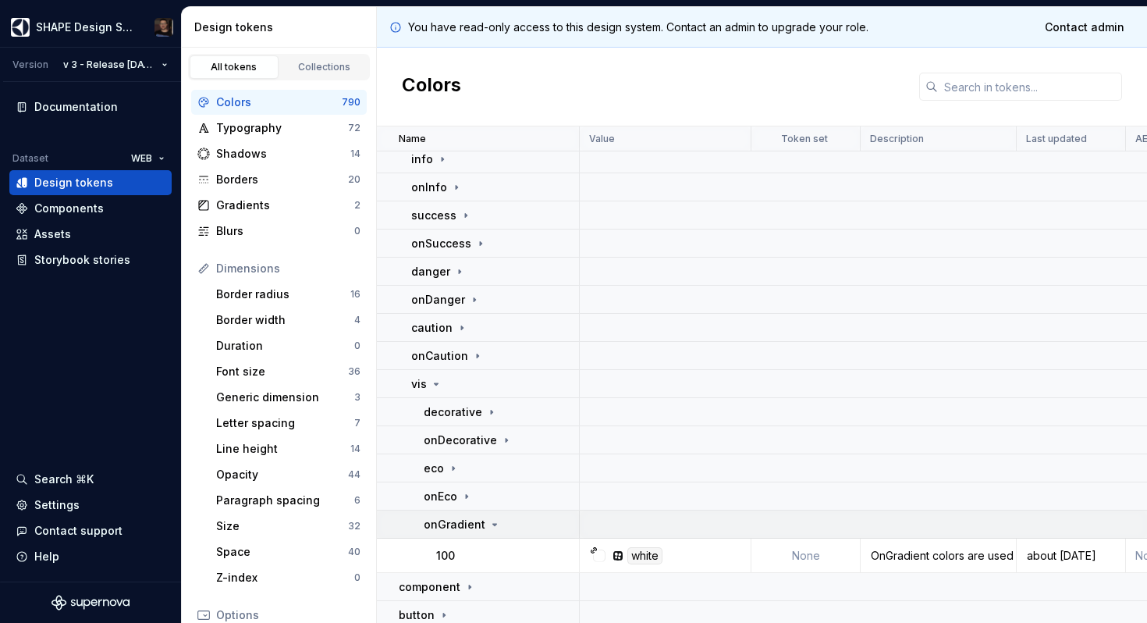
click at [481, 526] on p "onGradient" at bounding box center [455, 525] width 62 height 16
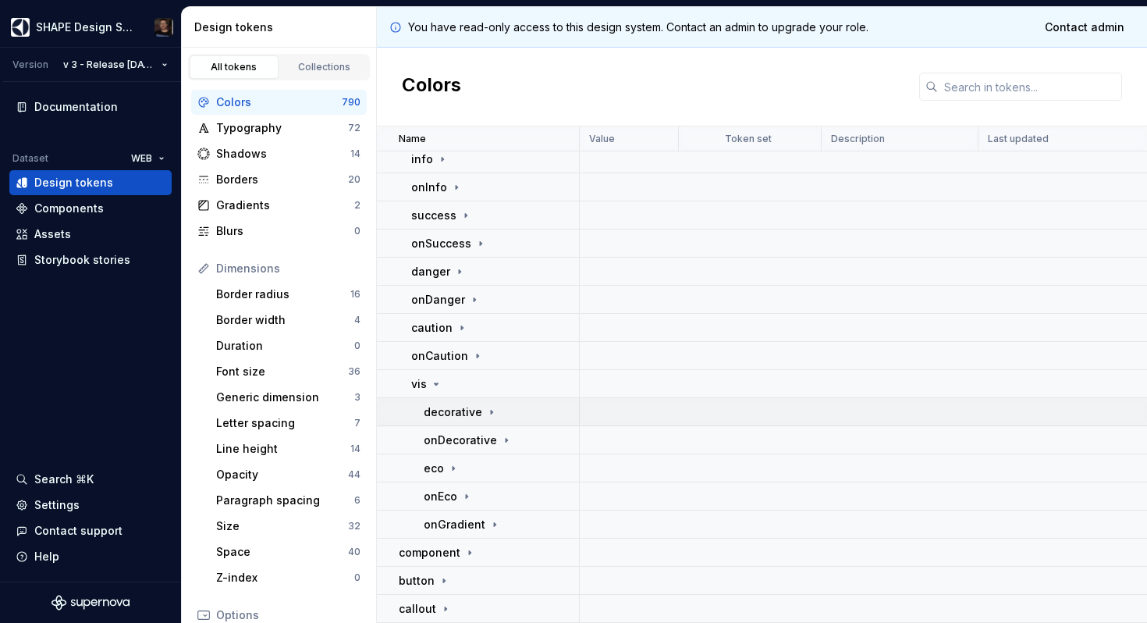
click at [503, 404] on div "decorative" at bounding box center [501, 412] width 155 height 16
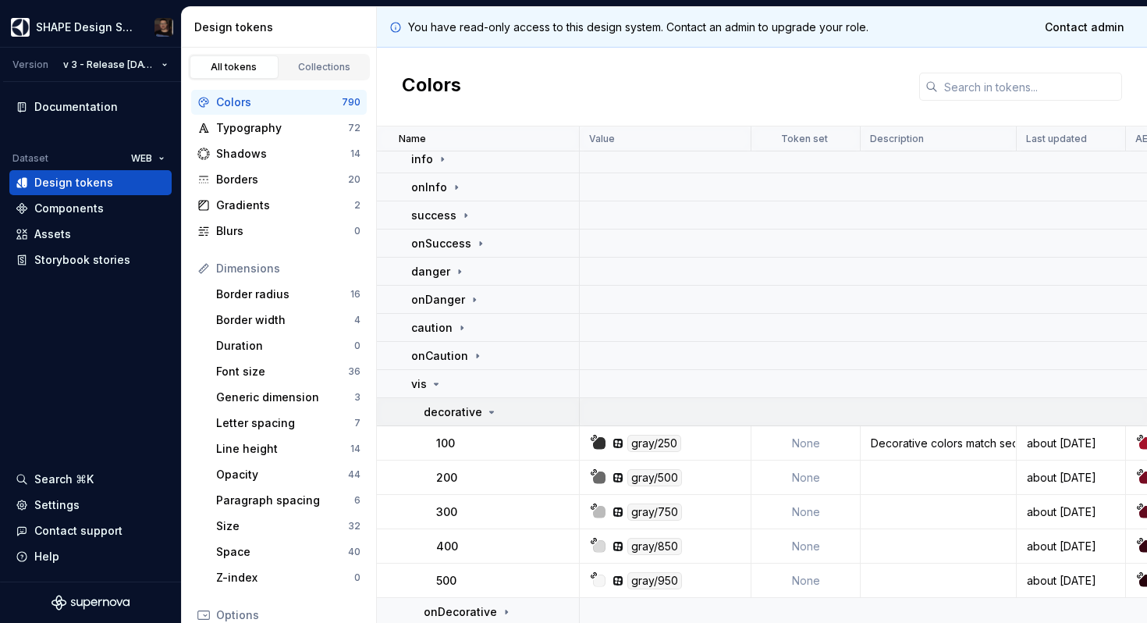
click at [503, 404] on div "decorative" at bounding box center [501, 412] width 155 height 16
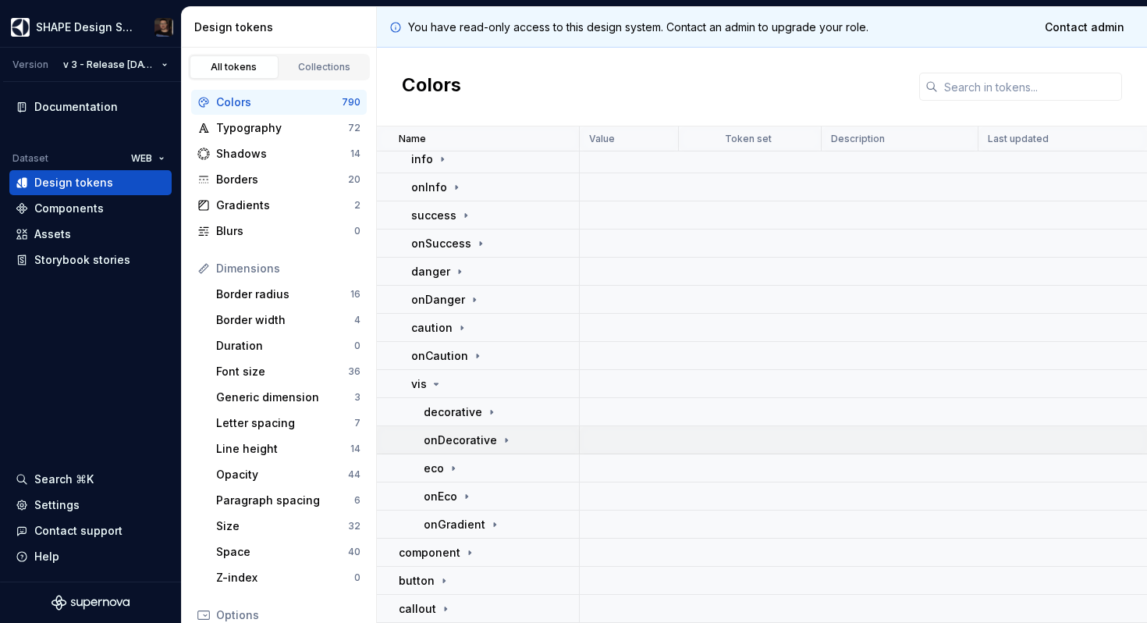
click at [492, 437] on p "onDecorative" at bounding box center [460, 440] width 73 height 16
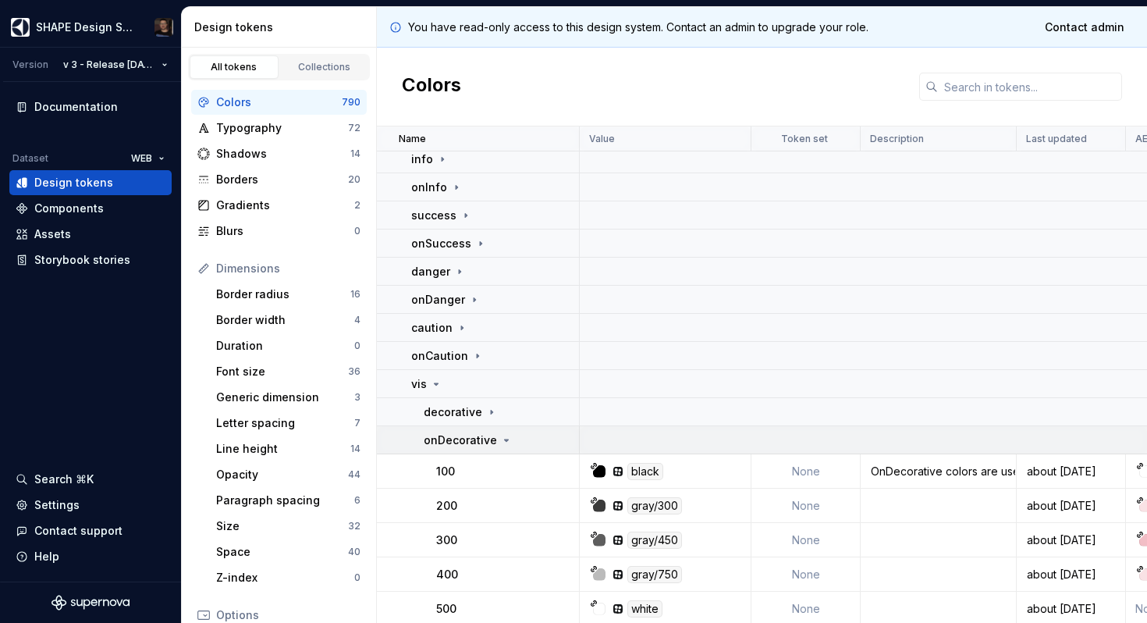
click at [492, 437] on p "onDecorative" at bounding box center [460, 440] width 73 height 16
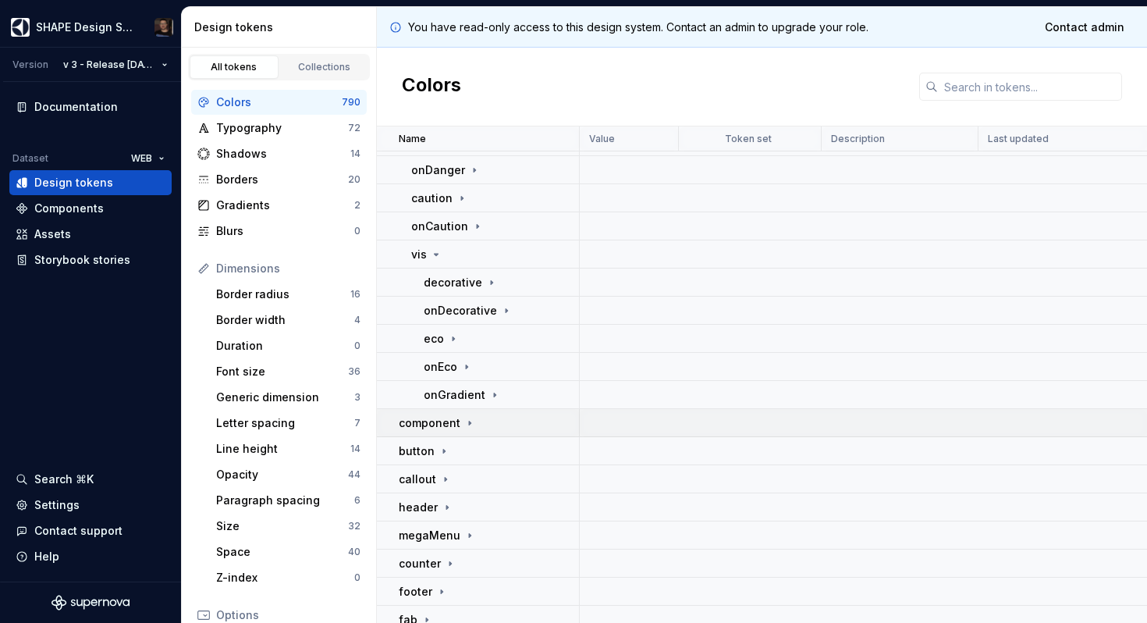
scroll to position [1296, 0]
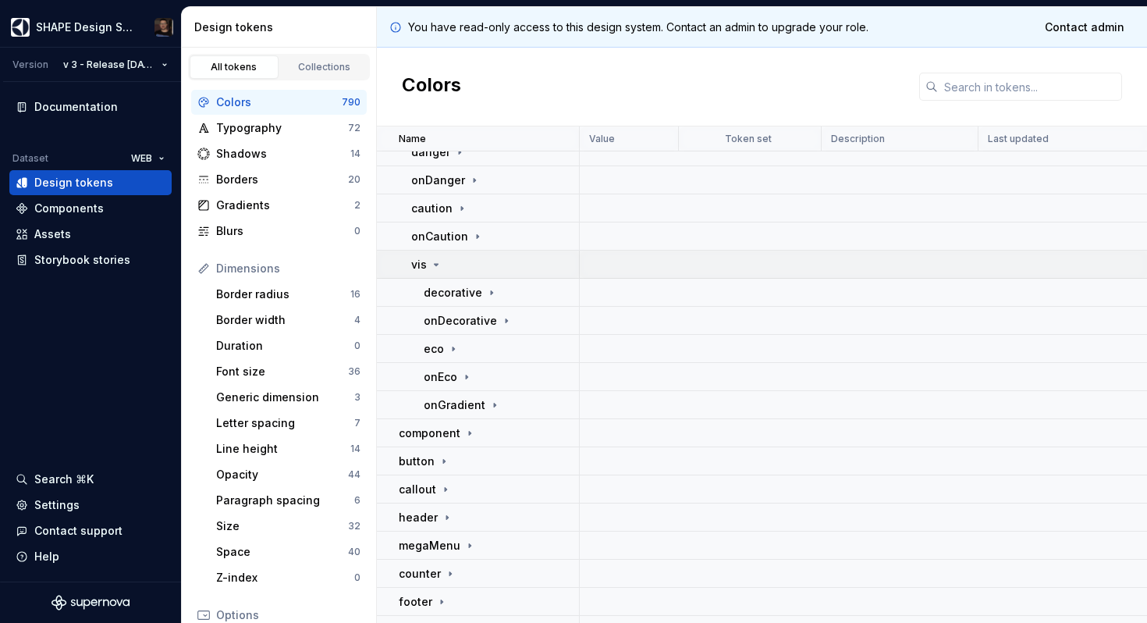
click at [428, 276] on td "vis" at bounding box center [478, 264] width 203 height 28
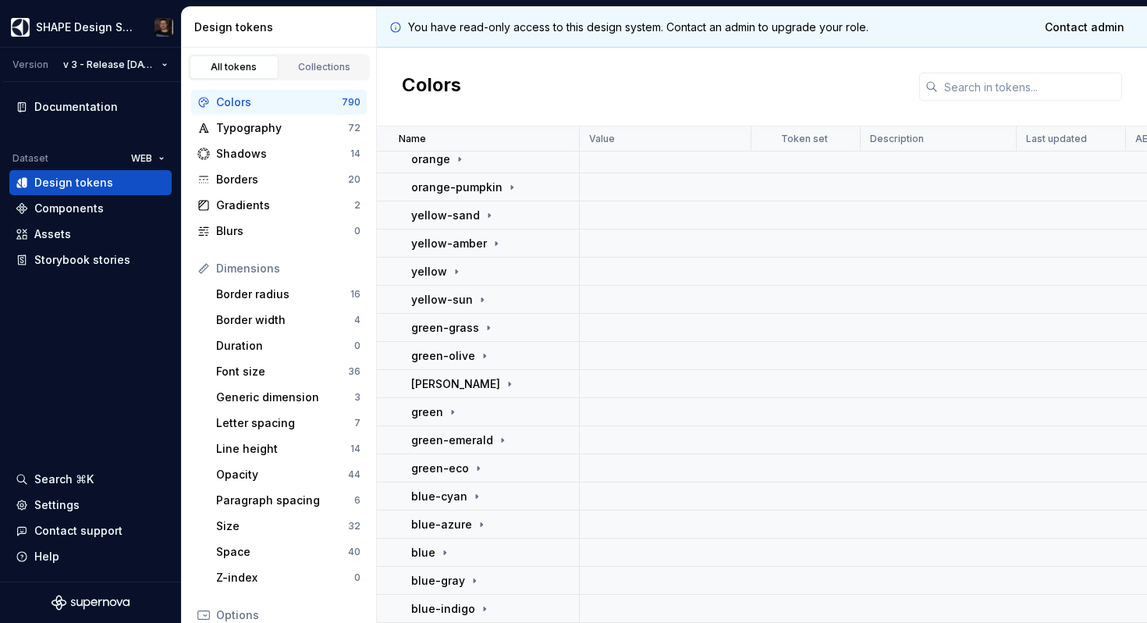
scroll to position [0, 0]
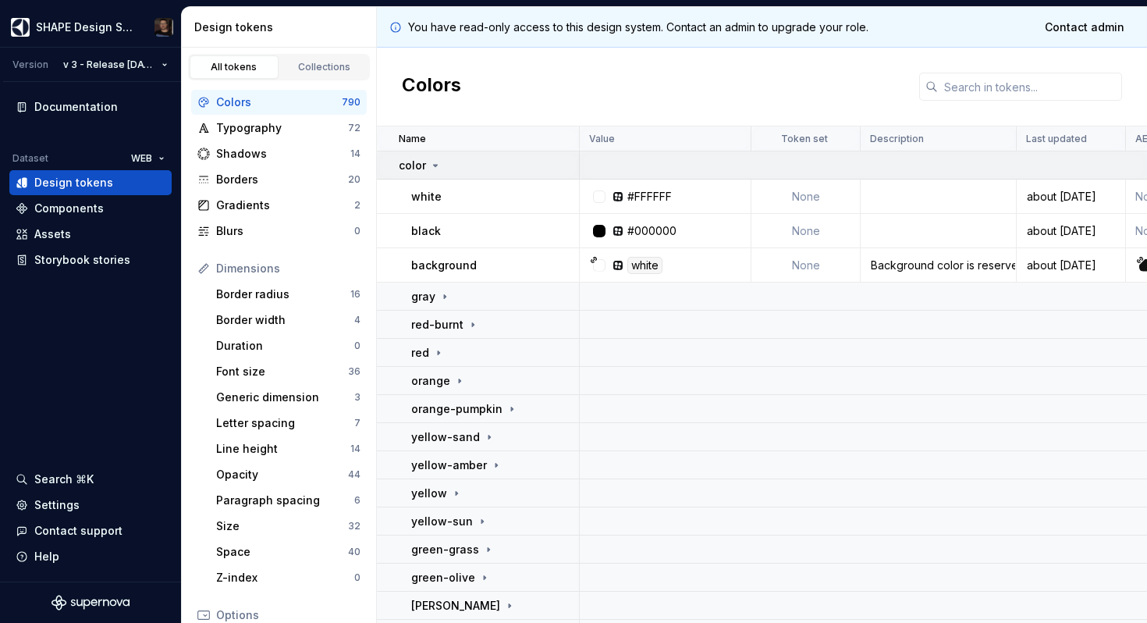
click at [432, 167] on icon at bounding box center [435, 165] width 12 height 12
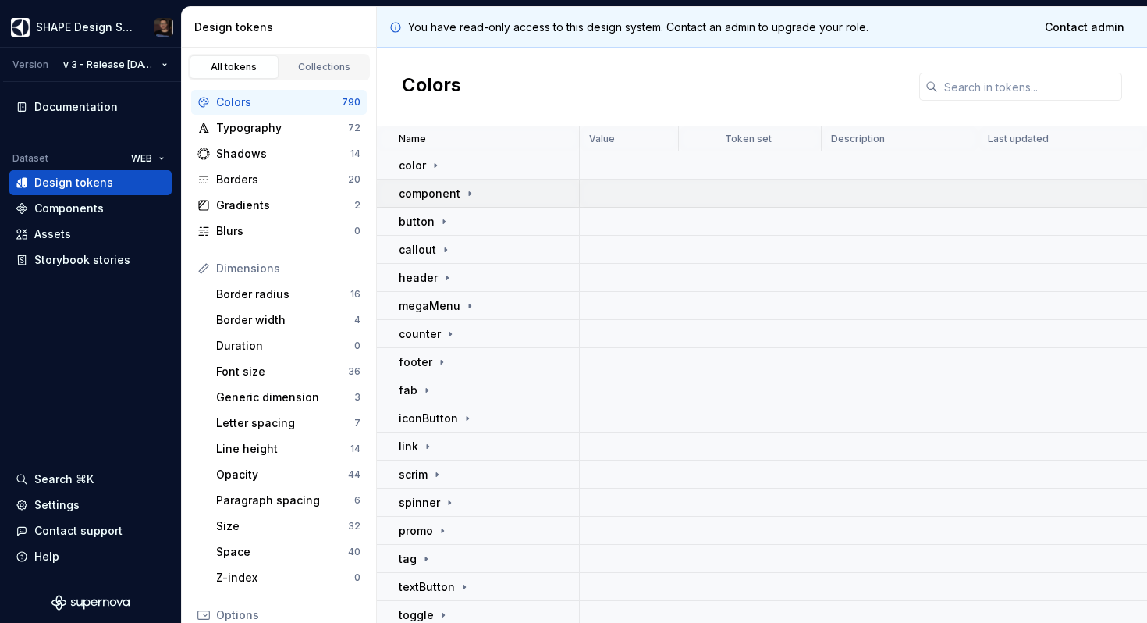
click at [453, 189] on p "component" at bounding box center [430, 194] width 62 height 16
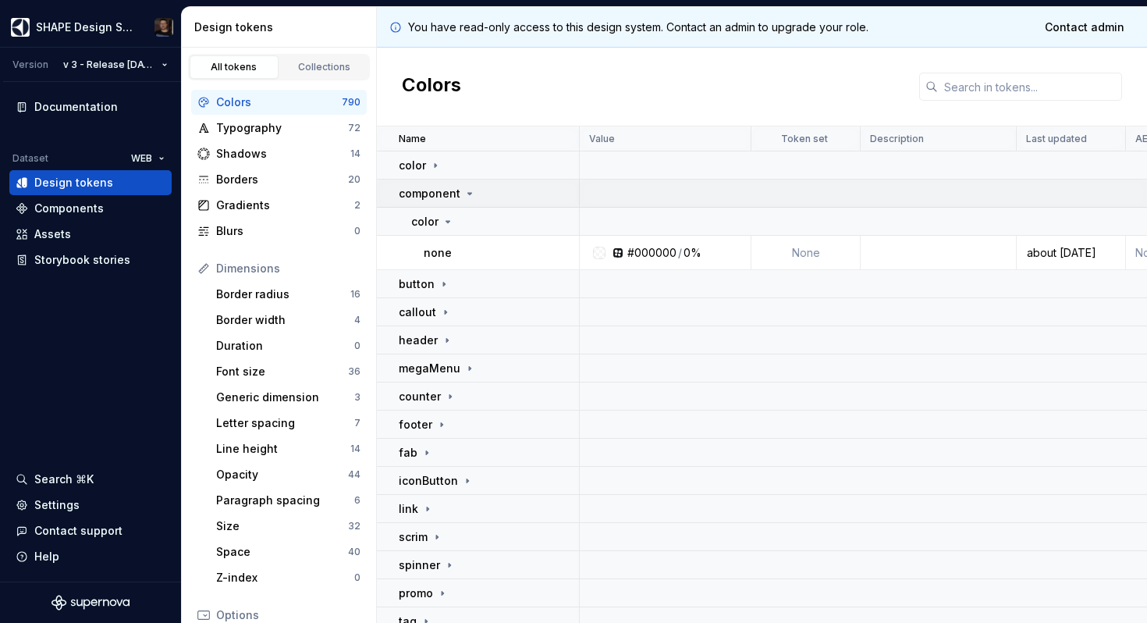
click at [449, 190] on p "component" at bounding box center [430, 194] width 62 height 16
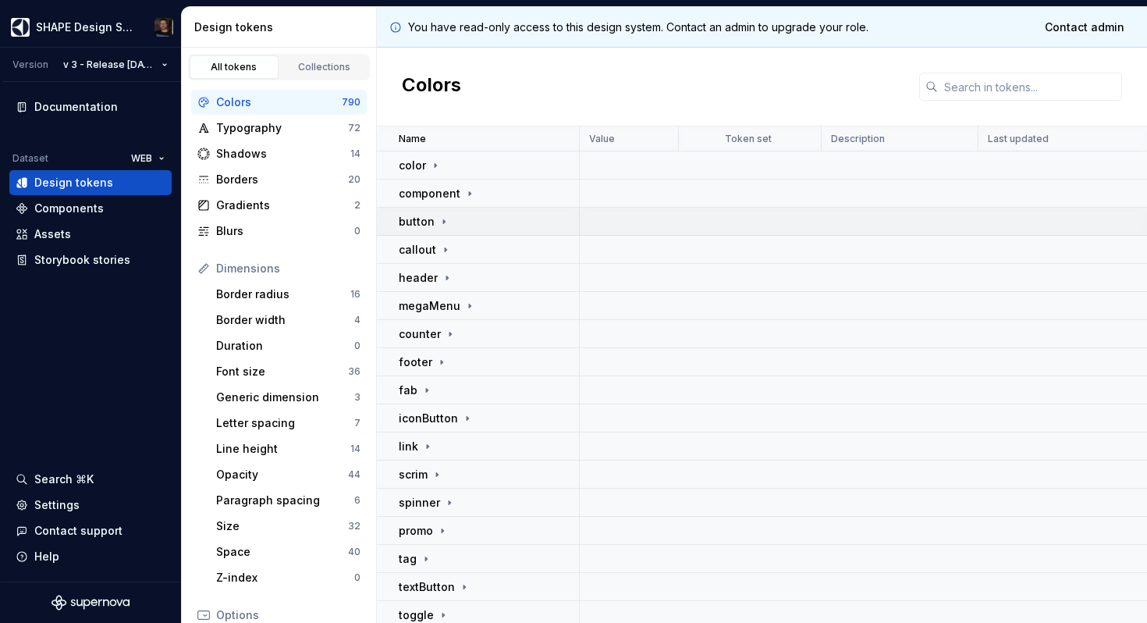
click at [425, 227] on p "button" at bounding box center [417, 222] width 36 height 16
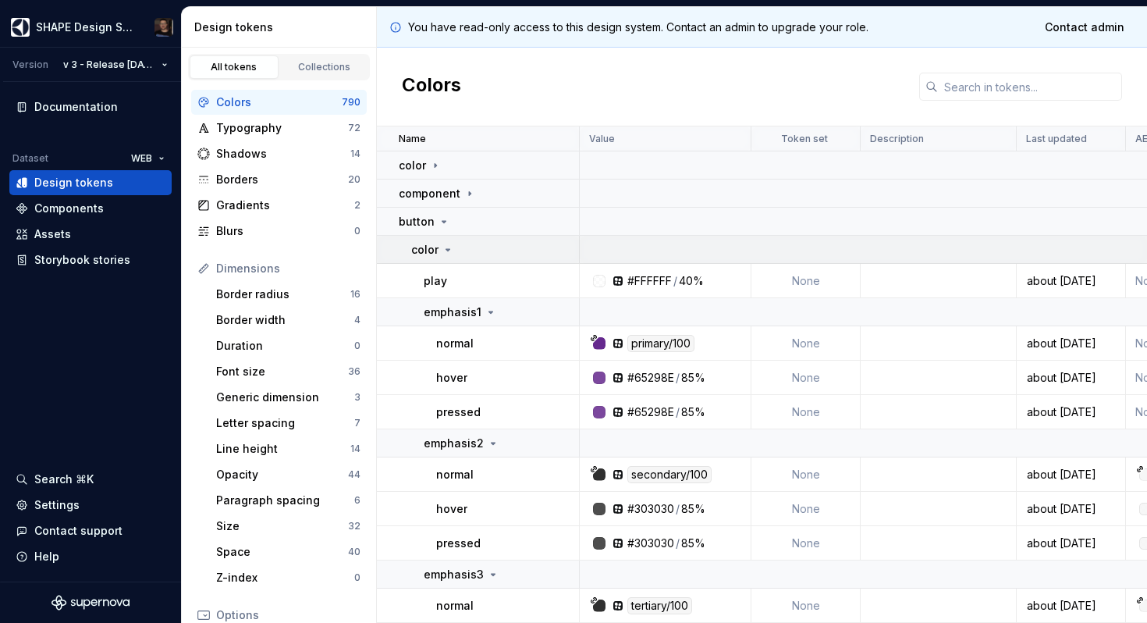
click at [453, 254] on div "color" at bounding box center [494, 250] width 167 height 16
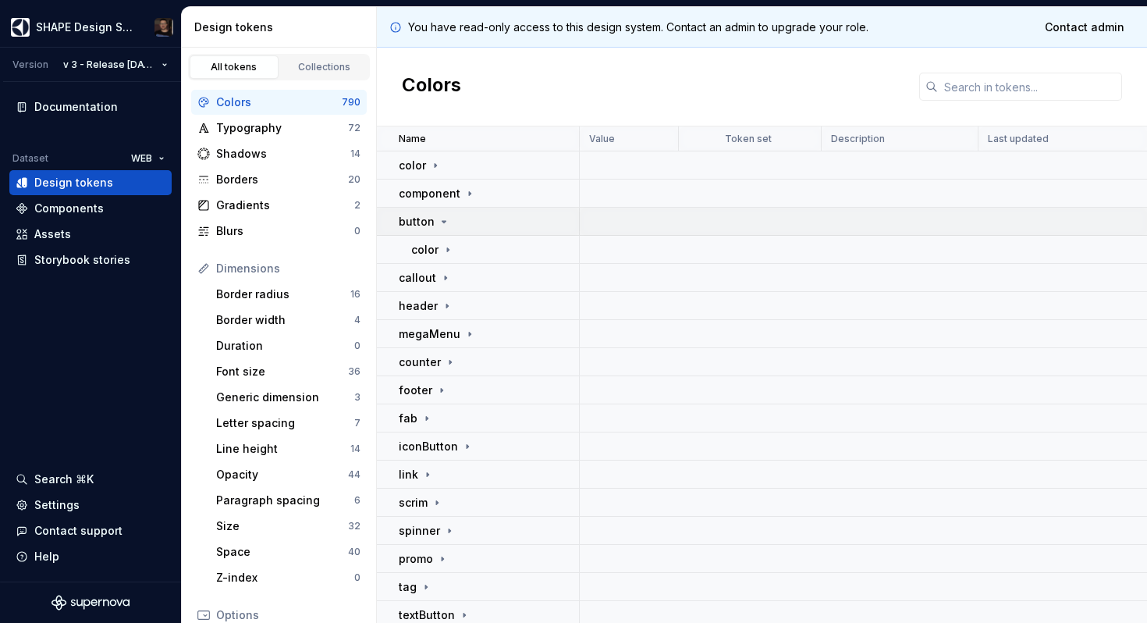
click at [433, 220] on div "button" at bounding box center [425, 222] width 52 height 16
click at [429, 166] on icon at bounding box center [435, 165] width 12 height 12
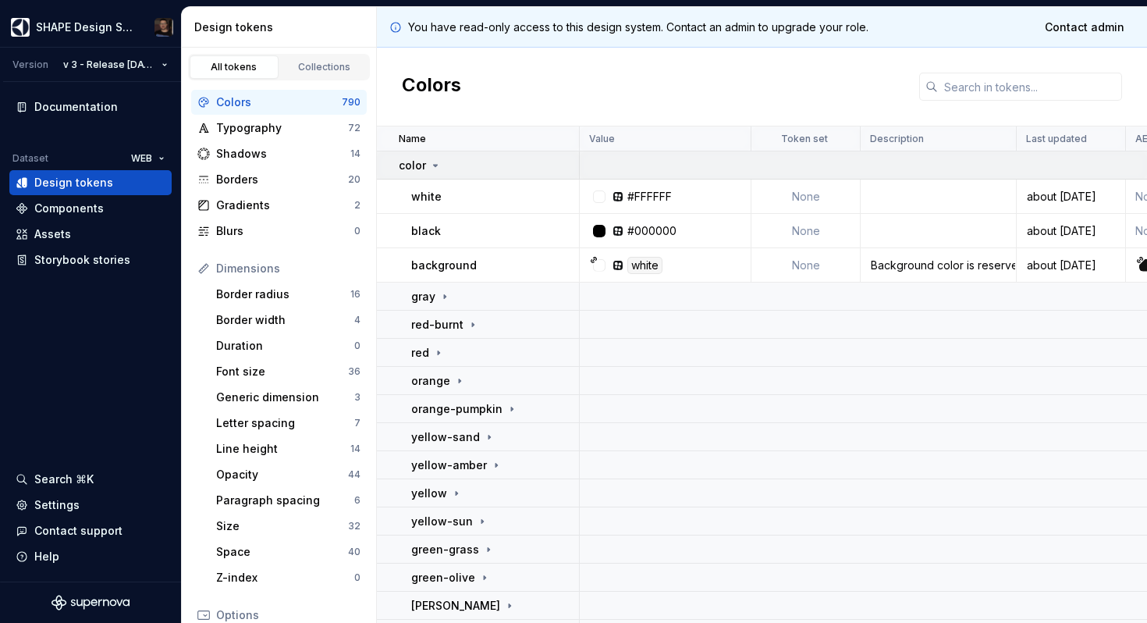
click at [429, 166] on icon at bounding box center [435, 165] width 12 height 12
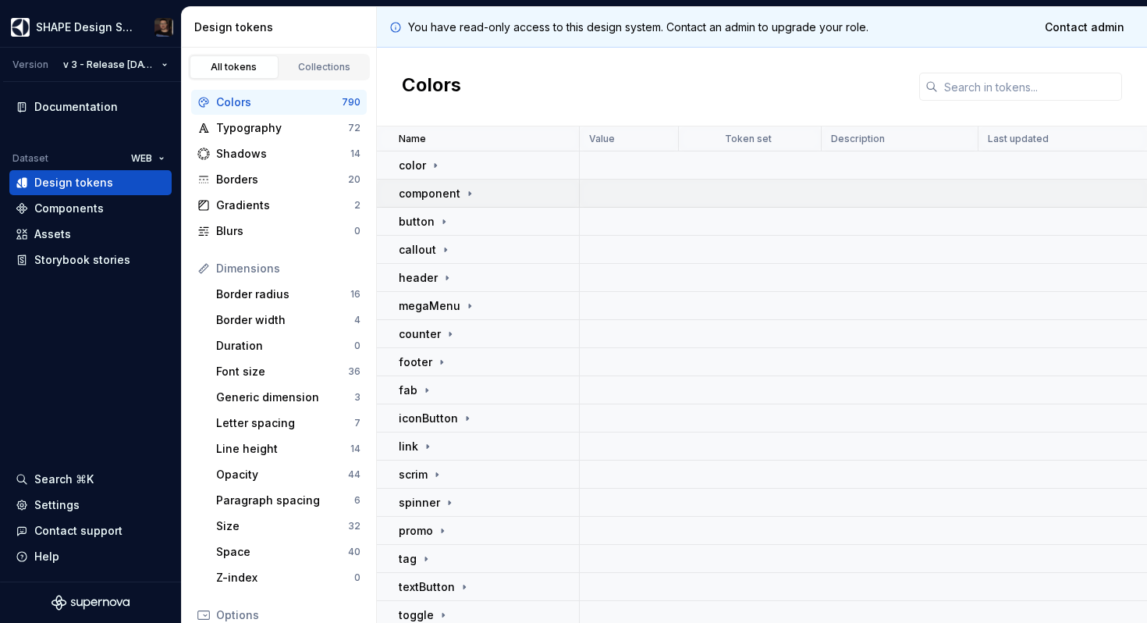
click at [443, 188] on p "component" at bounding box center [430, 194] width 62 height 16
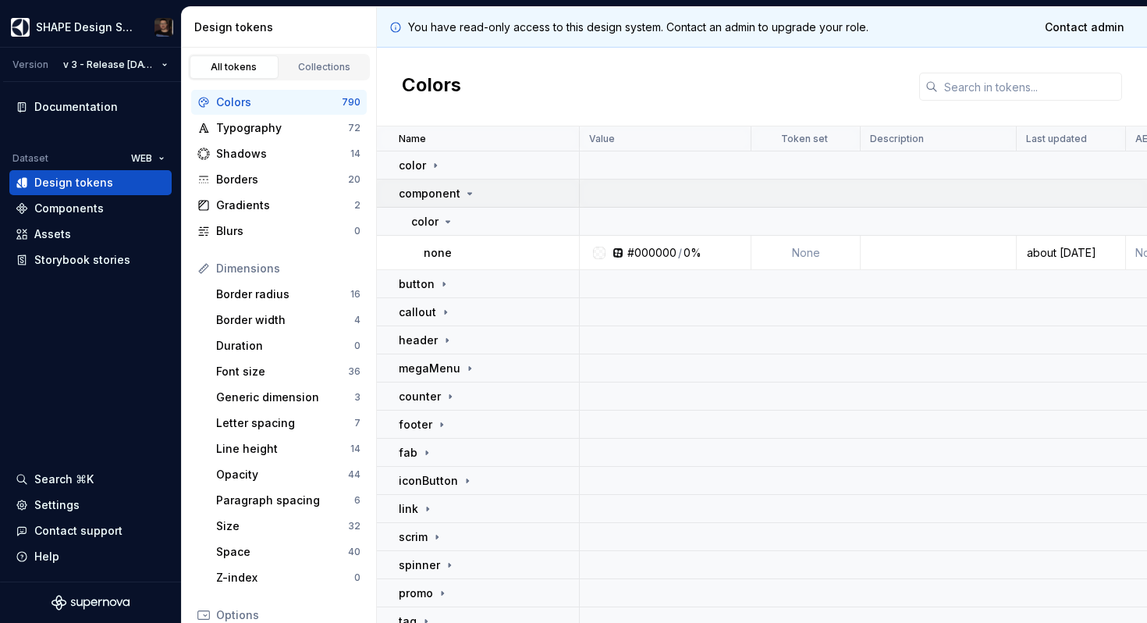
click at [443, 188] on p "component" at bounding box center [430, 194] width 62 height 16
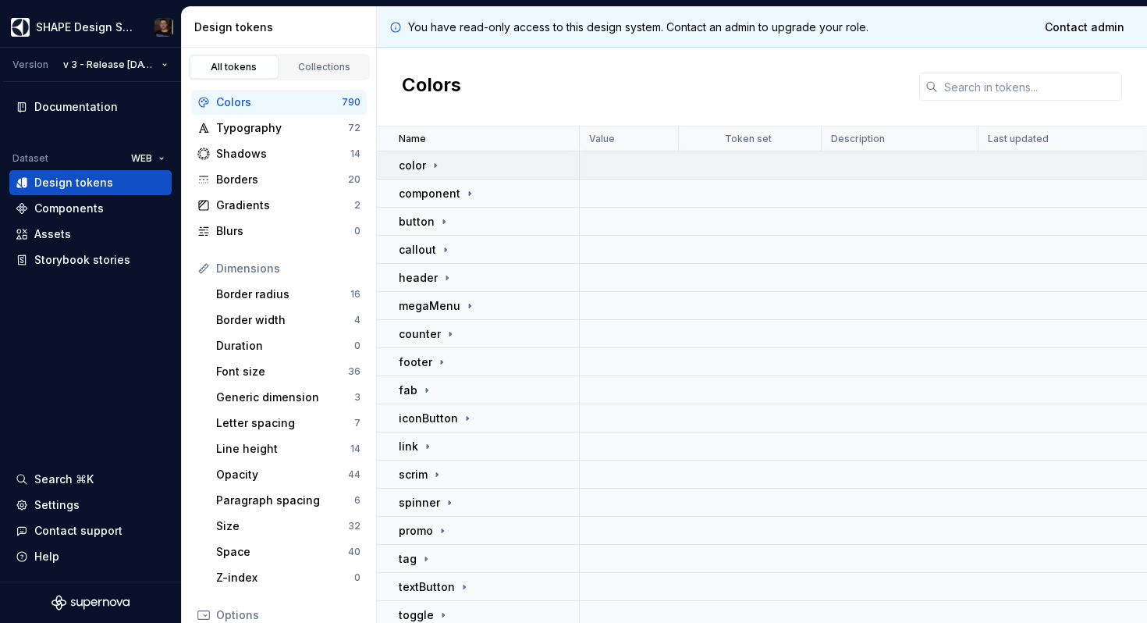
click at [418, 158] on p "color" at bounding box center [412, 166] width 27 height 16
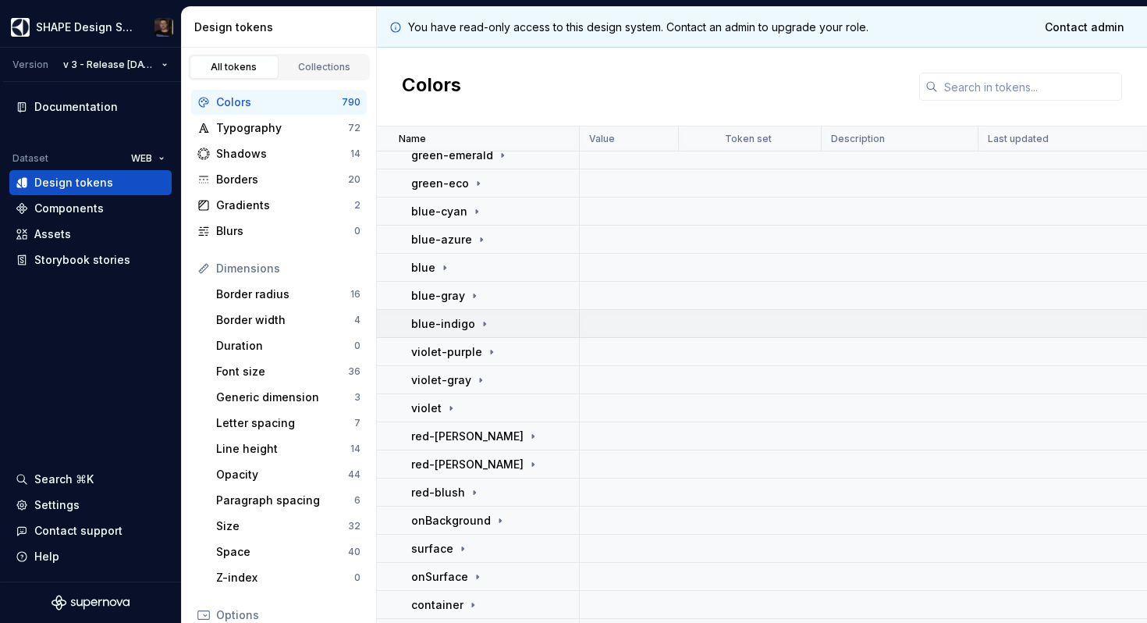
scroll to position [709, 0]
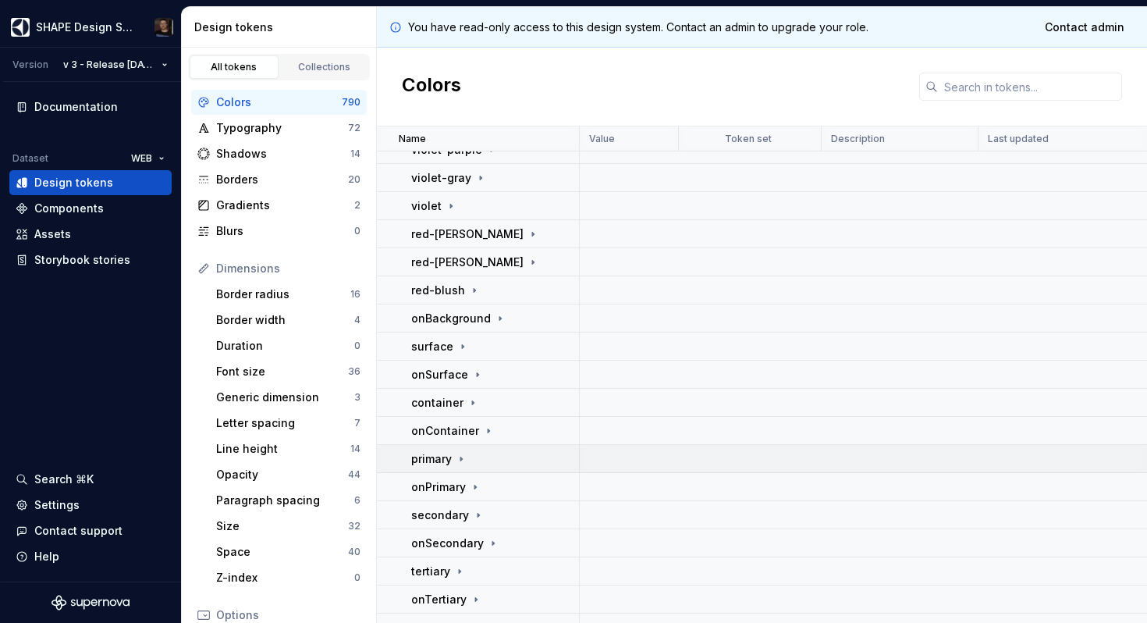
click at [444, 453] on p "primary" at bounding box center [431, 459] width 41 height 16
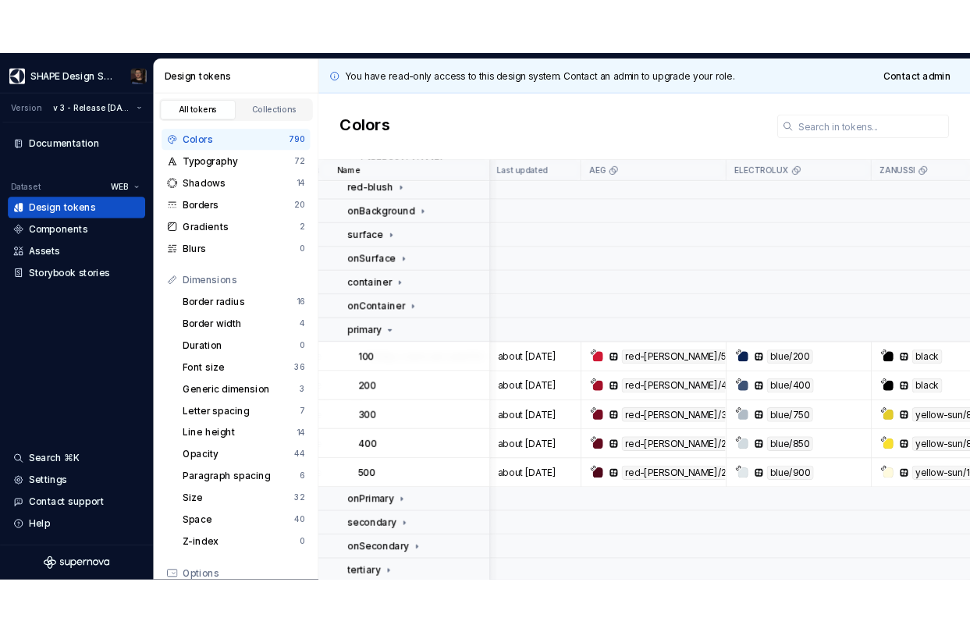
scroll to position [840, 523]
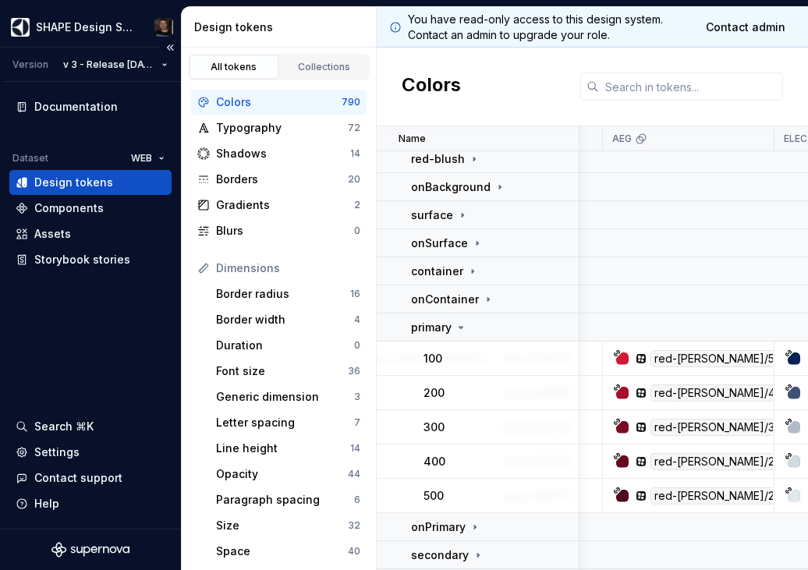
click at [80, 365] on div "Documentation Dataset WEB Design tokens Components Assets Storybook stories Sea…" at bounding box center [90, 305] width 181 height 447
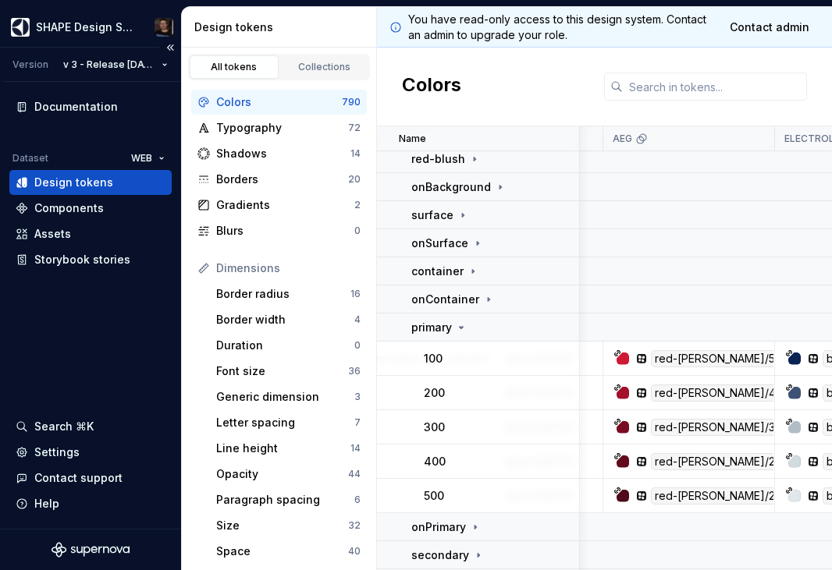
click at [41, 361] on div "Documentation Dataset WEB Design tokens Components Assets Storybook stories Sea…" at bounding box center [90, 305] width 181 height 447
click at [40, 360] on div "Documentation Dataset WEB Design tokens Components Assets Storybook stories Sea…" at bounding box center [90, 305] width 181 height 447
click at [58, 367] on div "Documentation Dataset WEB Design tokens Components Assets Storybook stories Sea…" at bounding box center [90, 305] width 181 height 447
click at [67, 368] on div "Documentation Dataset WEB Design tokens Components Assets Storybook stories Sea…" at bounding box center [90, 305] width 181 height 447
click at [76, 371] on div "Documentation Dataset WEB Design tokens Components Assets Storybook stories Sea…" at bounding box center [90, 305] width 181 height 447
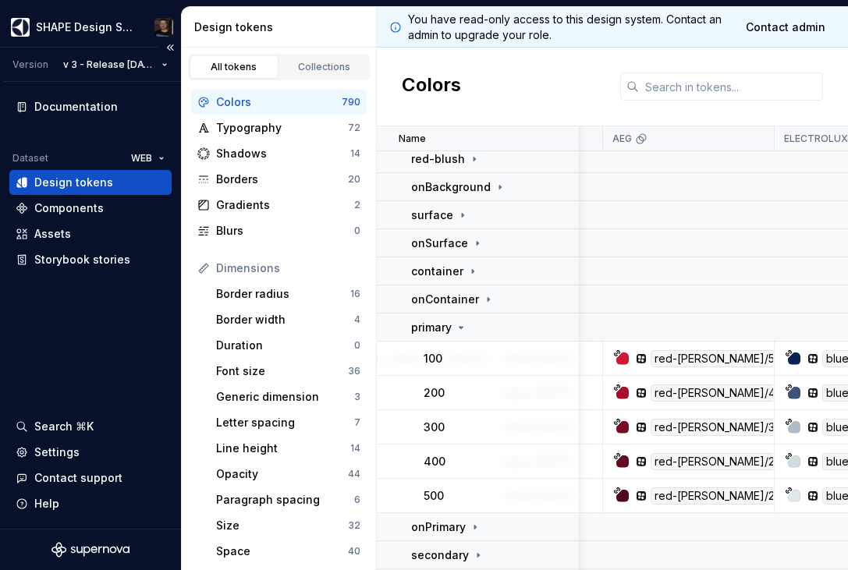
click at [37, 368] on div "Documentation Dataset WEB Design tokens Components Assets Storybook stories Sea…" at bounding box center [90, 305] width 181 height 447
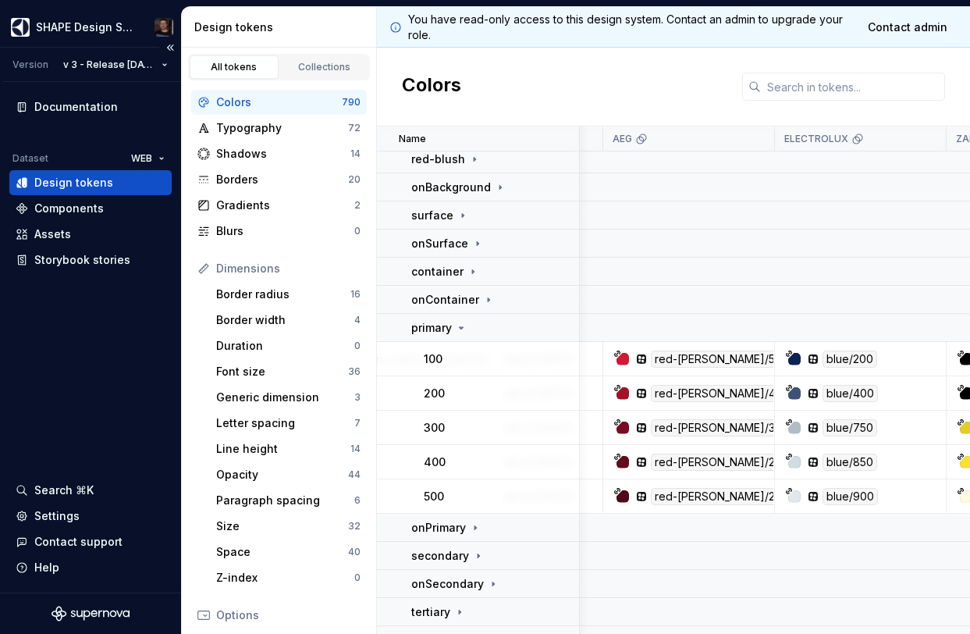
click at [158, 405] on div "Documentation Dataset WEB Design tokens Components Assets Storybook stories Sea…" at bounding box center [90, 337] width 181 height 510
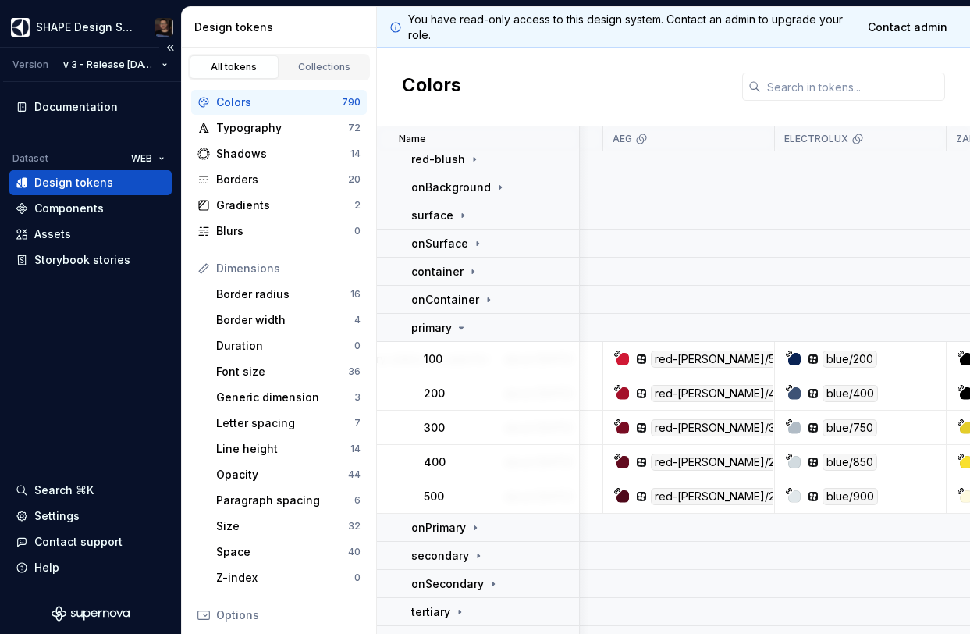
click at [147, 405] on div "Documentation Dataset WEB Design tokens Components Assets Storybook stories Sea…" at bounding box center [90, 337] width 181 height 510
click at [133, 418] on div "Documentation Dataset WEB Design tokens Components Assets Storybook stories Sea…" at bounding box center [90, 337] width 181 height 510
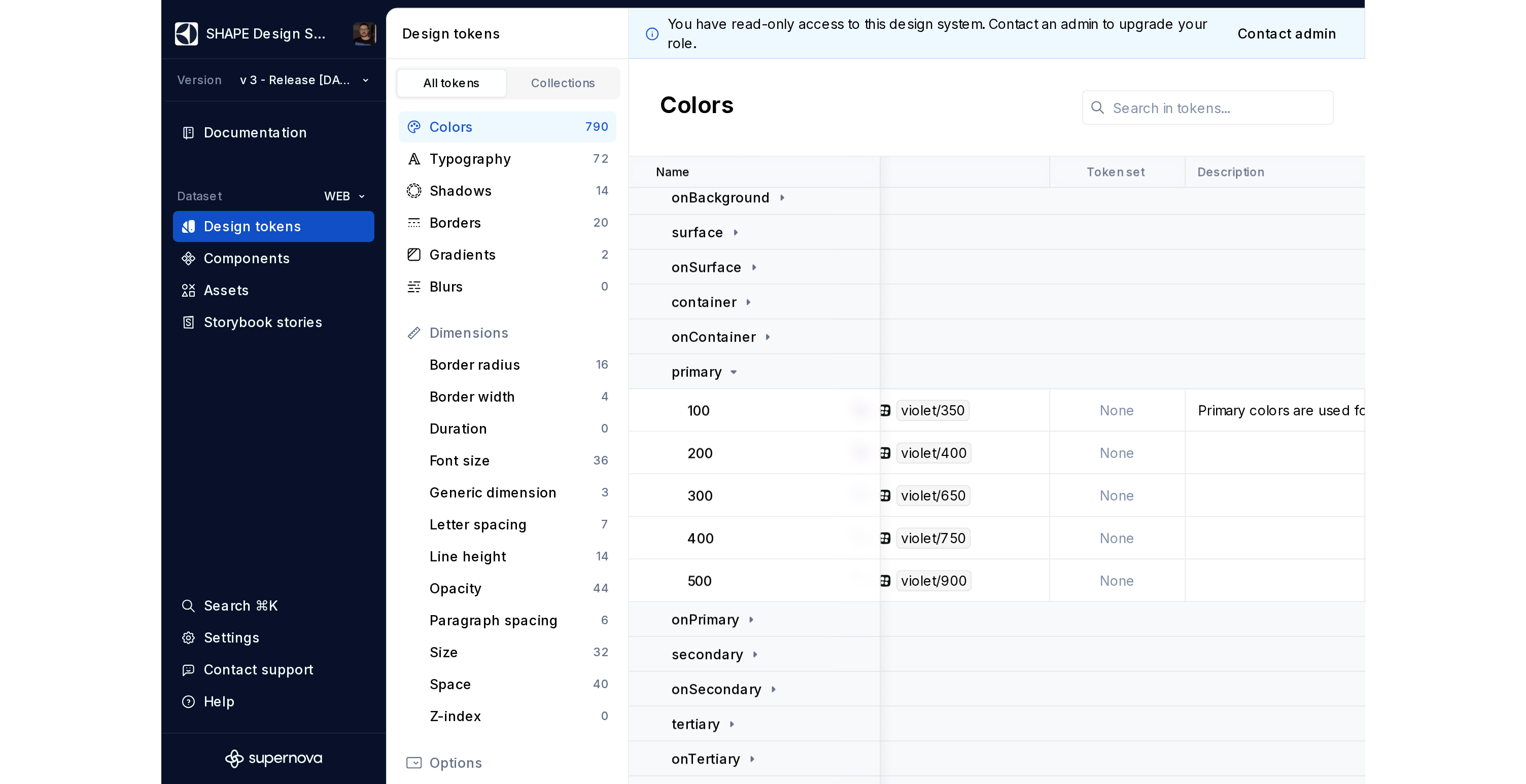
scroll to position [564, 0]
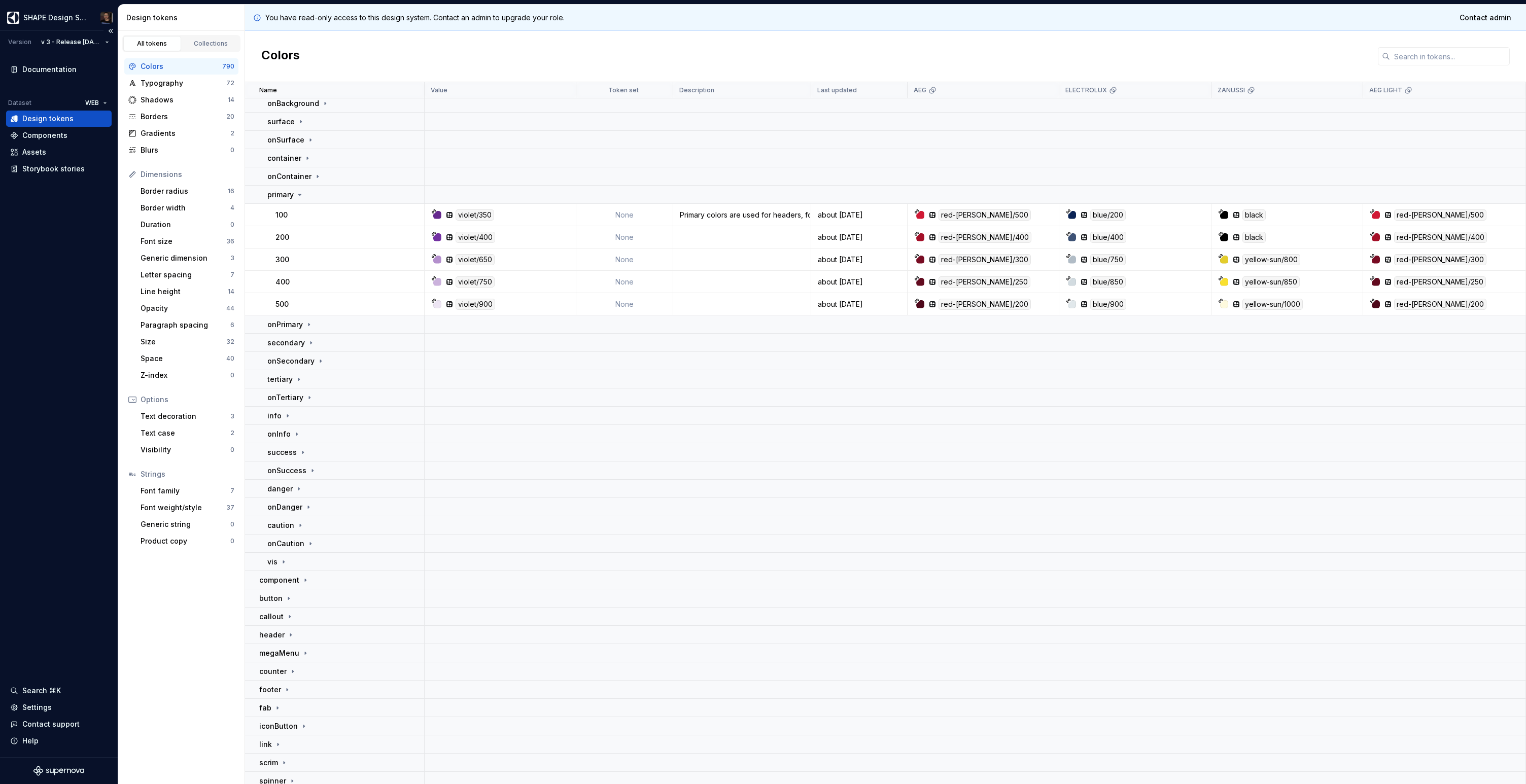
click at [68, 404] on div "Documentation Dataset WEB Design tokens Components Assets Storybook stories Sea…" at bounding box center [59, 405] width 118 height 704
click at [72, 404] on div "Documentation Dataset WEB Design tokens Components Assets Storybook stories Sea…" at bounding box center [59, 405] width 118 height 704
